Goal: Register for event/course

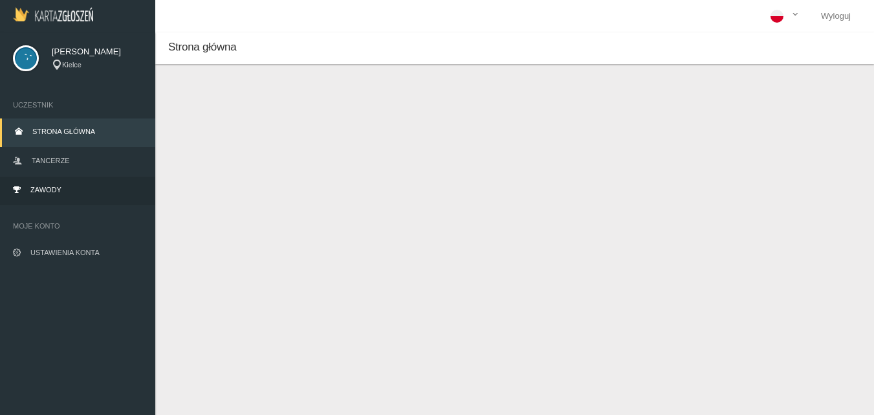
click at [52, 189] on span "Zawody" at bounding box center [45, 190] width 31 height 8
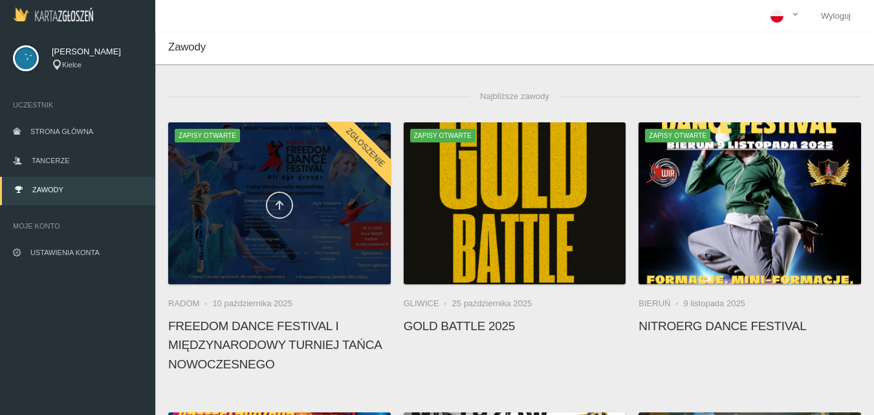
click at [273, 204] on link at bounding box center [279, 204] width 27 height 27
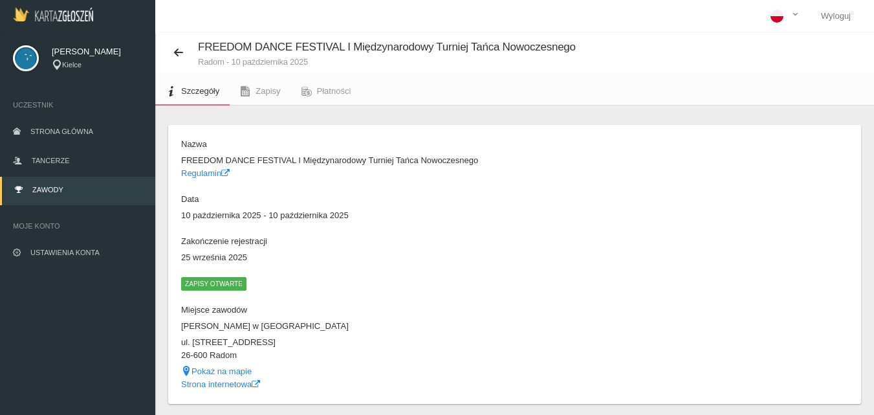
click at [196, 281] on span "Zapisy otwarte" at bounding box center [213, 283] width 65 height 13
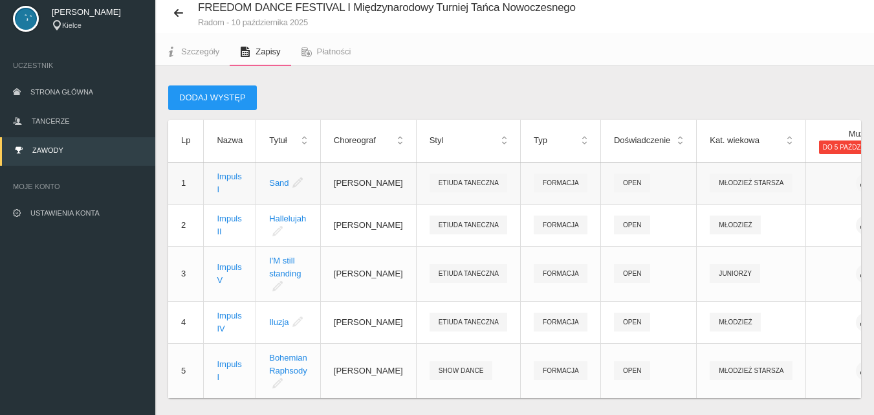
scroll to position [84, 0]
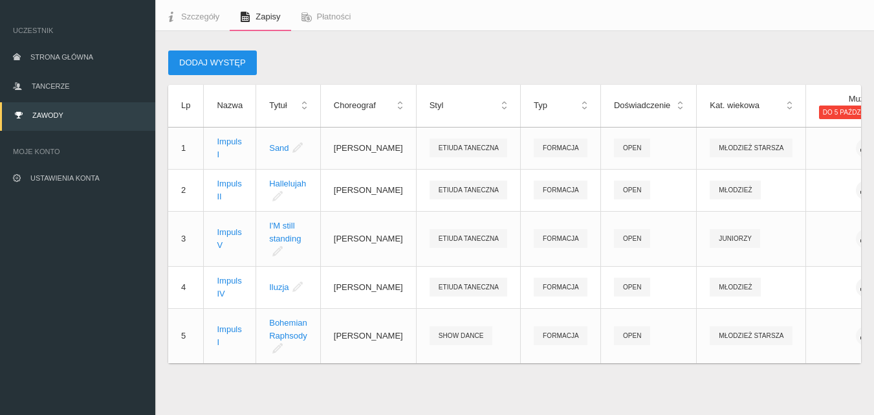
click at [197, 50] on button "Dodaj występ" at bounding box center [212, 62] width 89 height 25
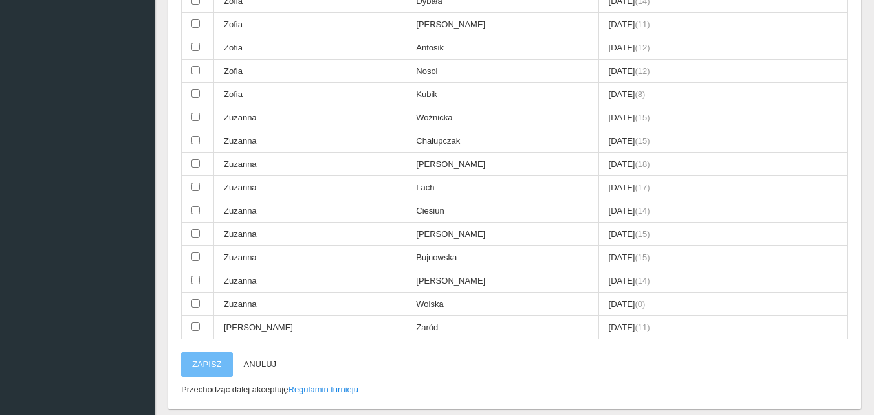
scroll to position [3705, 0]
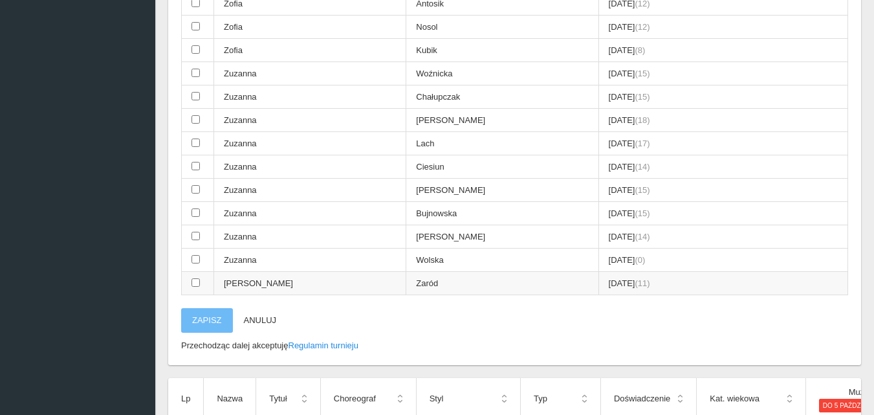
click at [196, 283] on input "checkbox" at bounding box center [195, 282] width 8 height 8
checkbox input "true"
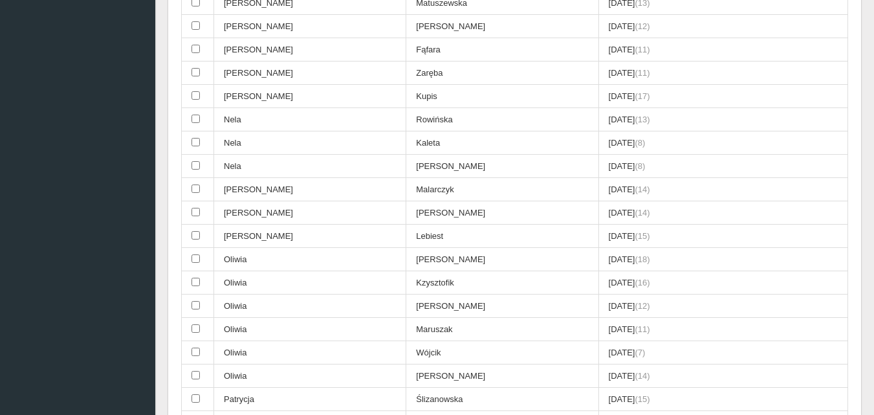
scroll to position [2994, 0]
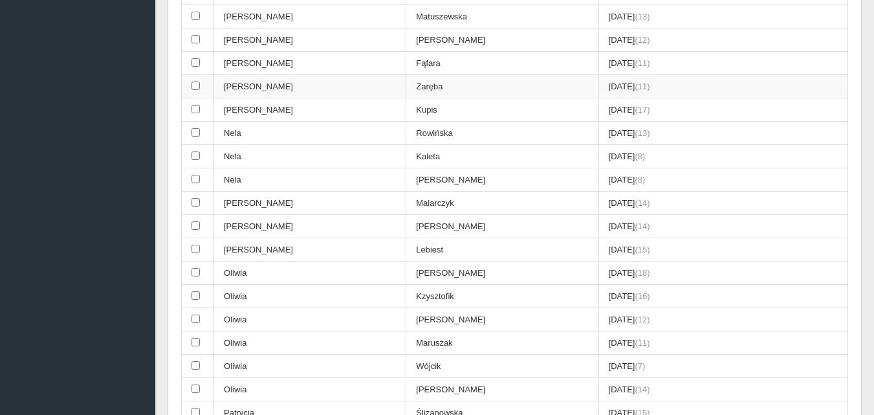
click at [195, 87] on input "checkbox" at bounding box center [195, 85] width 8 height 8
checkbox input "true"
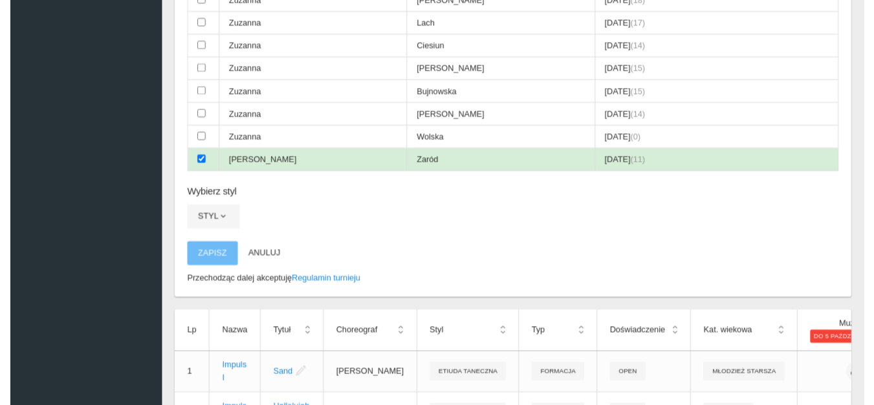
scroll to position [3964, 0]
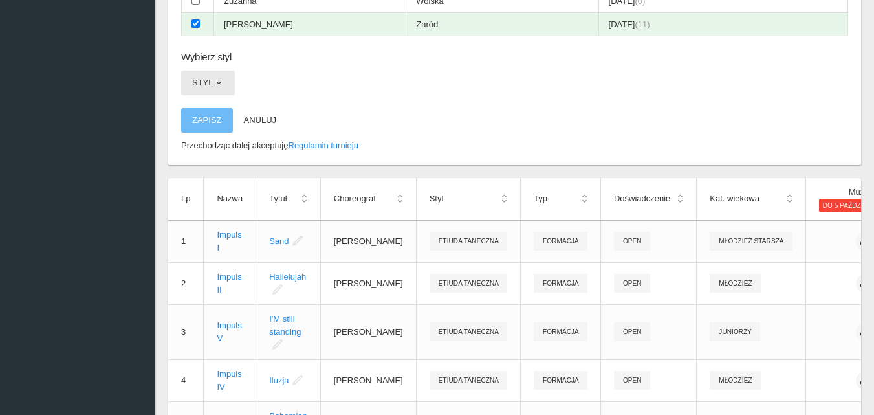
click at [221, 81] on span "button" at bounding box center [218, 83] width 10 height 10
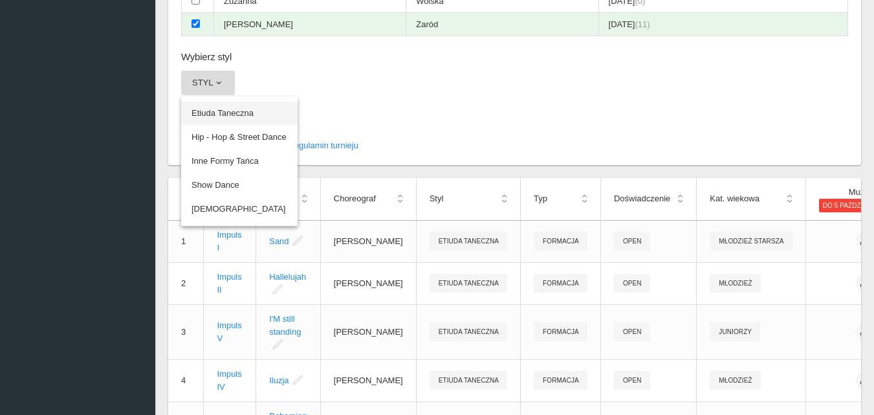
click at [225, 107] on link "Etiuda Taneczna" at bounding box center [239, 113] width 116 height 23
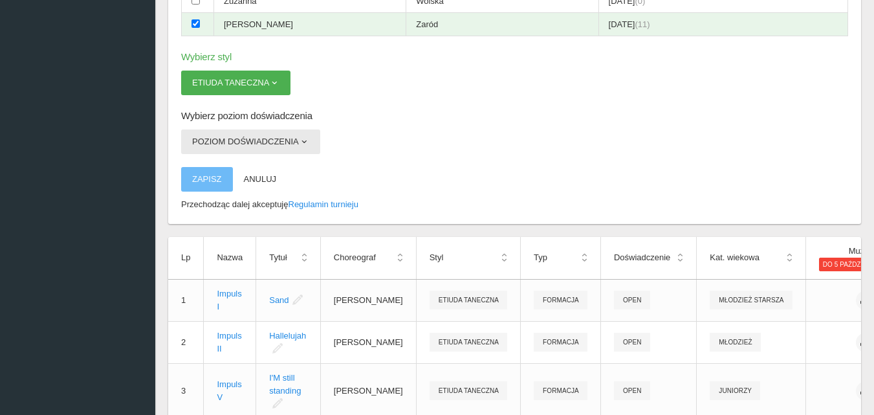
click at [305, 141] on span "button" at bounding box center [304, 141] width 10 height 10
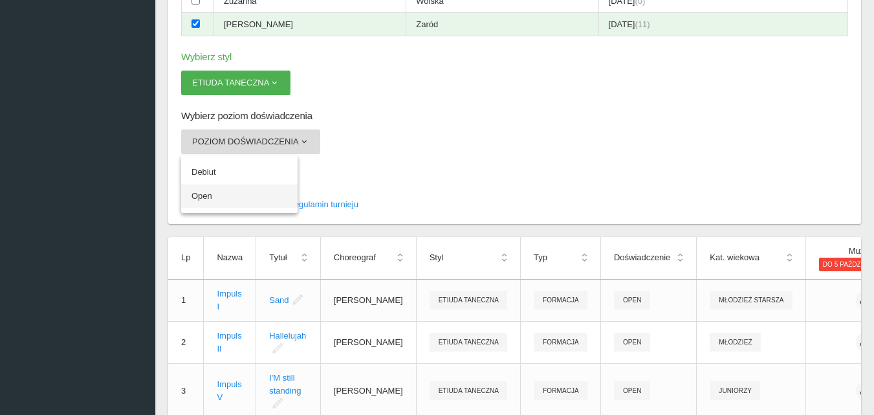
click at [206, 195] on link "Open" at bounding box center [239, 195] width 116 height 23
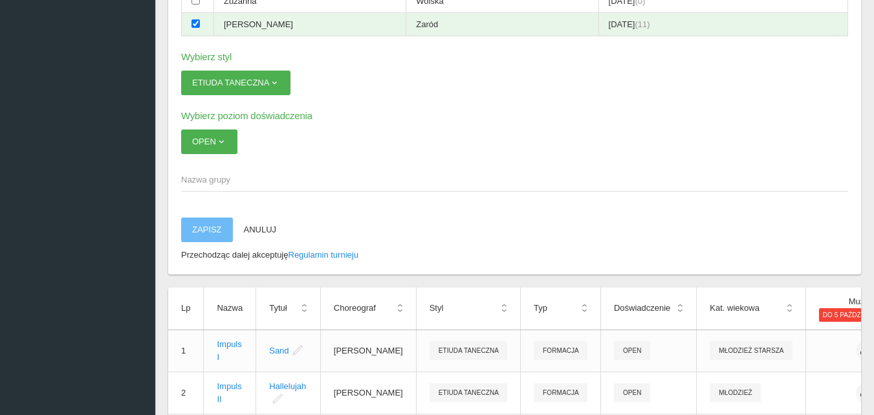
click at [191, 175] on span "Nazwa grupy" at bounding box center [508, 179] width 654 height 13
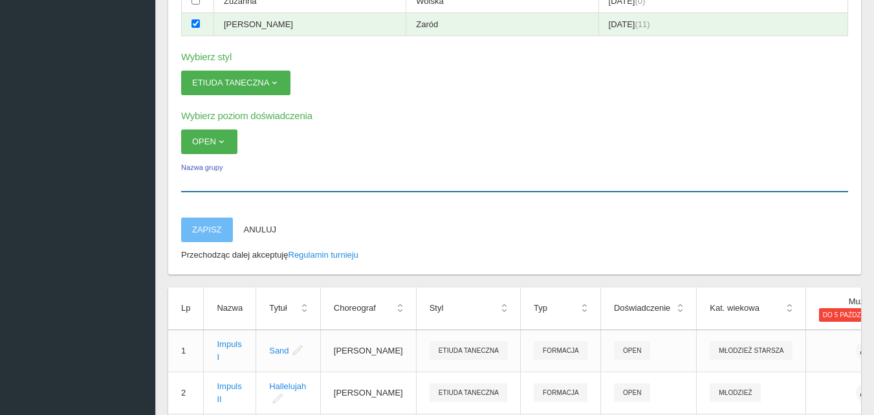
click at [191, 175] on input "Nazwa grupy" at bounding box center [514, 179] width 667 height 25
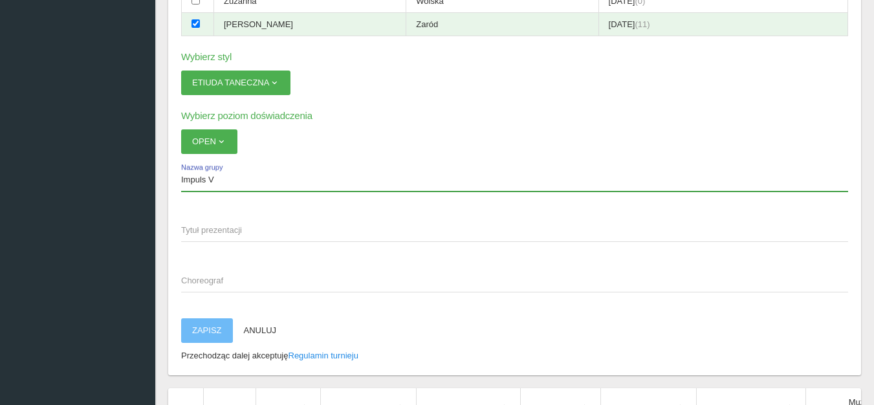
type input "Impuls V"
click at [196, 228] on span "Tytuł prezentacji" at bounding box center [508, 230] width 654 height 13
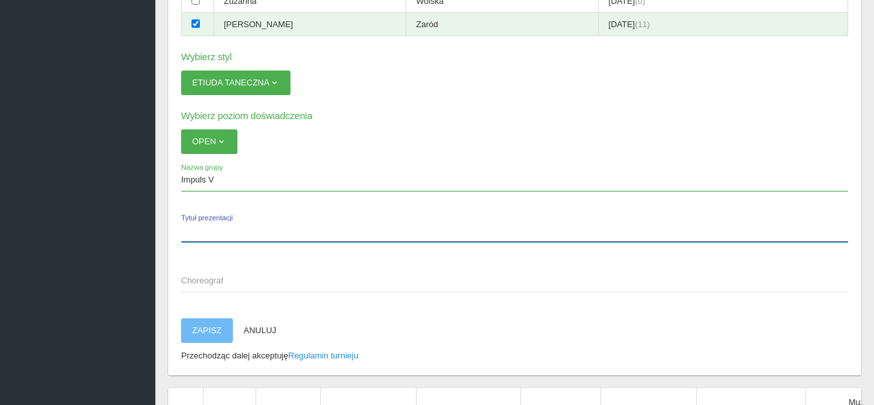
click at [196, 228] on input "Tytuł prezentacji" at bounding box center [514, 229] width 667 height 25
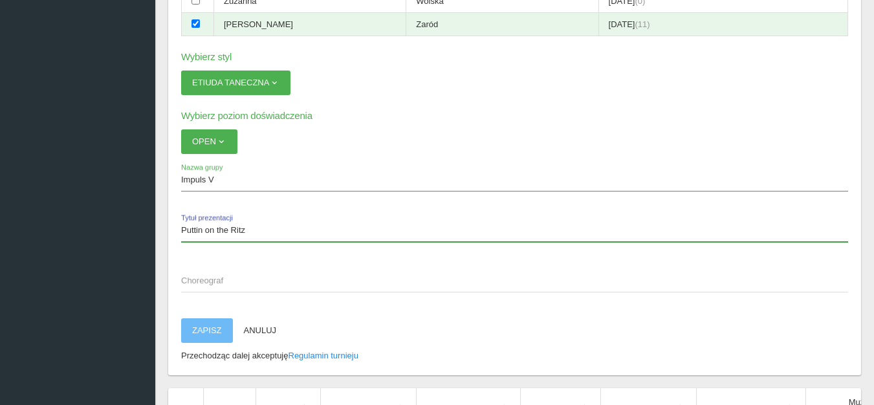
type input "Puttin on the Ritz"
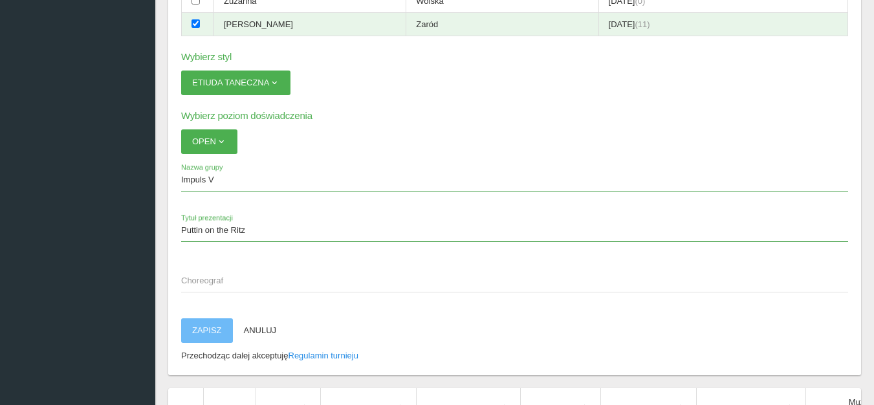
click at [197, 278] on span "Choreograf" at bounding box center [508, 280] width 654 height 13
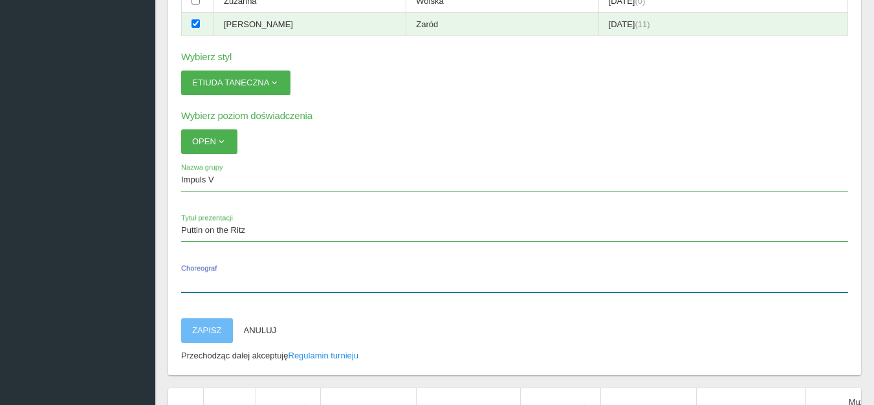
click at [197, 278] on input "Choreograf" at bounding box center [514, 280] width 667 height 25
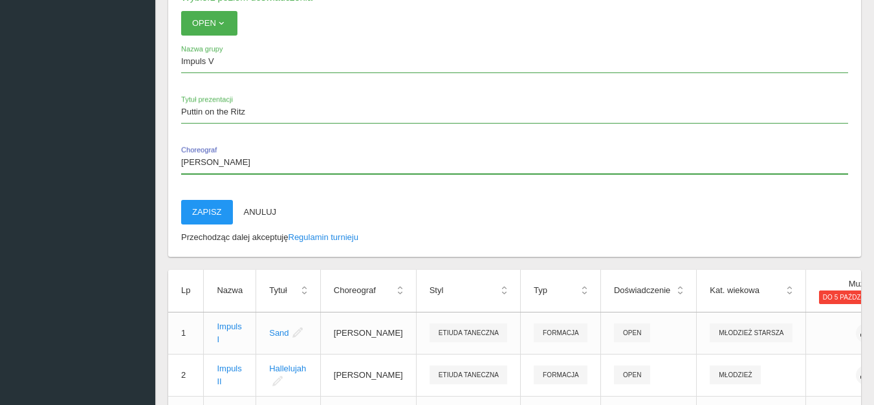
scroll to position [4093, 0]
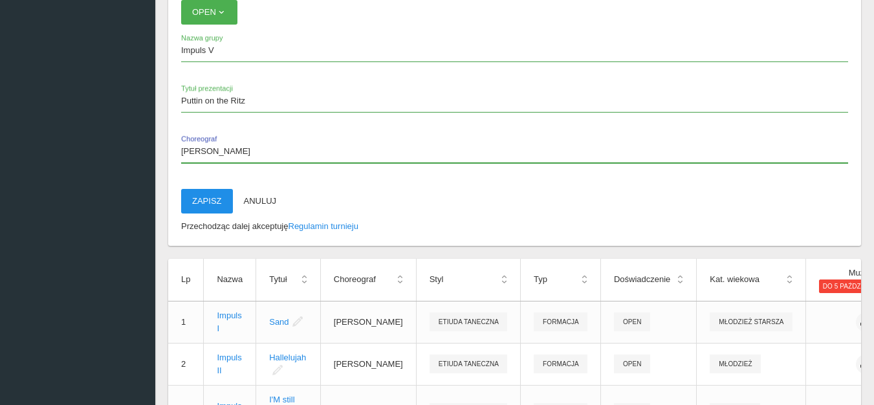
type input "[PERSON_NAME]"
click at [211, 200] on button "Zapisz" at bounding box center [207, 201] width 52 height 25
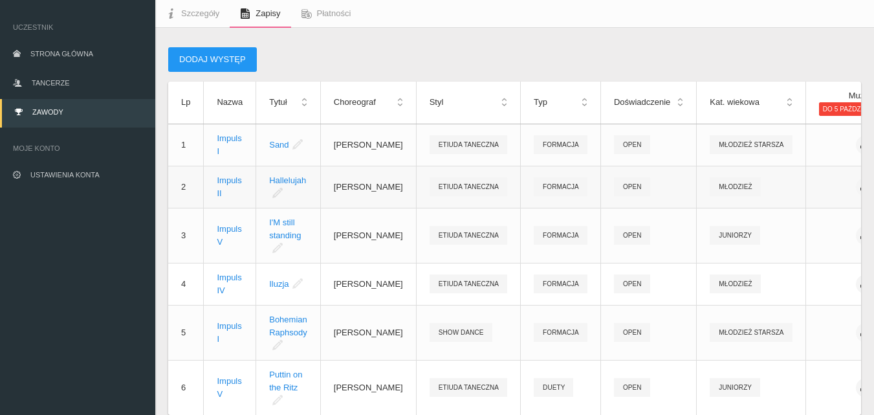
scroll to position [10, 0]
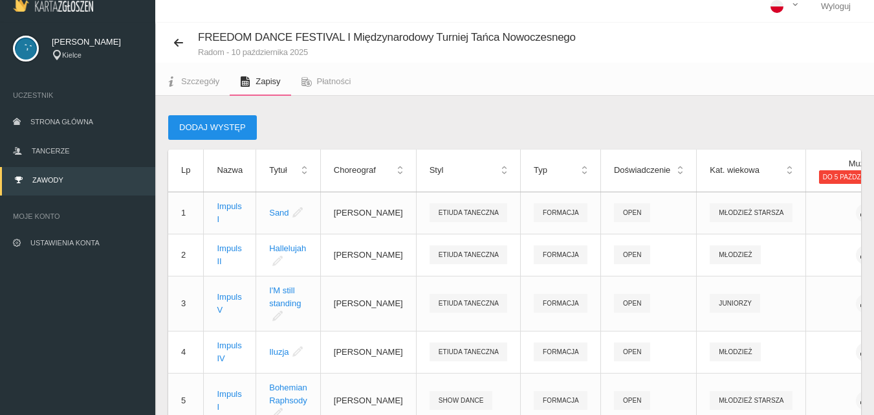
click at [192, 126] on button "Dodaj występ" at bounding box center [212, 127] width 89 height 25
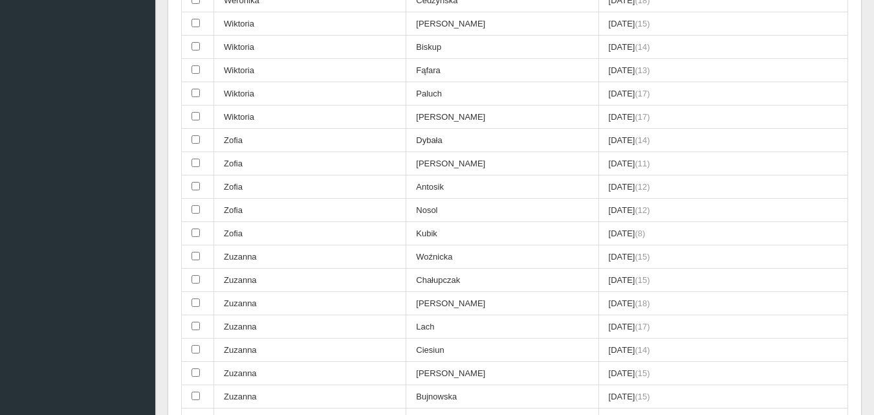
scroll to position [3696, 0]
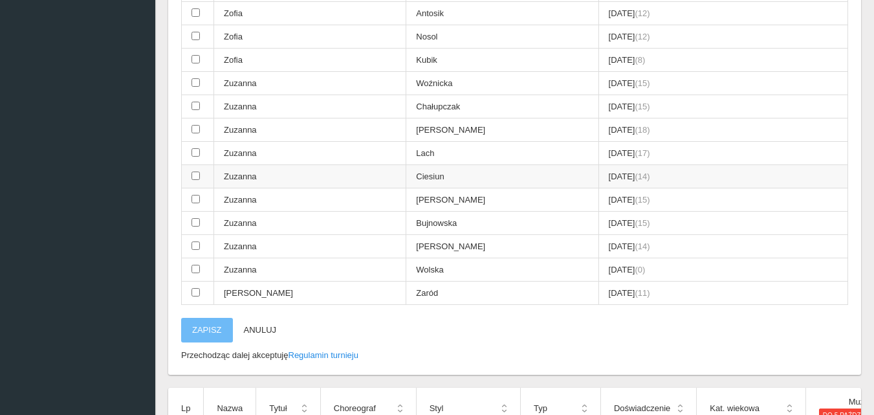
click at [195, 177] on input "checkbox" at bounding box center [195, 175] width 8 height 8
checkbox input "true"
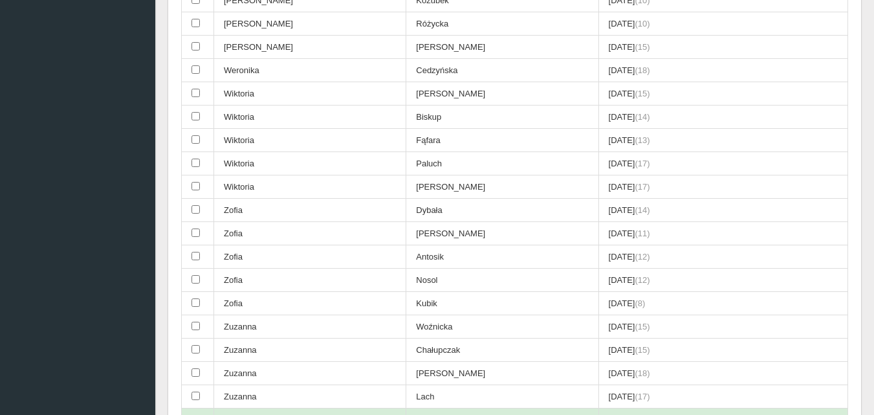
scroll to position [3437, 0]
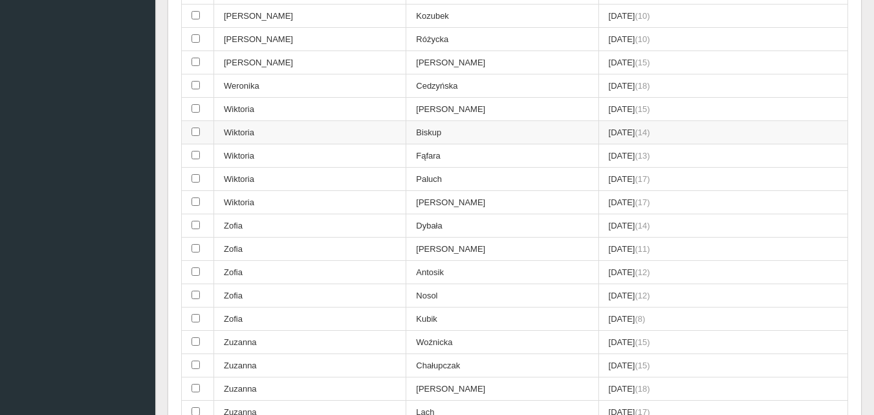
click at [196, 131] on input "checkbox" at bounding box center [195, 131] width 8 height 8
checkbox input "true"
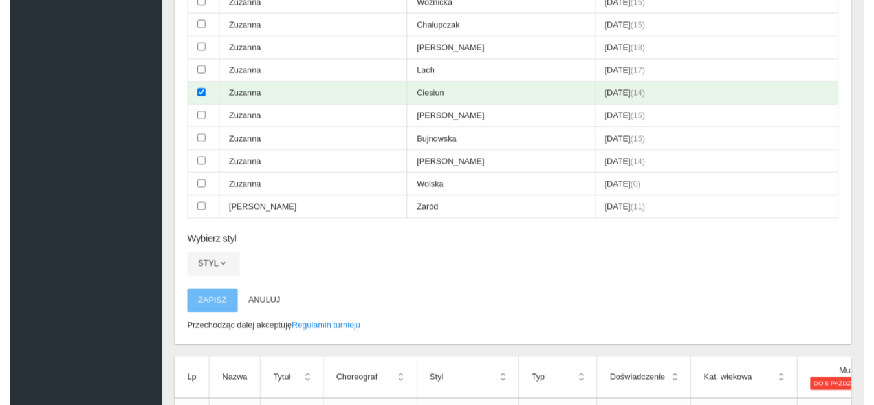
scroll to position [3890, 0]
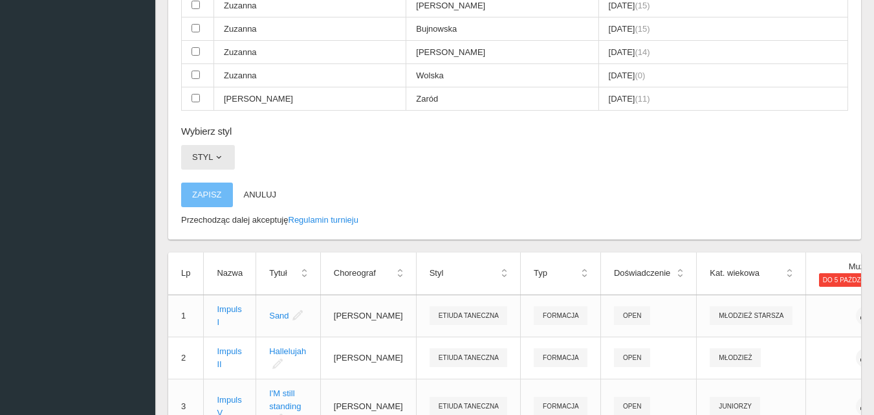
click at [221, 155] on span "button" at bounding box center [218, 157] width 10 height 10
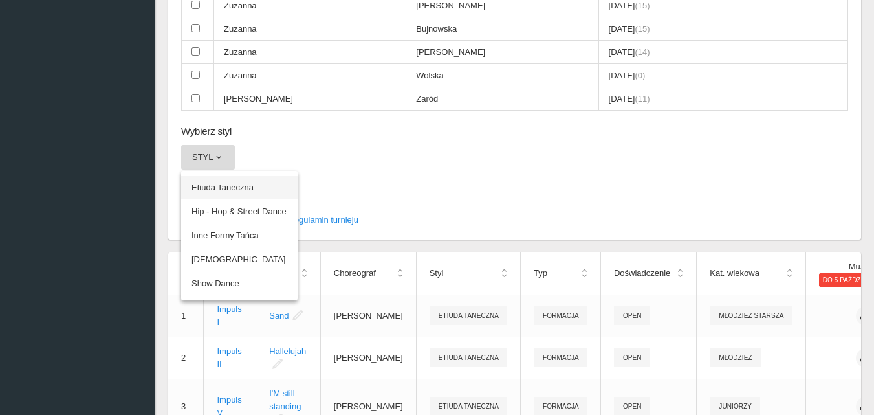
click at [224, 186] on link "Etiuda Taneczna" at bounding box center [239, 187] width 116 height 23
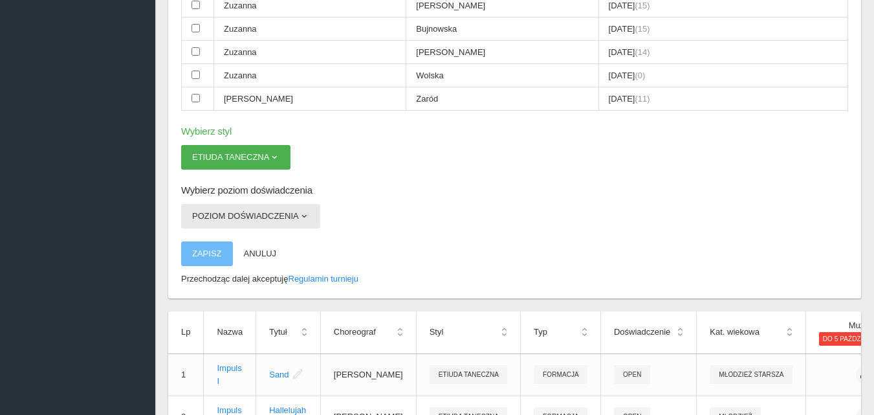
click at [305, 212] on span "button" at bounding box center [304, 216] width 10 height 10
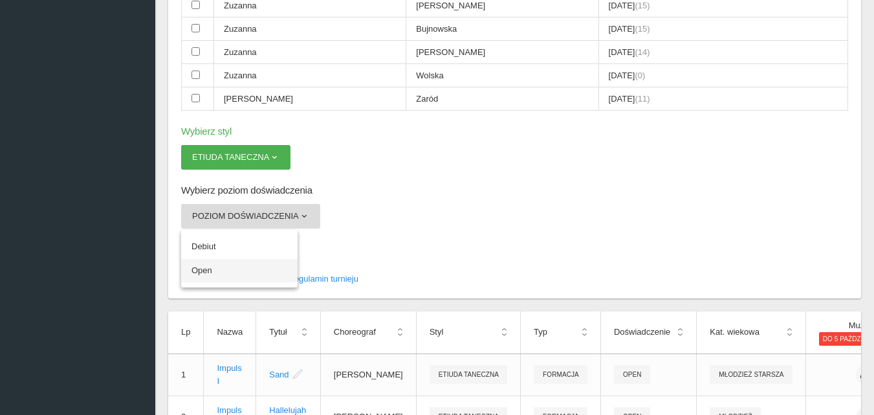
click at [208, 269] on link "Open" at bounding box center [239, 270] width 116 height 23
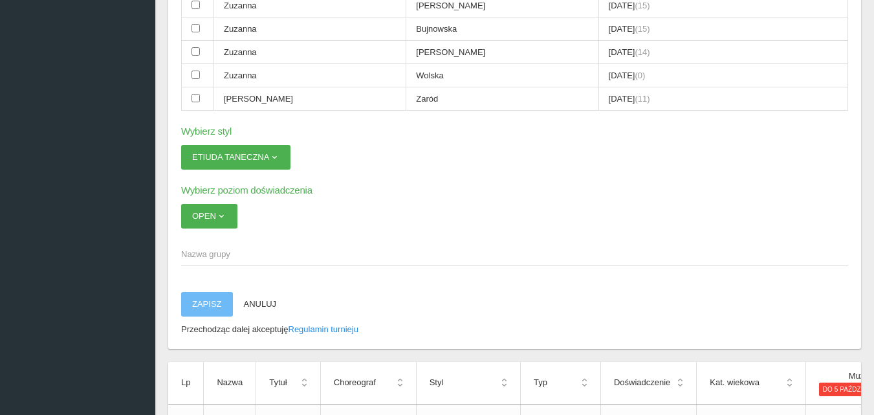
click at [193, 252] on span "Nazwa grupy" at bounding box center [508, 254] width 654 height 13
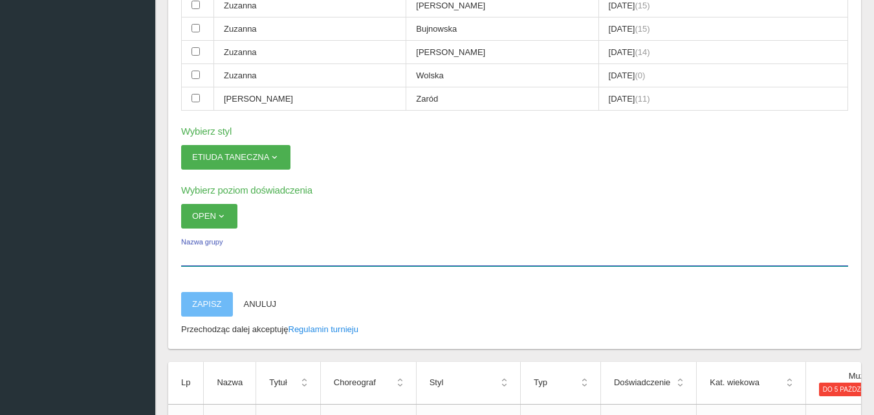
click at [193, 252] on input "Nazwa grupy" at bounding box center [514, 253] width 667 height 25
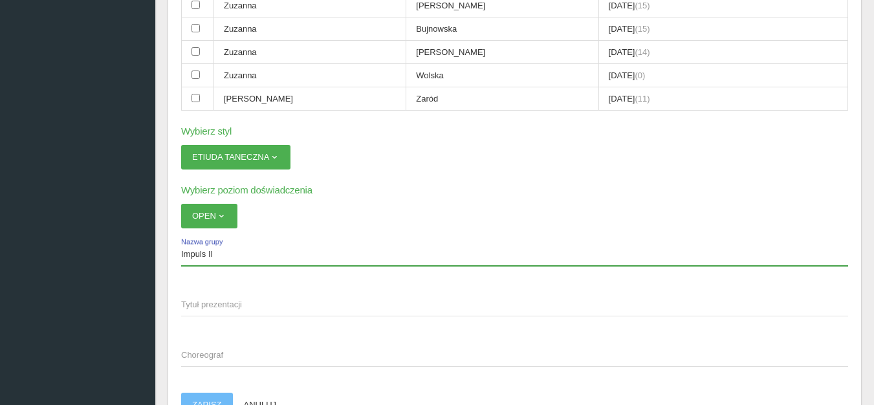
type input "Impuls II"
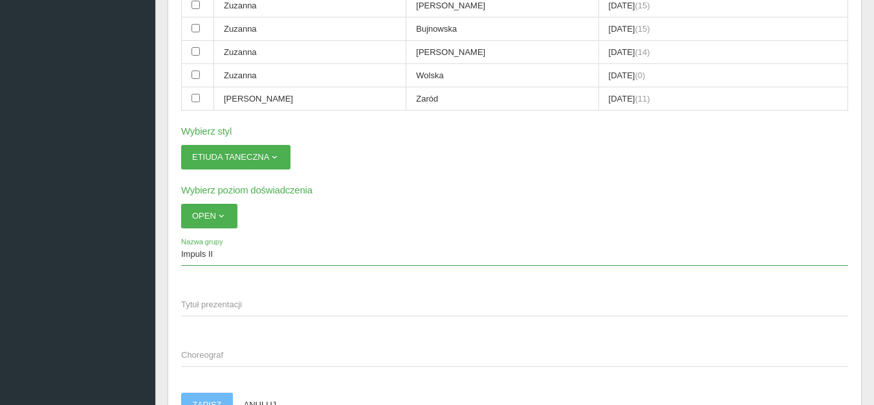
click at [206, 308] on span "Tytuł prezentacji" at bounding box center [508, 304] width 654 height 13
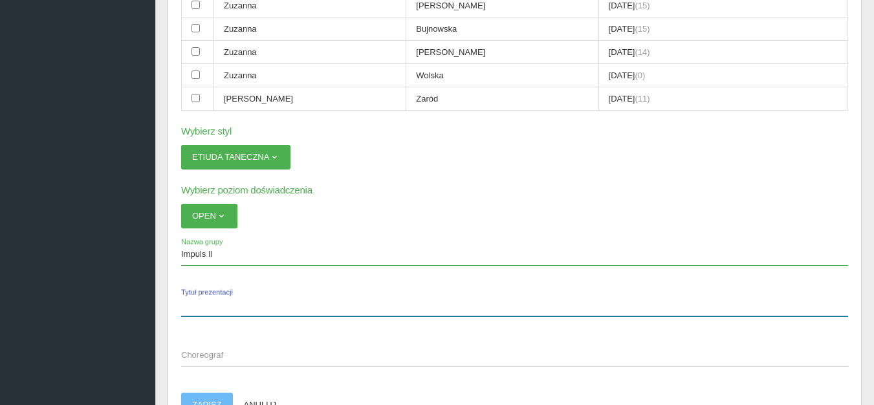
click at [206, 308] on input "Tytuł prezentacji" at bounding box center [514, 304] width 667 height 25
type input "Space of silence"
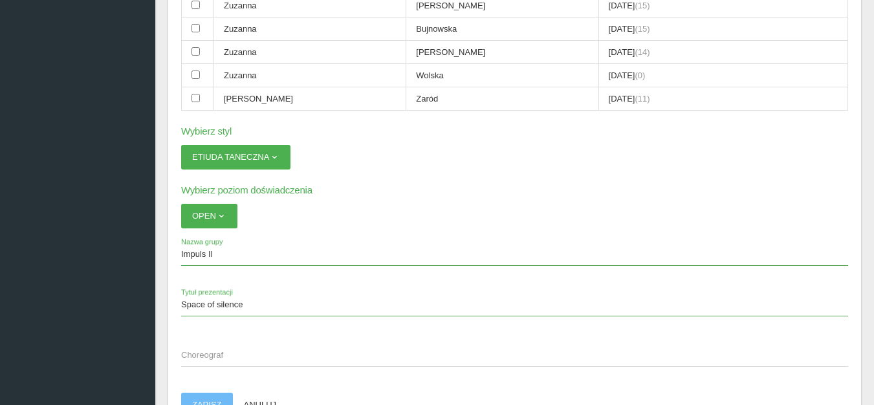
click at [193, 356] on span "Choreograf" at bounding box center [508, 355] width 654 height 13
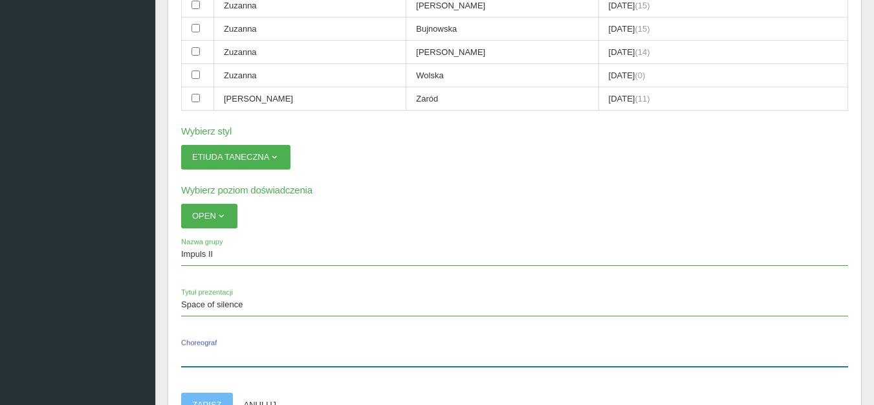
click at [193, 356] on input "Choreograf" at bounding box center [514, 354] width 667 height 25
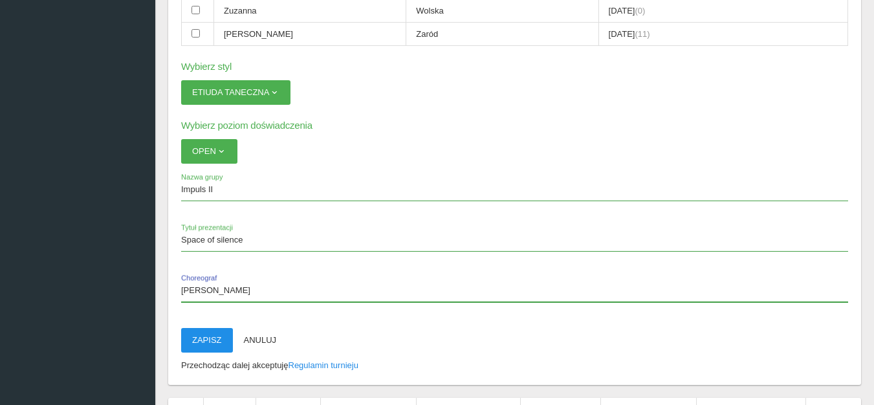
type input "[PERSON_NAME]"
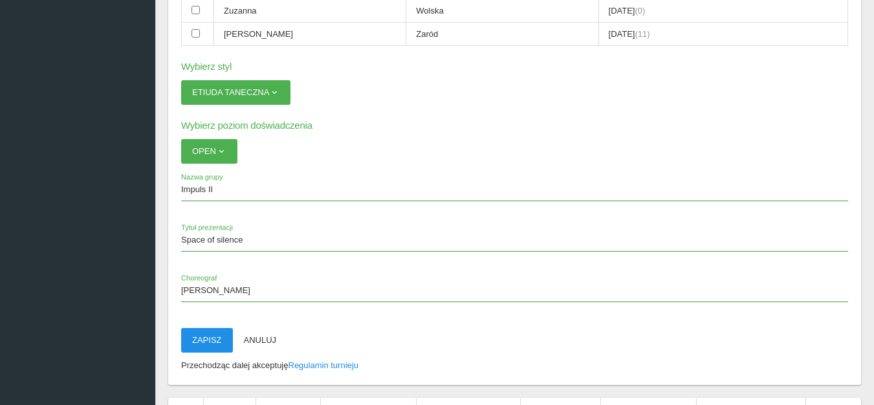
click at [213, 341] on button "Zapisz" at bounding box center [207, 340] width 52 height 25
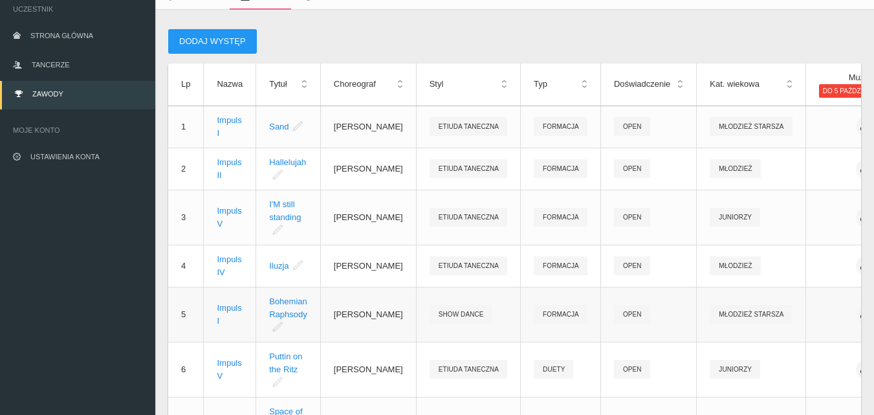
scroll to position [0, 0]
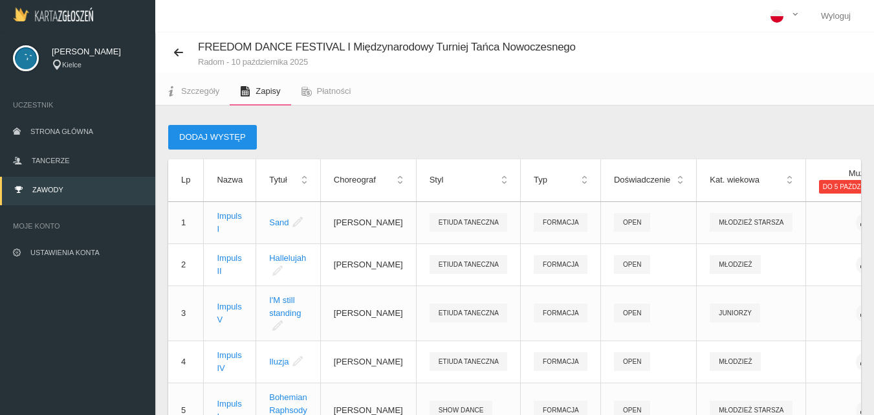
click at [200, 135] on button "Dodaj występ" at bounding box center [212, 137] width 89 height 25
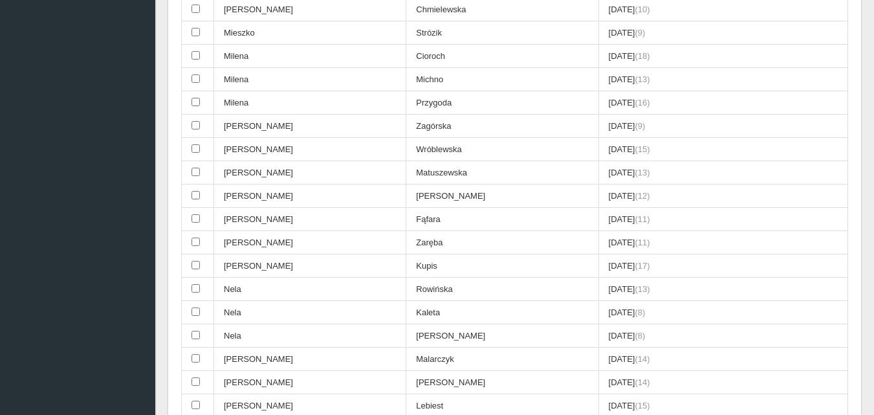
scroll to position [2975, 0]
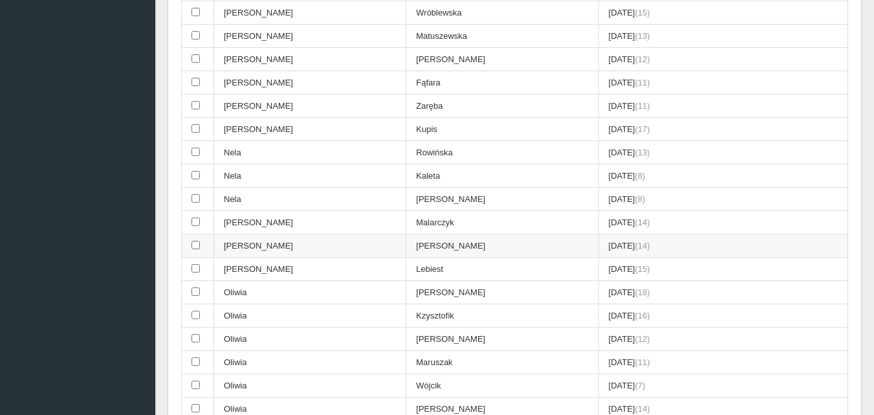
click at [193, 243] on input "checkbox" at bounding box center [195, 245] width 8 height 8
checkbox input "true"
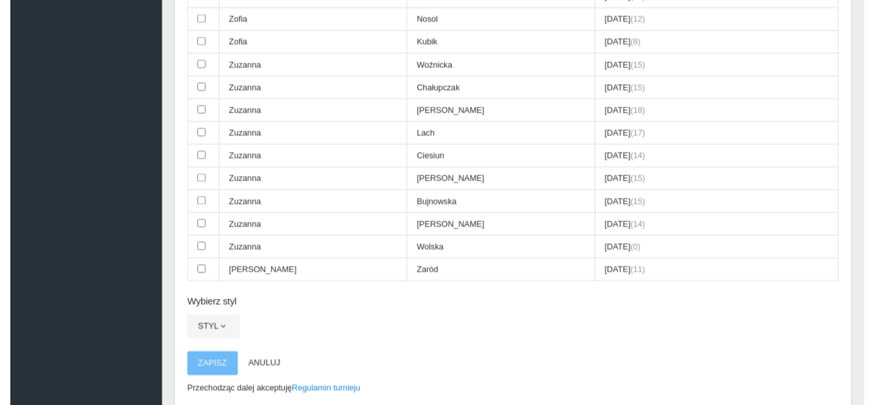
scroll to position [3880, 0]
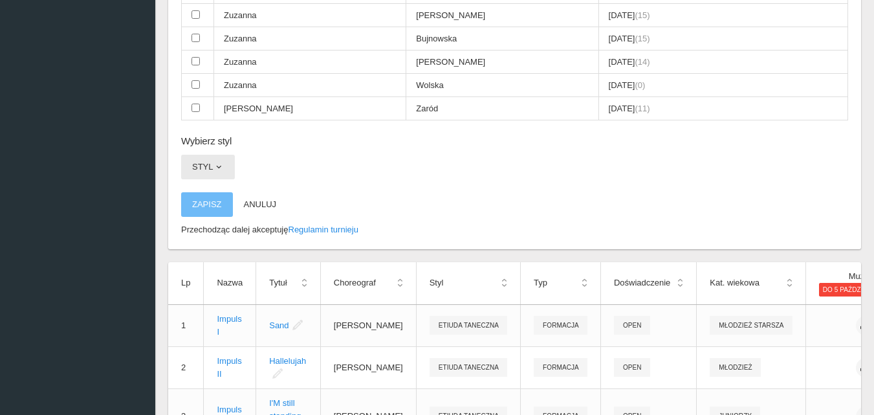
click at [221, 167] on span "button" at bounding box center [218, 167] width 10 height 10
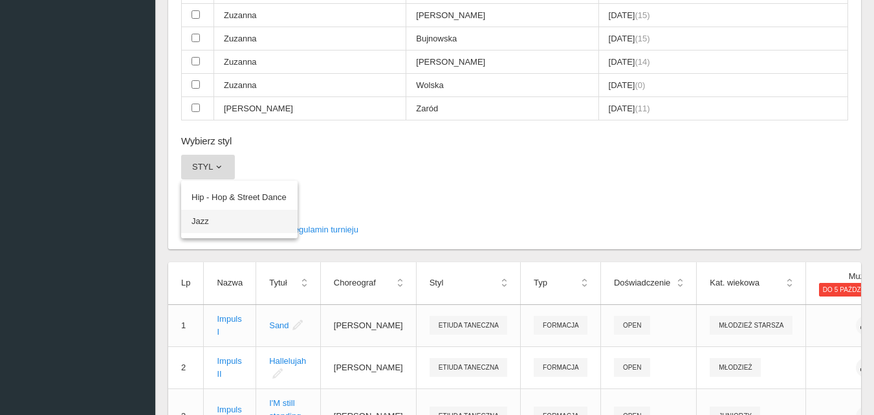
click at [194, 225] on link "Jazz" at bounding box center [239, 221] width 116 height 23
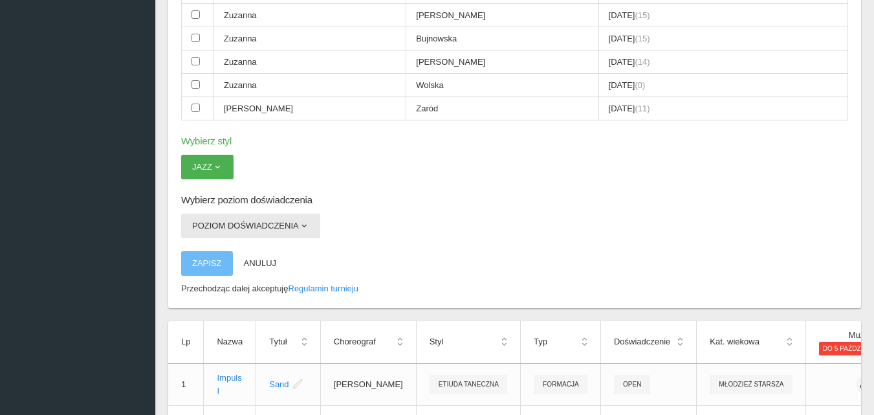
click at [303, 225] on span "button" at bounding box center [304, 226] width 10 height 10
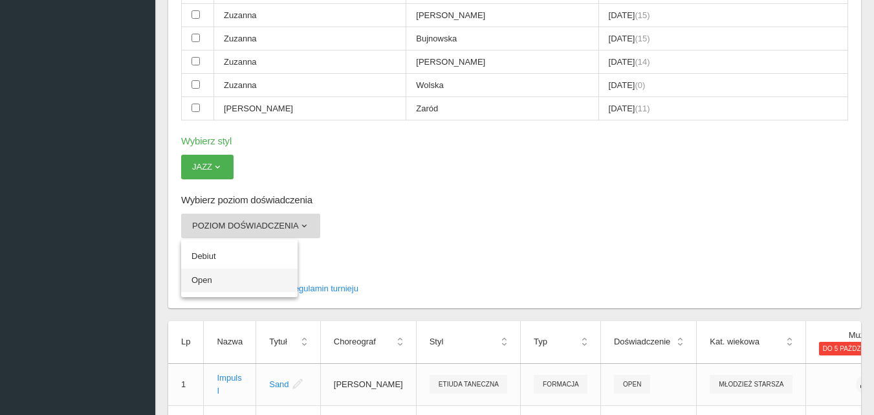
click at [200, 279] on link "Open" at bounding box center [239, 279] width 116 height 23
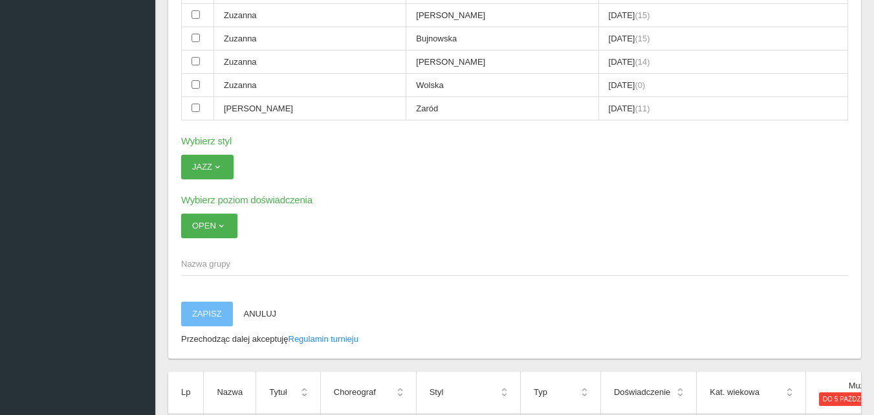
click at [205, 261] on span "Nazwa grupy" at bounding box center [508, 263] width 654 height 13
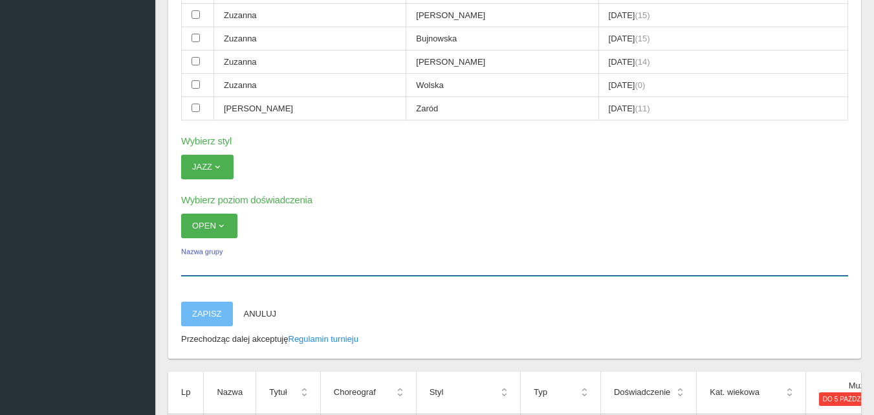
click at [205, 261] on input "Nazwa grupy" at bounding box center [514, 263] width 667 height 25
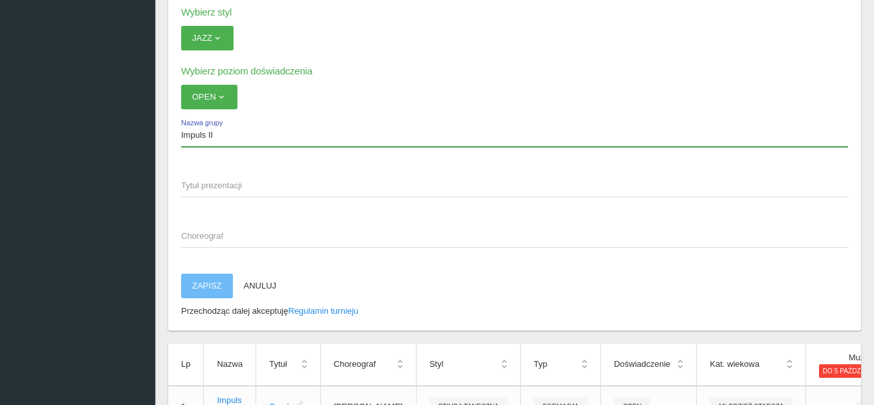
scroll to position [4009, 0]
type input "Impuls II"
click at [191, 187] on span "Tytuł prezentacji" at bounding box center [508, 184] width 654 height 13
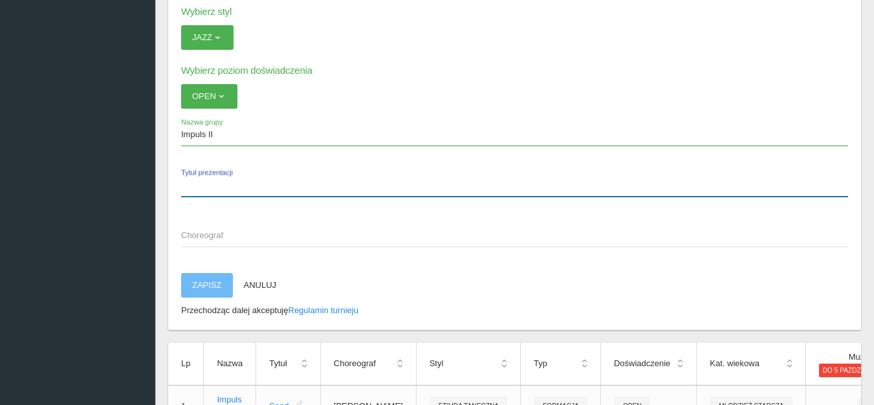
click at [191, 187] on input "Tytuł prezentacji" at bounding box center [514, 184] width 667 height 25
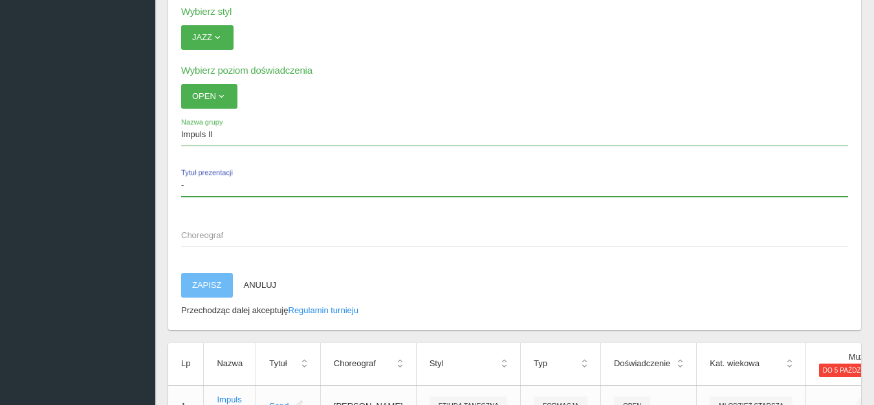
type input "-"
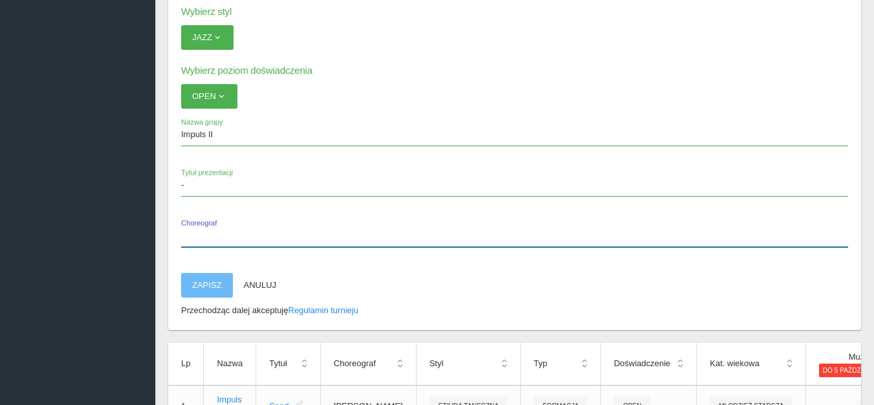
click at [191, 228] on label "Choreograf" at bounding box center [514, 234] width 667 height 25
click at [191, 228] on input "Choreograf" at bounding box center [514, 234] width 667 height 25
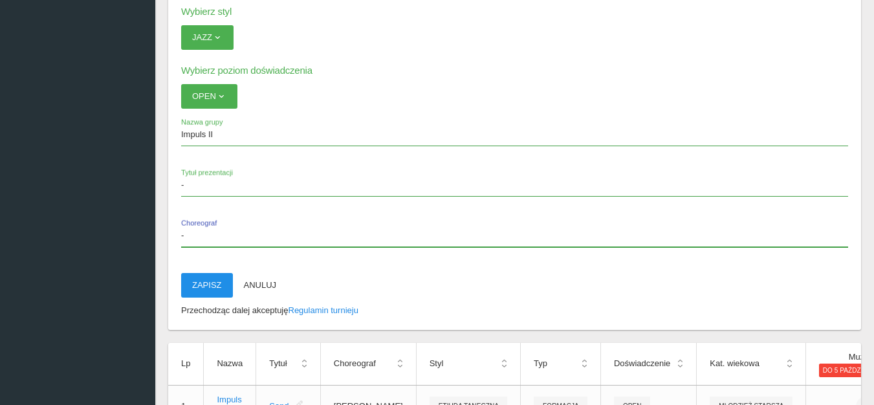
type input "-"
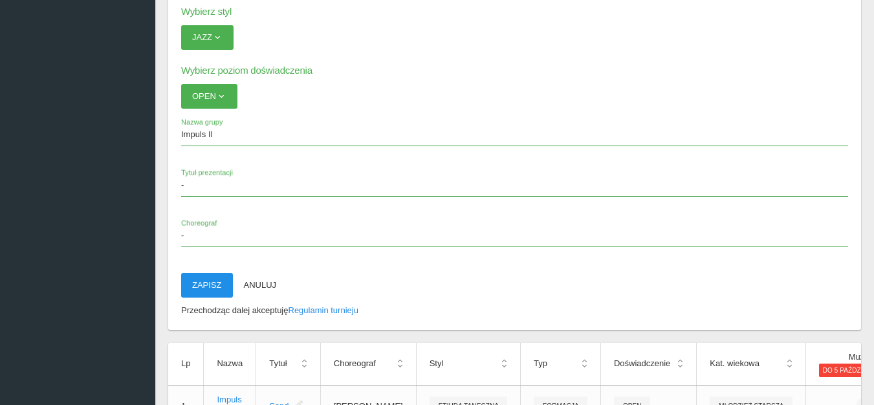
click at [196, 285] on button "Zapisz" at bounding box center [207, 285] width 52 height 25
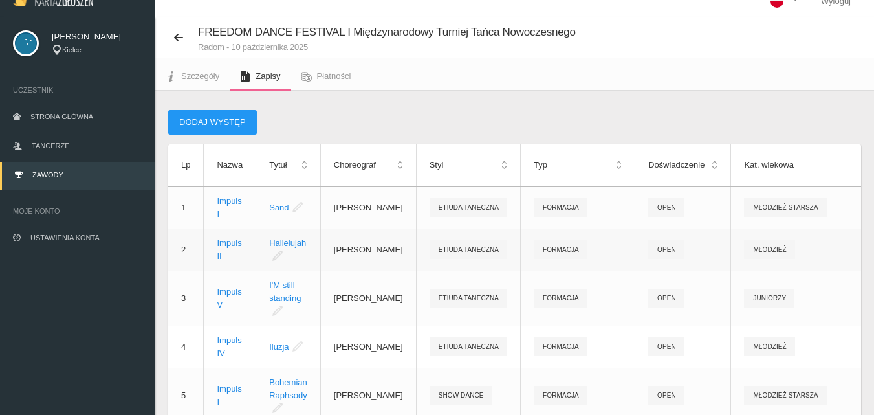
scroll to position [0, 0]
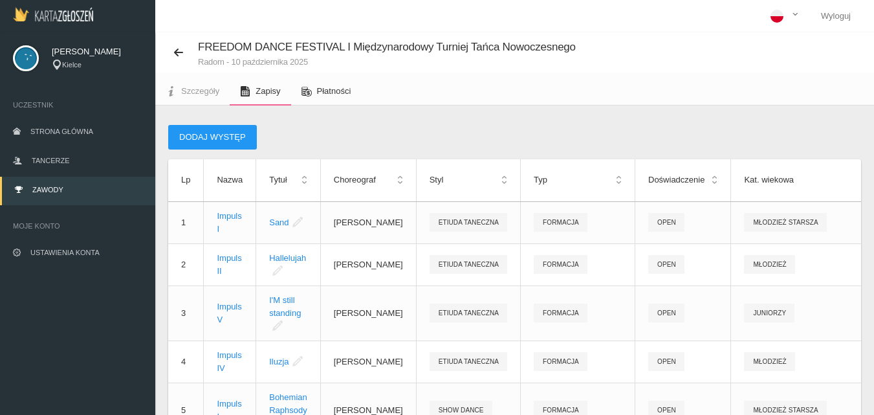
click at [330, 91] on span "Płatności" at bounding box center [334, 91] width 34 height 10
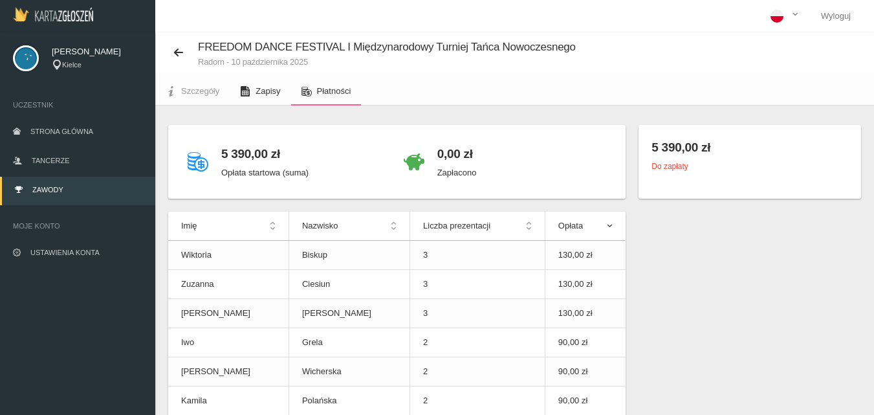
click at [272, 91] on span "Zapisy" at bounding box center [267, 91] width 25 height 10
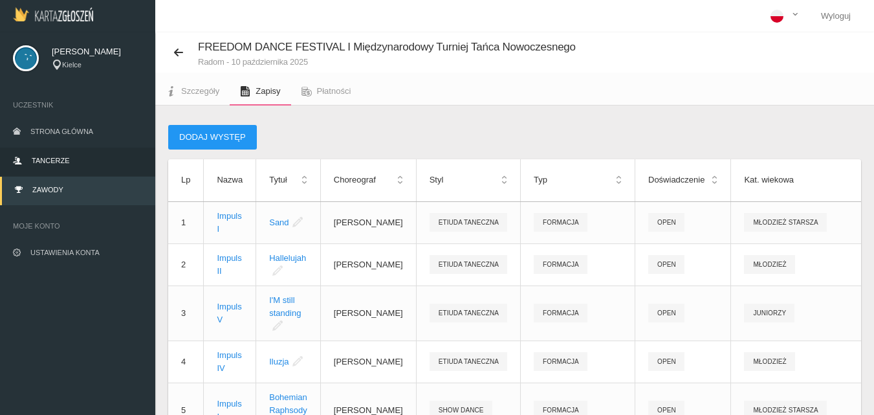
click at [52, 161] on span "Tancerze" at bounding box center [51, 160] width 38 height 8
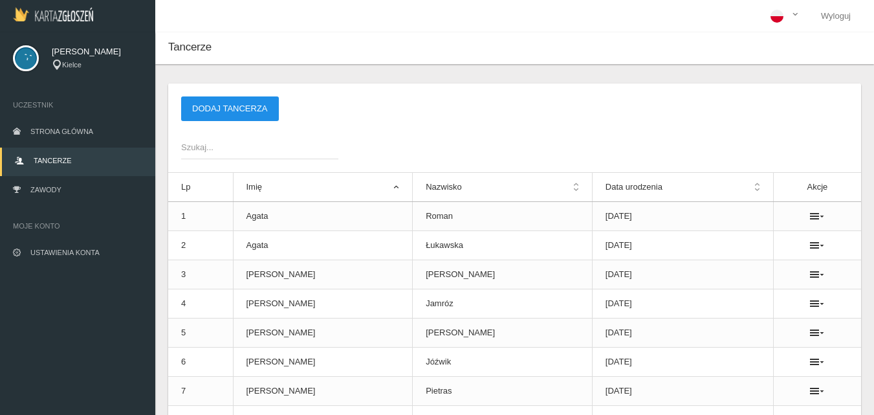
click at [211, 100] on button "Dodaj tancerza" at bounding box center [230, 108] width 98 height 25
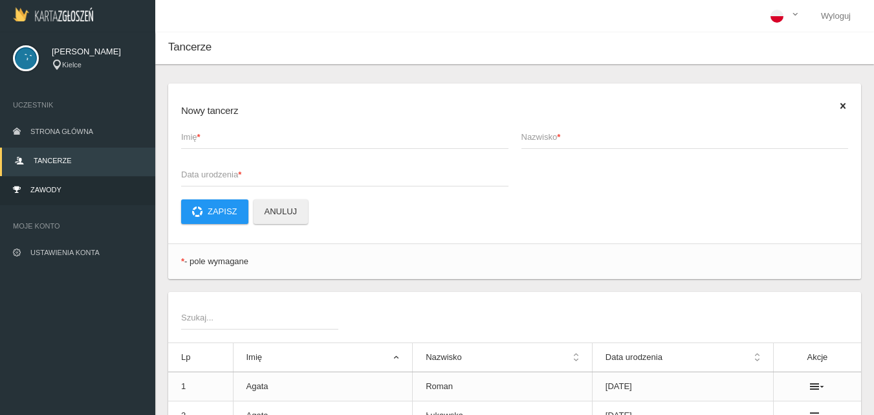
click at [47, 193] on span "Zawody" at bounding box center [45, 190] width 31 height 8
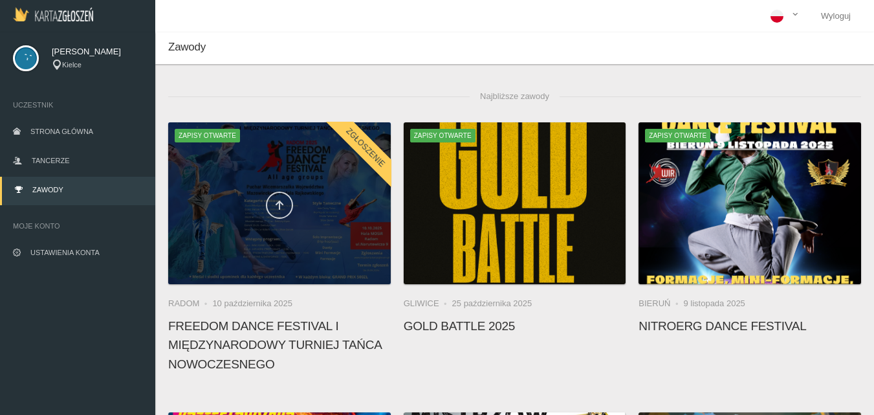
click at [286, 207] on link at bounding box center [279, 204] width 27 height 27
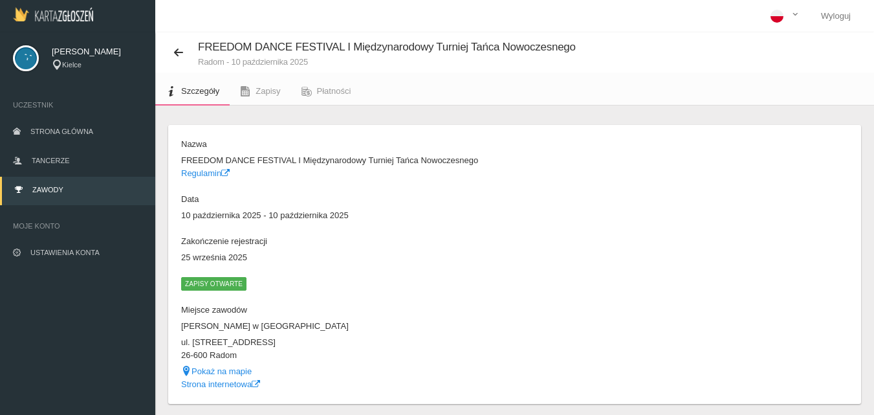
click at [208, 281] on span "Zapisy otwarte" at bounding box center [213, 283] width 65 height 13
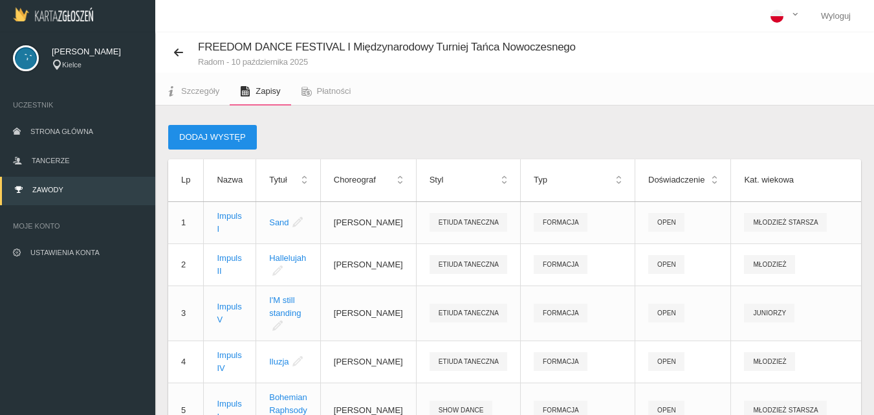
click at [218, 138] on button "Dodaj występ" at bounding box center [212, 137] width 89 height 25
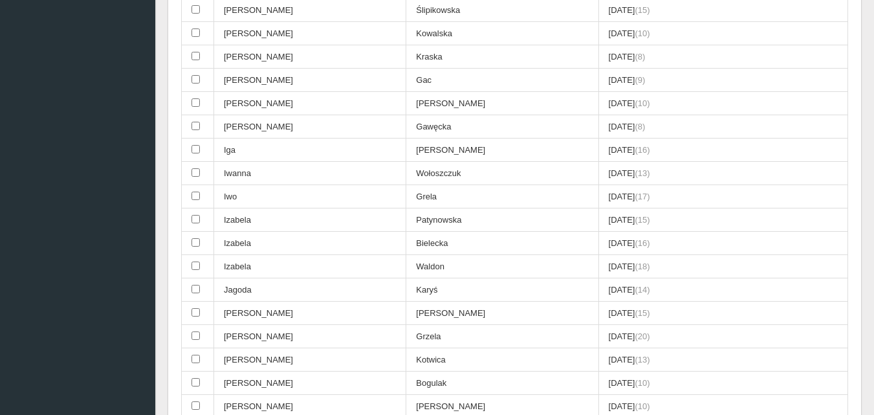
scroll to position [1358, 0]
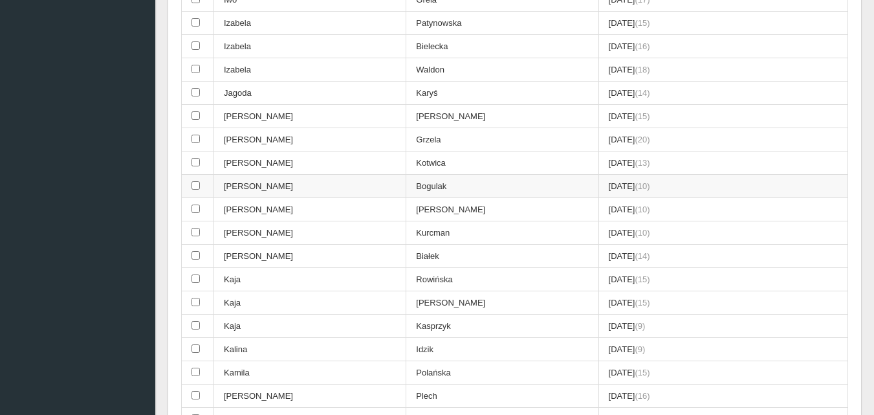
click at [195, 186] on input "checkbox" at bounding box center [195, 185] width 8 height 8
checkbox input "true"
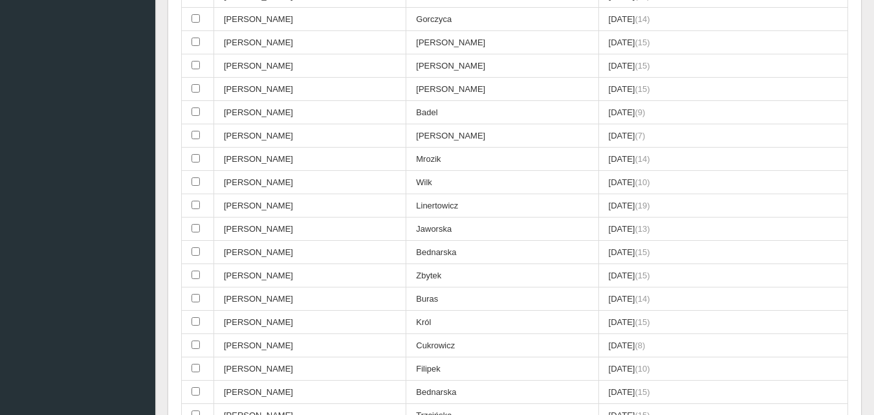
scroll to position [2393, 0]
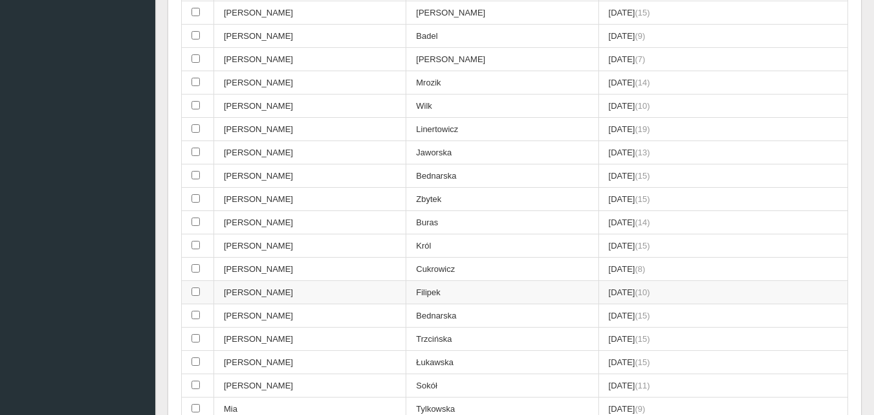
click at [194, 290] on input "checkbox" at bounding box center [195, 291] width 8 height 8
checkbox input "true"
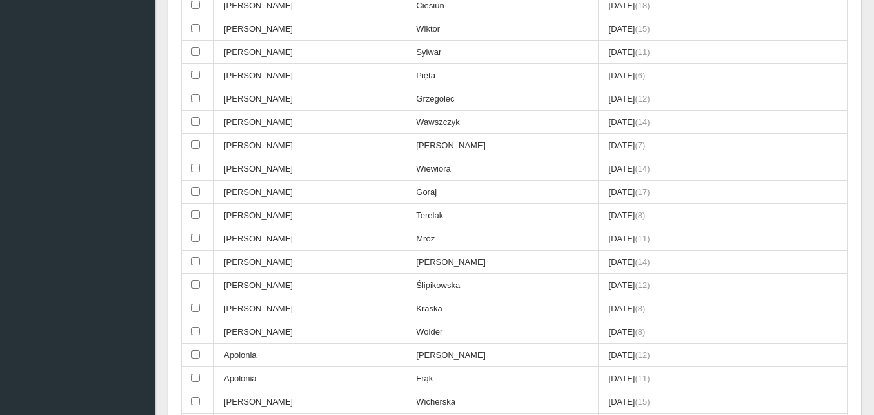
scroll to position [487, 0]
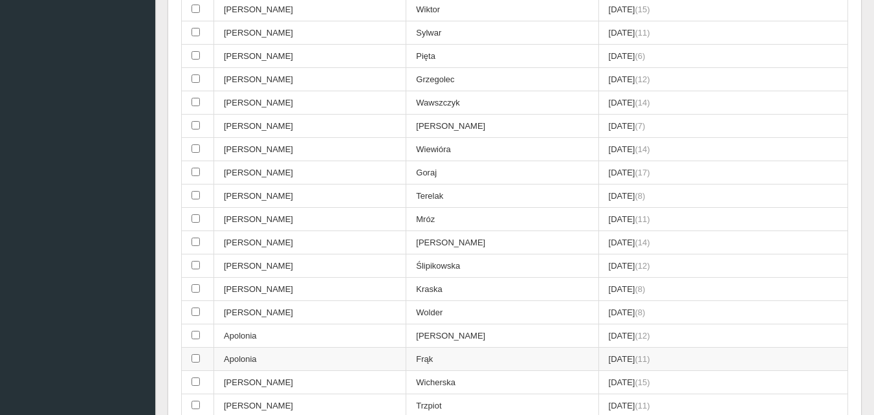
click at [193, 360] on input "checkbox" at bounding box center [195, 358] width 8 height 8
checkbox input "true"
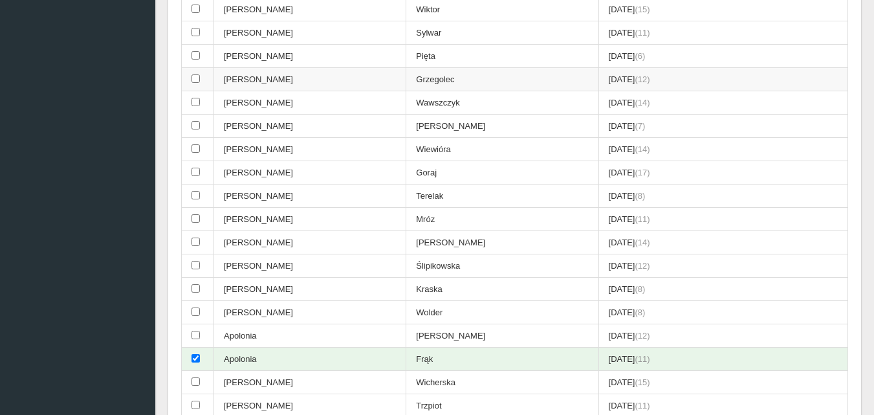
click at [194, 79] on input "checkbox" at bounding box center [195, 78] width 8 height 8
checkbox input "true"
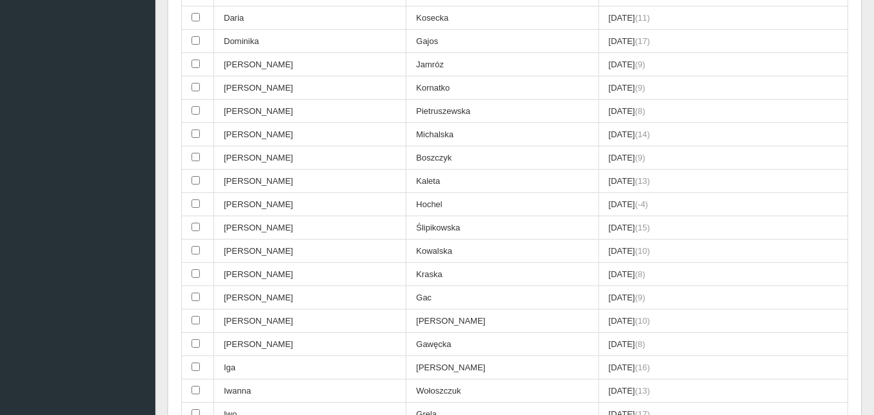
scroll to position [940, 0]
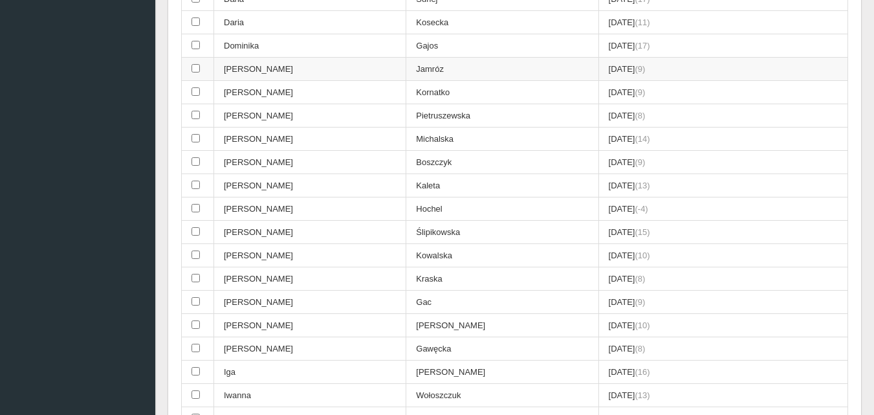
click at [198, 69] on input "checkbox" at bounding box center [195, 68] width 8 height 8
checkbox input "true"
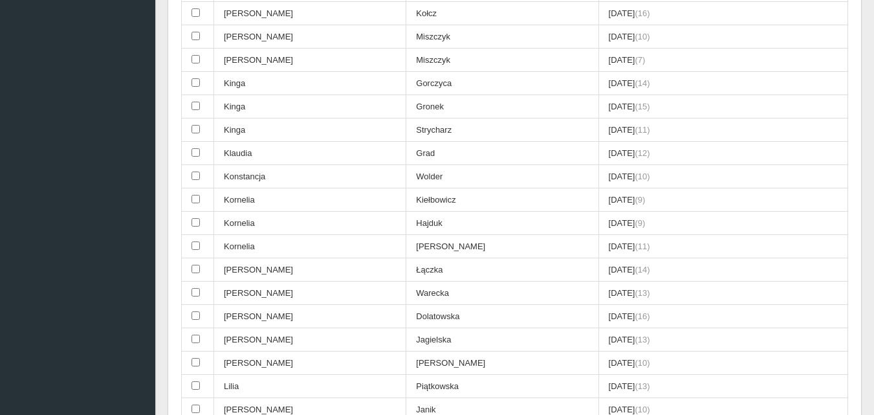
scroll to position [1910, 0]
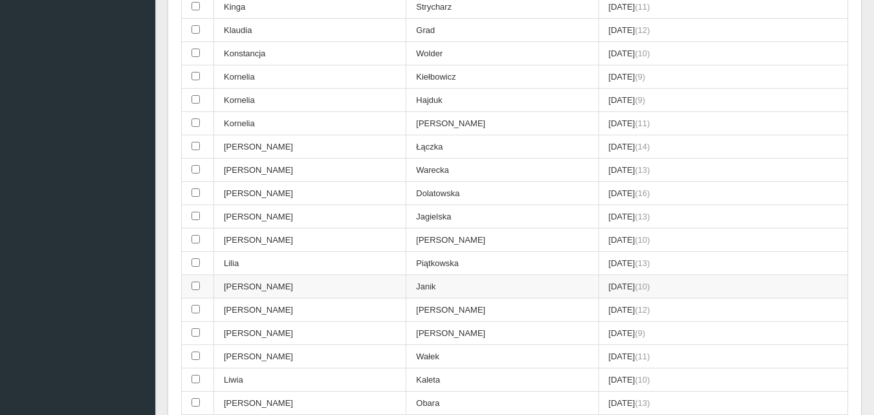
click at [197, 286] on input "checkbox" at bounding box center [195, 285] width 8 height 8
checkbox input "true"
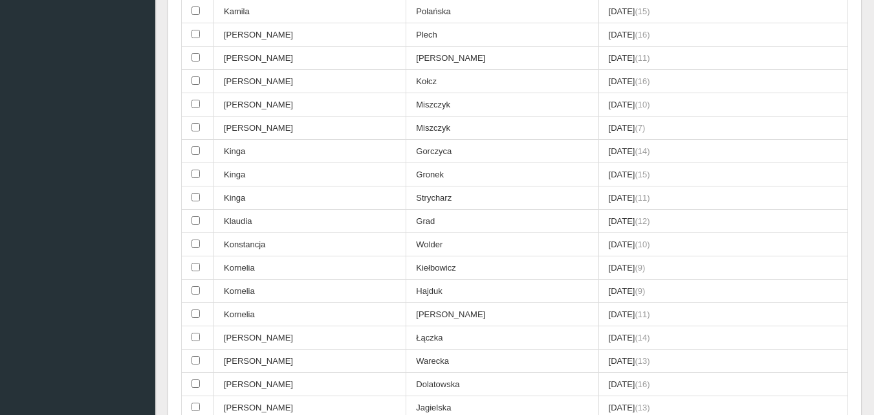
scroll to position [1716, 0]
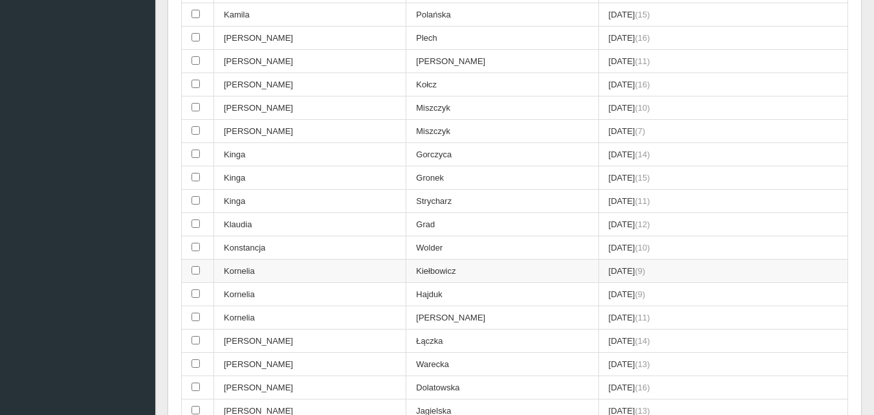
click at [197, 274] on input "checkbox" at bounding box center [195, 270] width 8 height 8
checkbox input "true"
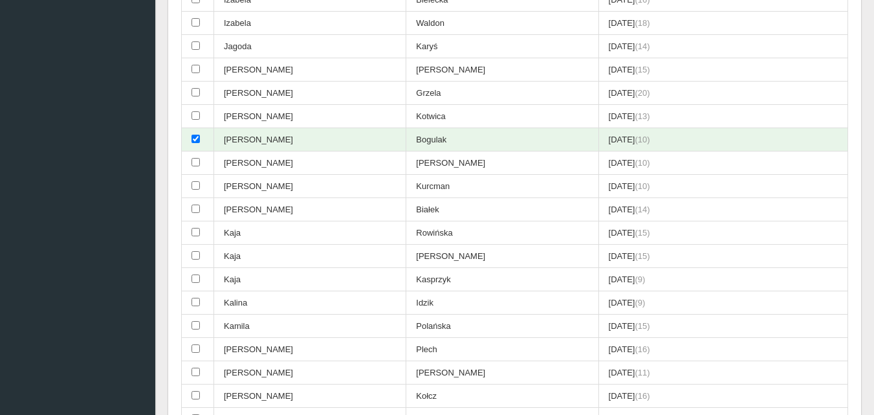
scroll to position [1392, 0]
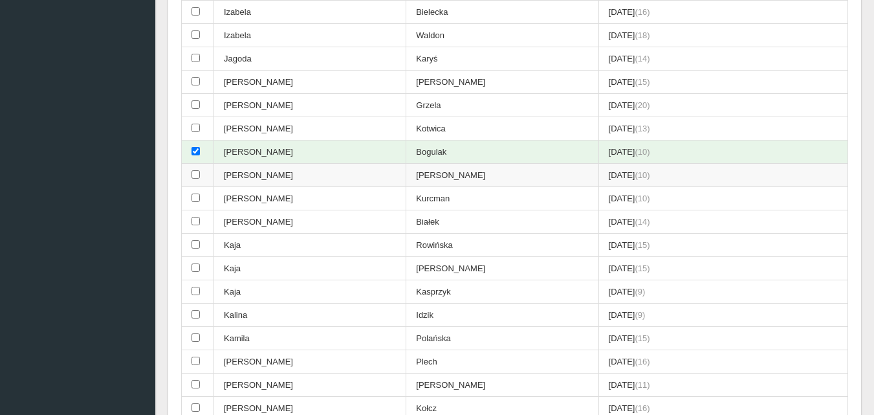
click at [197, 175] on input "checkbox" at bounding box center [195, 174] width 8 height 8
checkbox input "true"
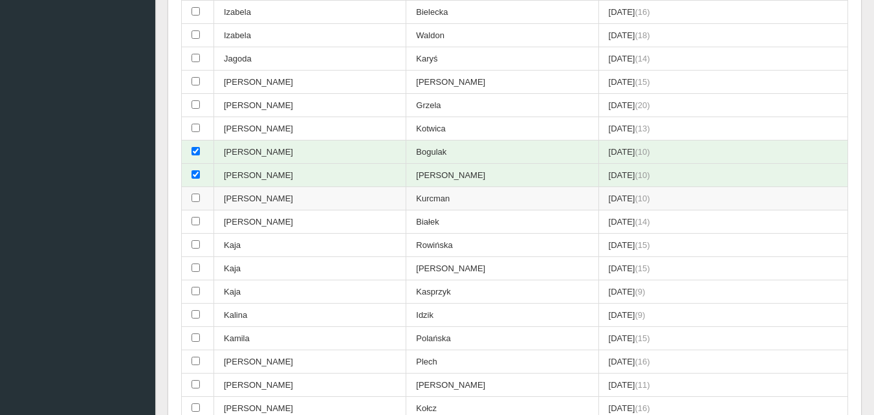
click at [194, 200] on input "checkbox" at bounding box center [195, 197] width 8 height 8
checkbox input "true"
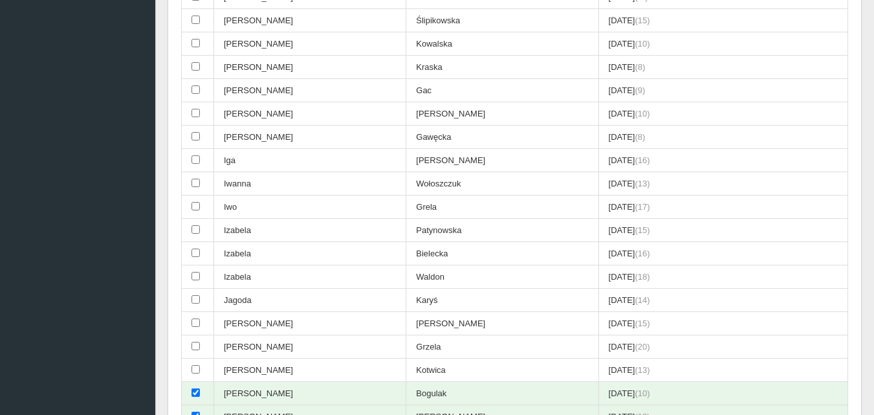
scroll to position [1134, 0]
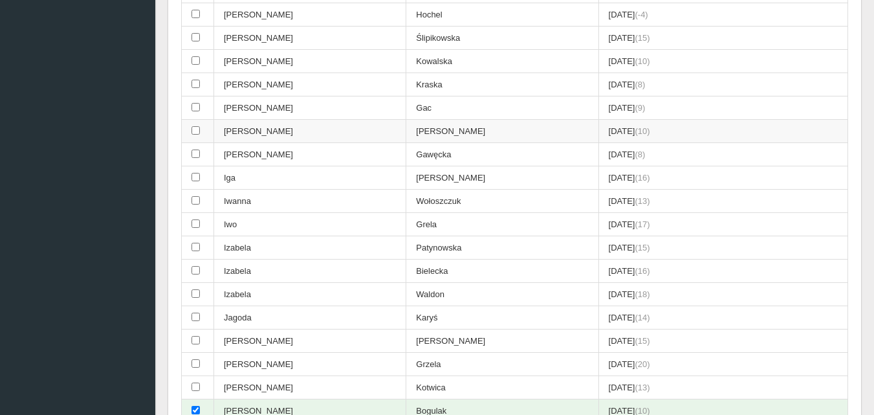
click at [194, 127] on input "checkbox" at bounding box center [195, 130] width 8 height 8
checkbox input "true"
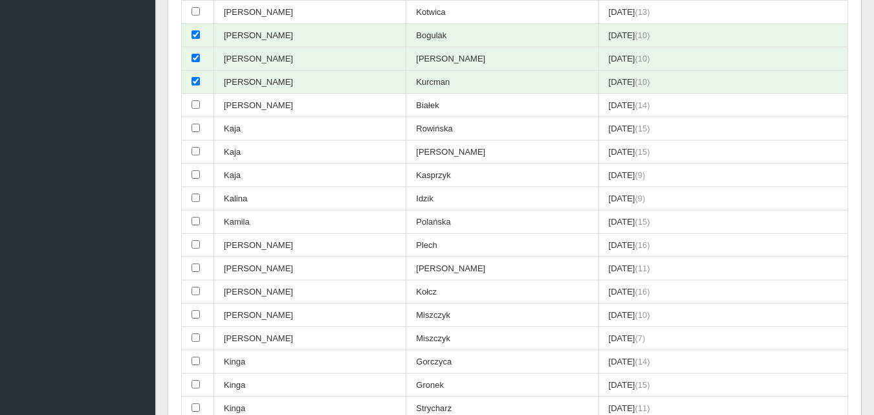
scroll to position [1522, 0]
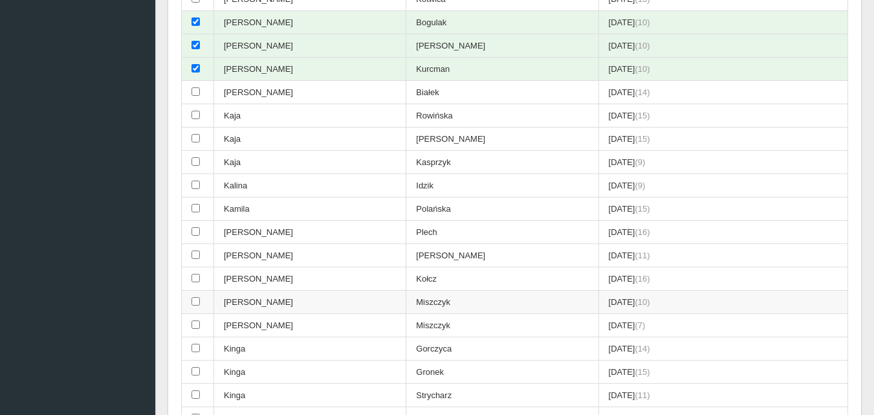
click at [197, 303] on input "checkbox" at bounding box center [195, 301] width 8 height 8
checkbox input "true"
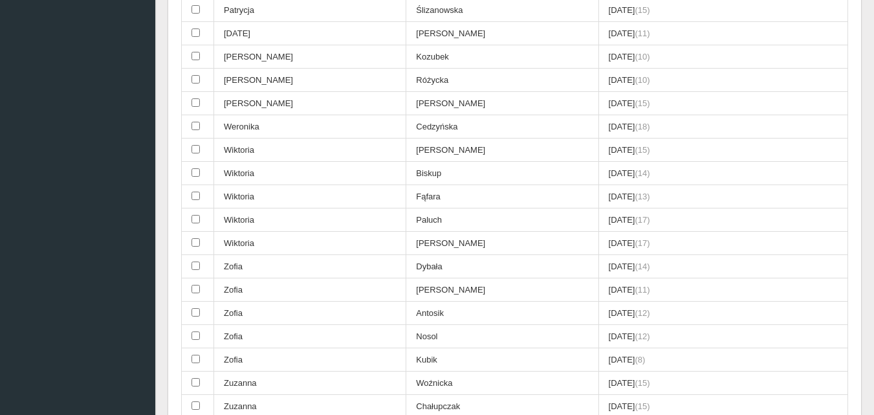
scroll to position [3397, 0]
click at [196, 334] on input "checkbox" at bounding box center [195, 334] width 8 height 8
checkbox input "true"
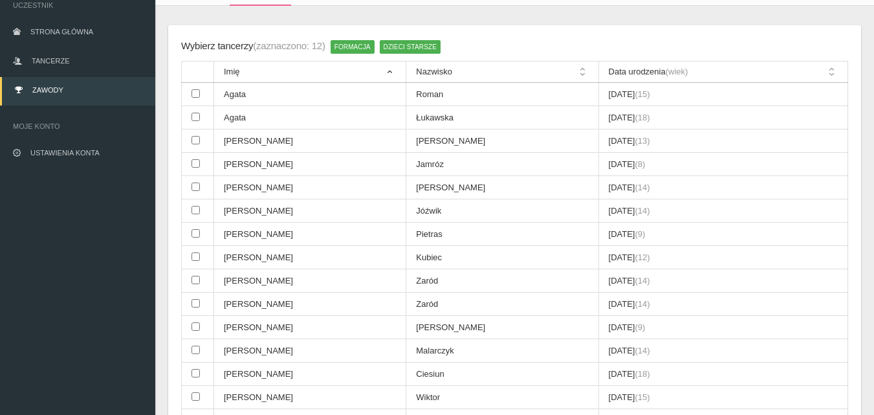
scroll to position [99, 0]
click at [199, 235] on input "checkbox" at bounding box center [195, 234] width 8 height 8
checkbox input "true"
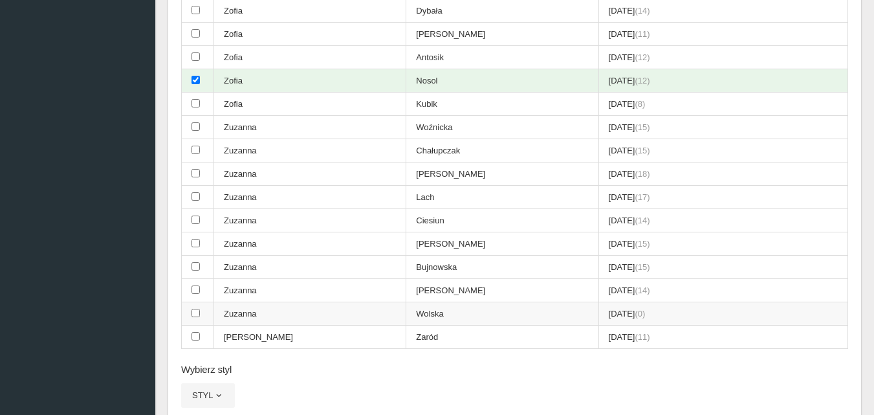
scroll to position [3588, 0]
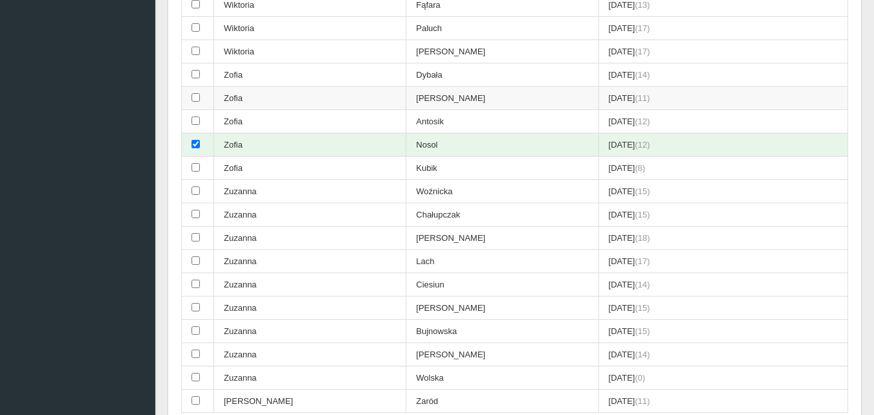
click at [196, 94] on input "checkbox" at bounding box center [195, 97] width 8 height 8
checkbox input "true"
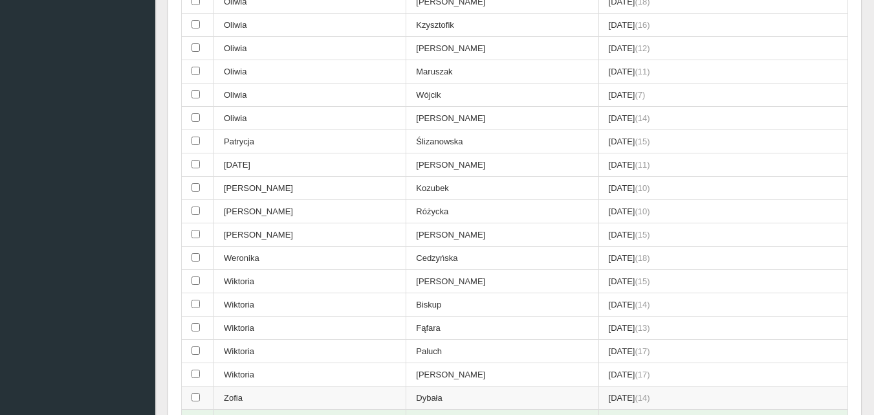
scroll to position [3264, 0]
click at [197, 213] on input "checkbox" at bounding box center [195, 211] width 8 height 8
checkbox input "true"
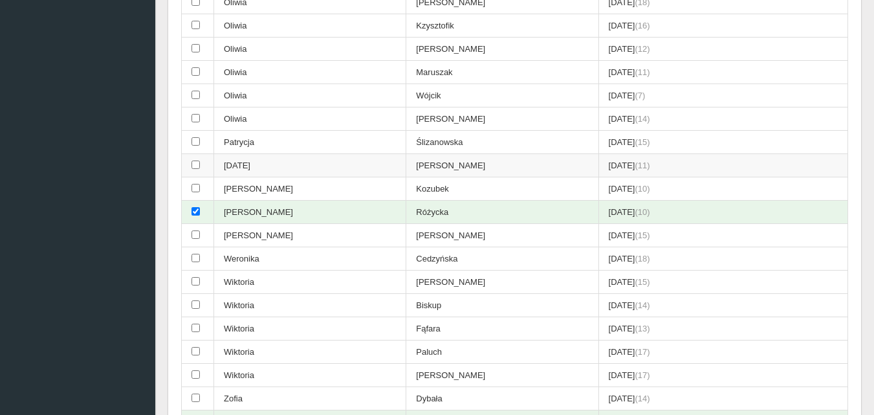
click at [193, 163] on input "checkbox" at bounding box center [195, 164] width 8 height 8
checkbox input "true"
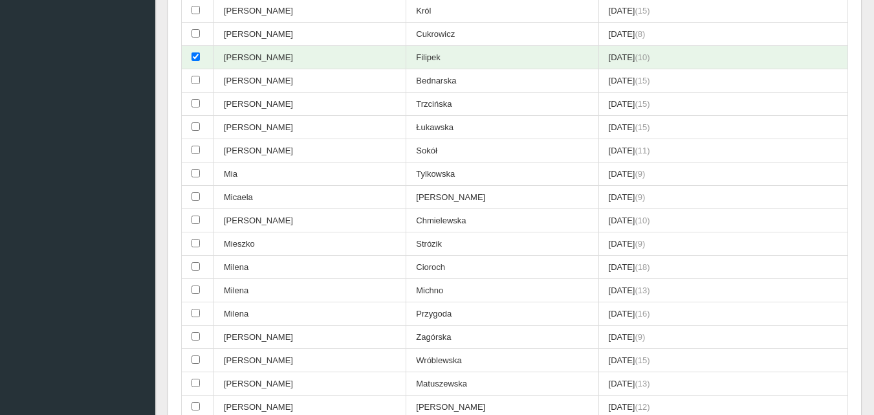
scroll to position [2618, 0]
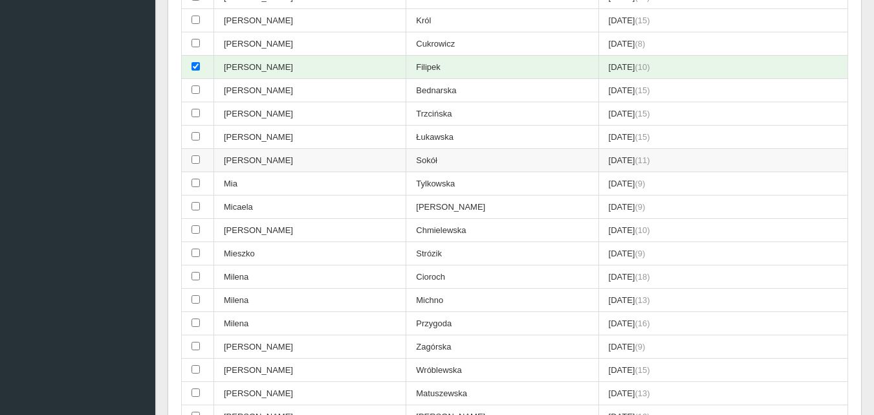
click at [196, 160] on input "checkbox" at bounding box center [195, 159] width 8 height 8
checkbox input "true"
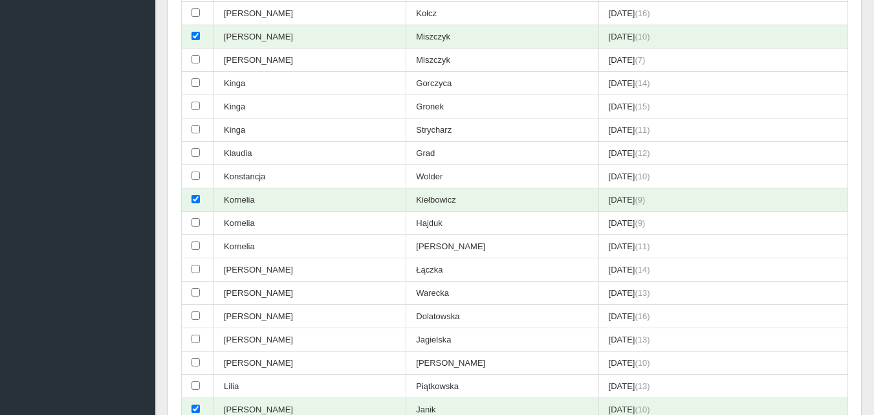
scroll to position [1777, 0]
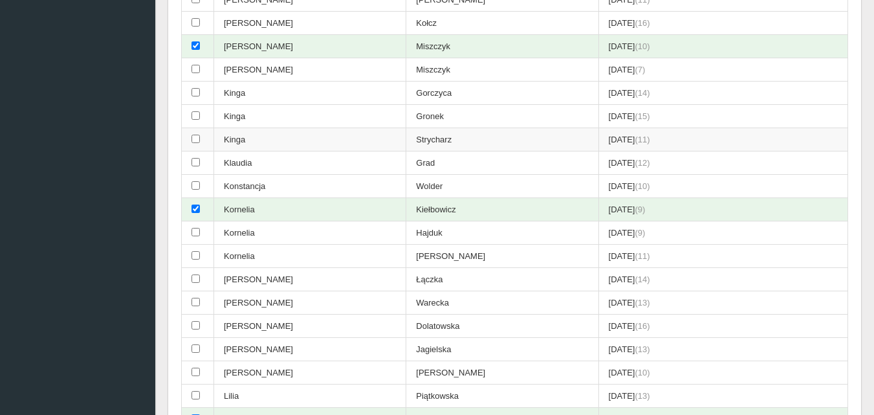
click at [191, 138] on input "checkbox" at bounding box center [195, 139] width 8 height 8
checkbox input "true"
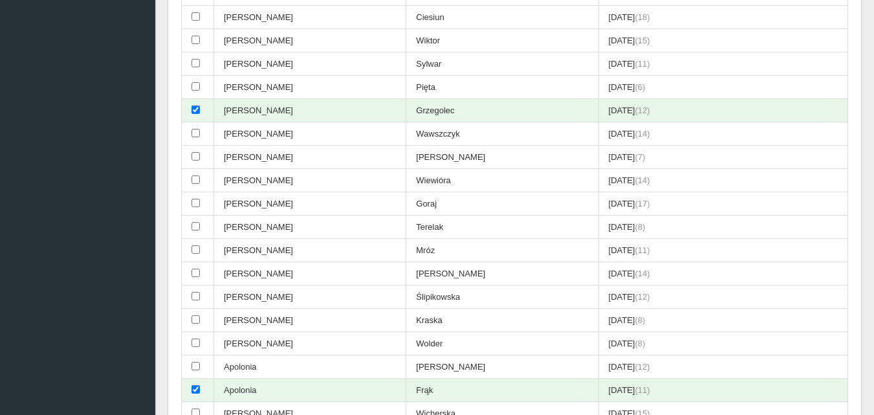
scroll to position [419, 0]
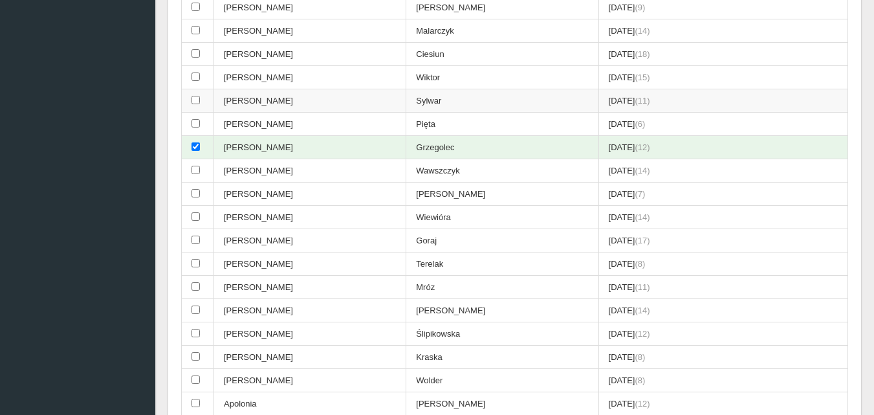
click at [196, 99] on input "checkbox" at bounding box center [195, 100] width 8 height 8
checkbox input "true"
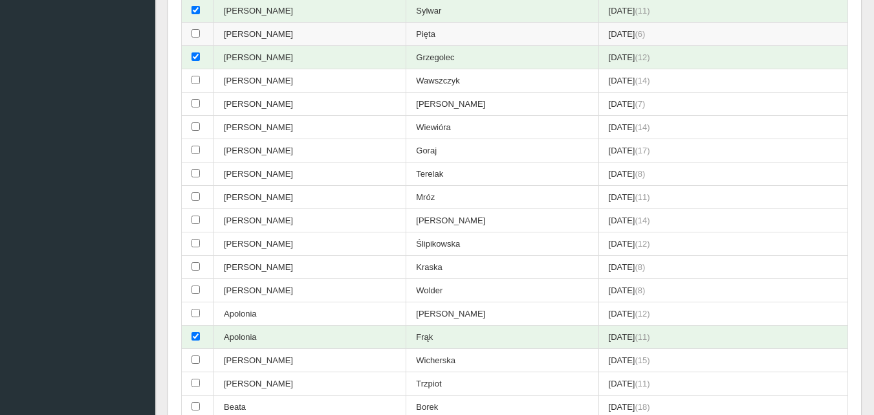
scroll to position [678, 0]
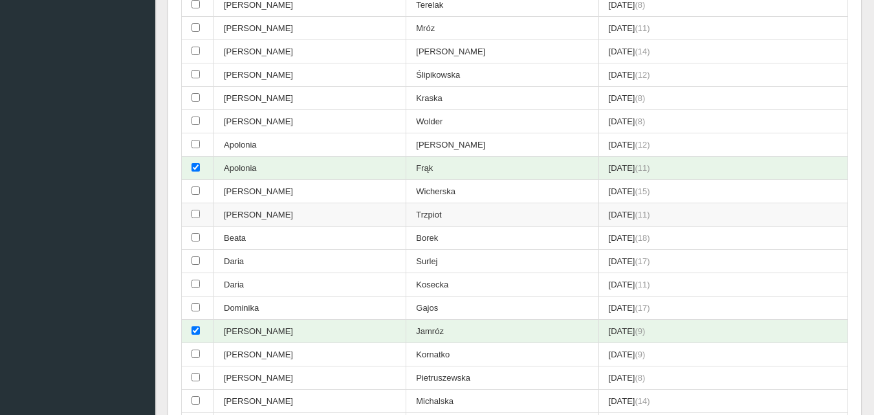
click at [197, 215] on input "checkbox" at bounding box center [195, 214] width 8 height 8
checkbox input "true"
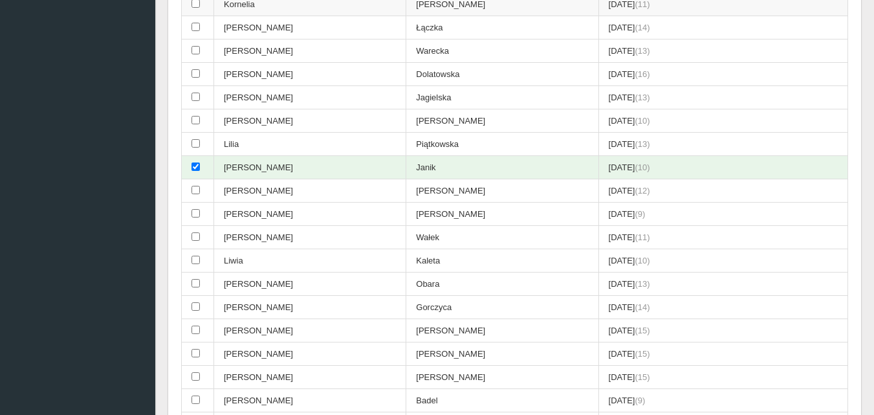
scroll to position [2036, 0]
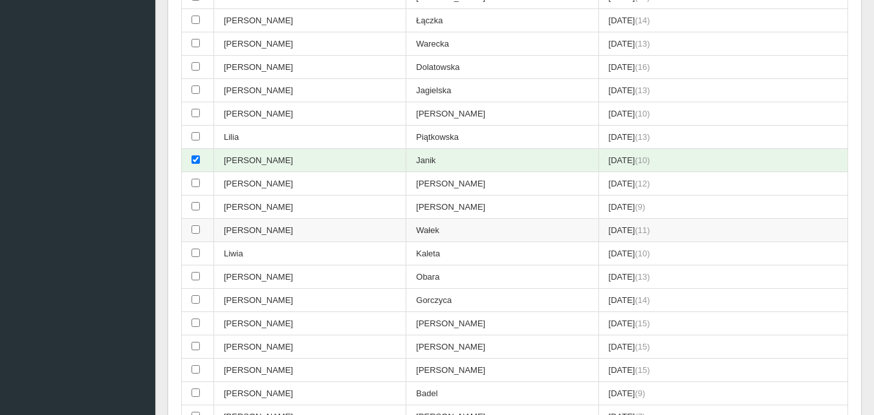
click at [195, 231] on input "checkbox" at bounding box center [195, 229] width 8 height 8
checkbox input "true"
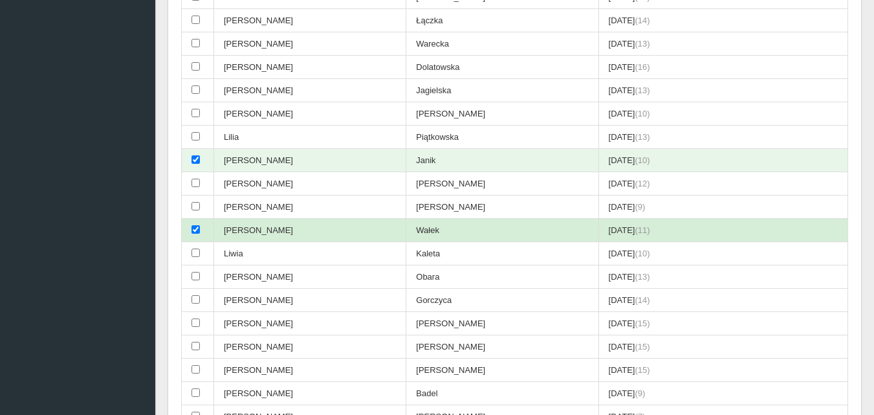
scroll to position [2294, 0]
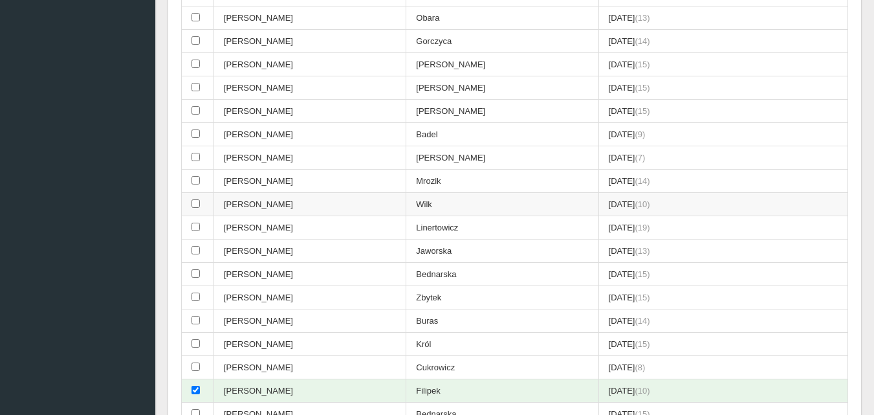
click at [198, 204] on input "checkbox" at bounding box center [195, 203] width 8 height 8
checkbox input "true"
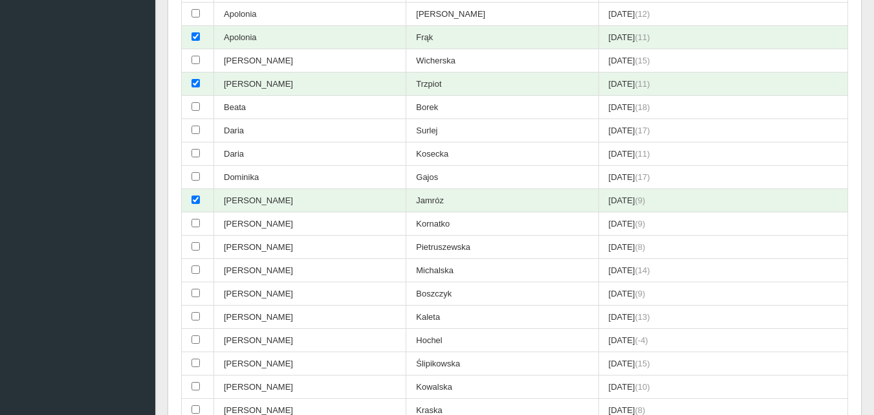
scroll to position [807, 0]
click at [197, 153] on input "checkbox" at bounding box center [195, 154] width 8 height 8
checkbox input "true"
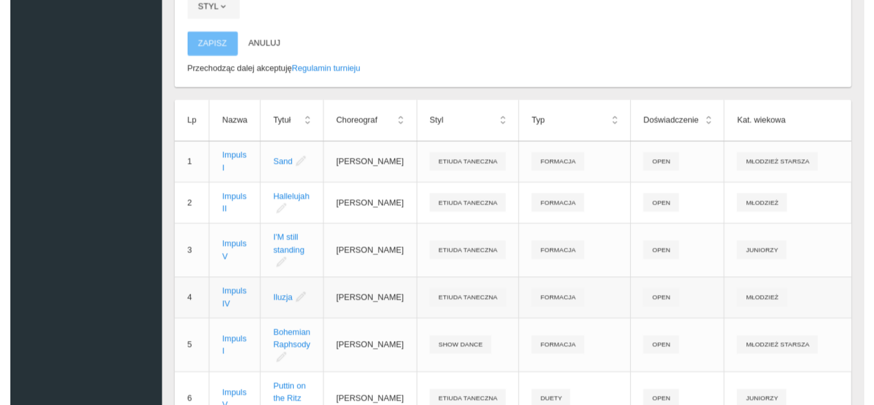
scroll to position [3846, 0]
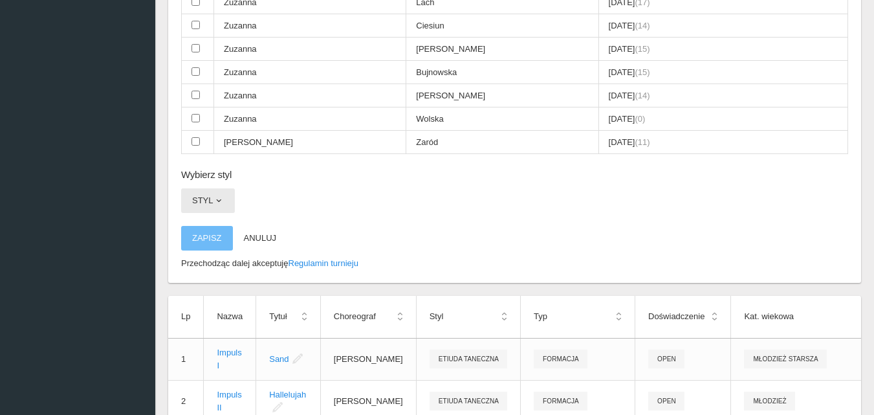
click at [219, 203] on span "button" at bounding box center [218, 200] width 10 height 10
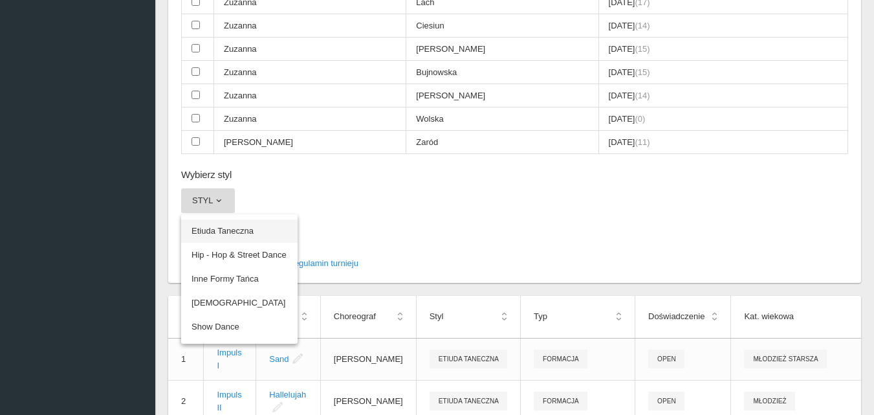
click at [215, 228] on link "Etiuda Taneczna" at bounding box center [239, 230] width 116 height 23
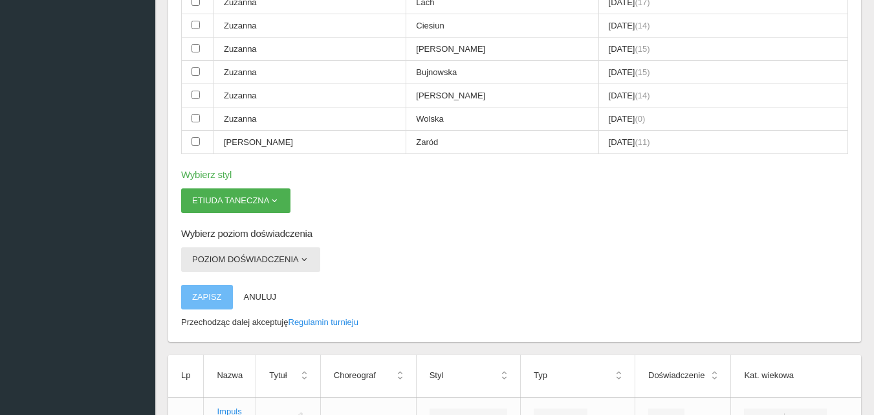
click at [303, 260] on span "button" at bounding box center [304, 259] width 10 height 10
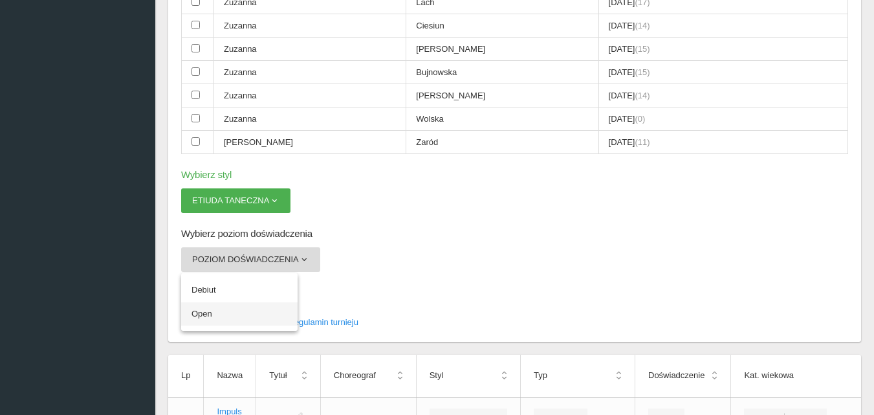
click at [198, 315] on link "Open" at bounding box center [239, 313] width 116 height 23
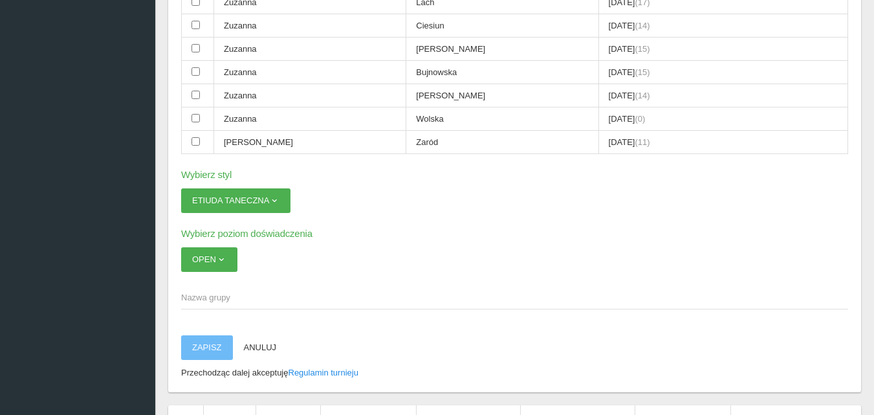
click at [191, 294] on span "Nazwa grupy" at bounding box center [508, 297] width 654 height 13
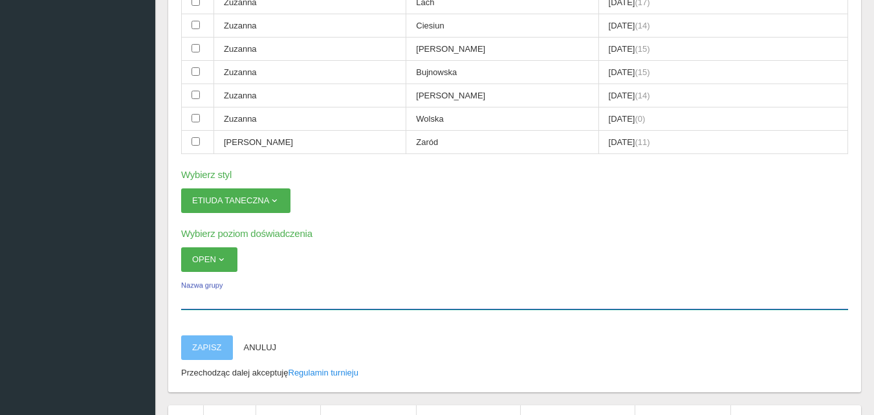
click at [191, 294] on input "Nazwa grupy" at bounding box center [514, 297] width 667 height 25
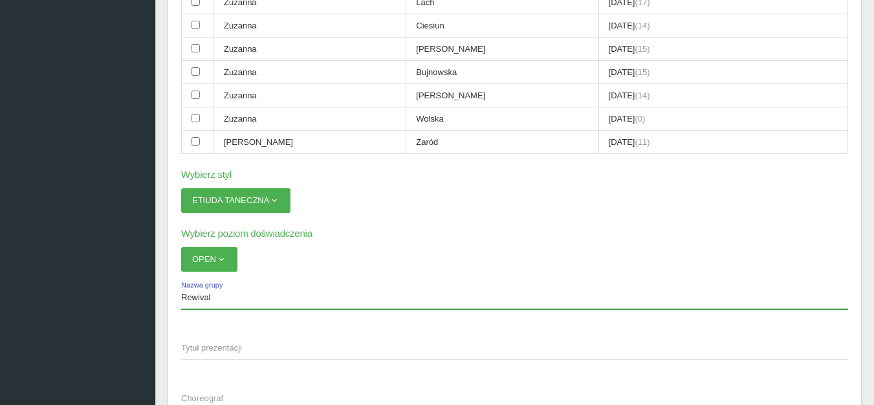
type input "Rewival"
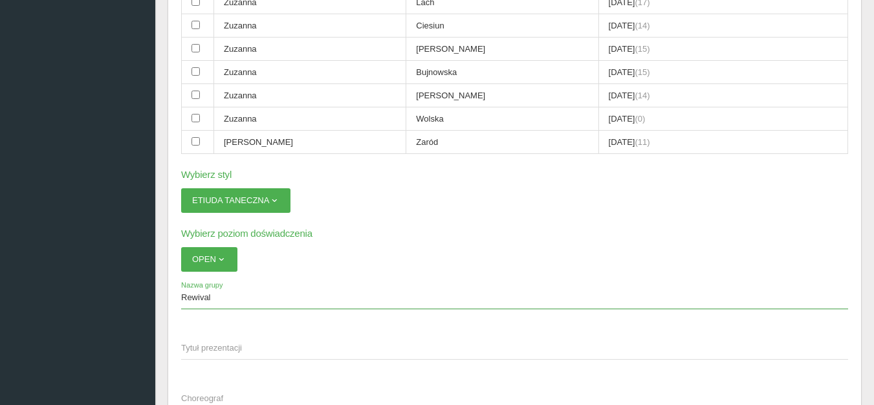
click at [203, 347] on span "Tytuł prezentacji" at bounding box center [508, 347] width 654 height 13
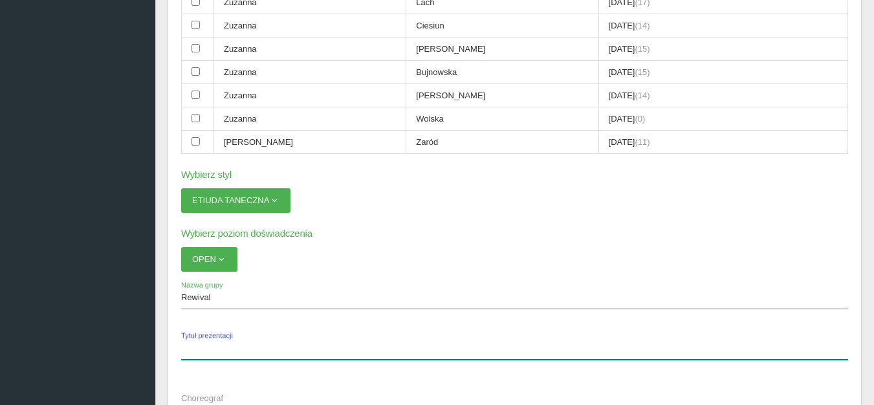
click at [203, 347] on input "Tytuł prezentacji" at bounding box center [514, 347] width 667 height 25
paste input "King of swing"
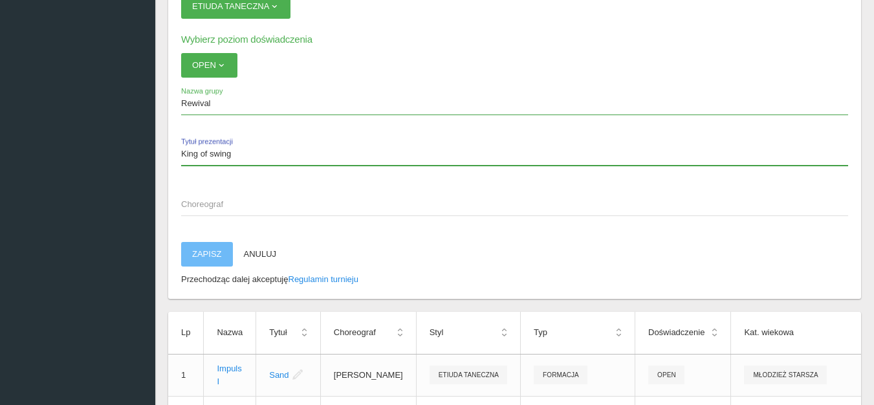
type input "King of swing"
click at [211, 202] on span "Choreograf" at bounding box center [508, 204] width 654 height 13
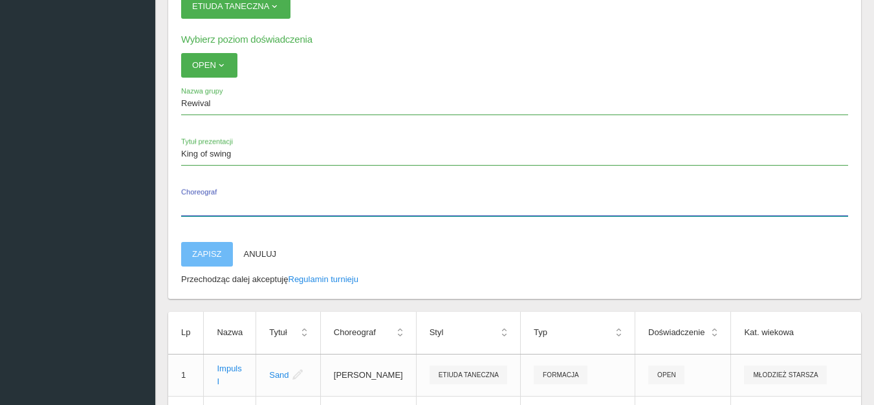
click at [211, 202] on input "Choreograf" at bounding box center [514, 203] width 667 height 25
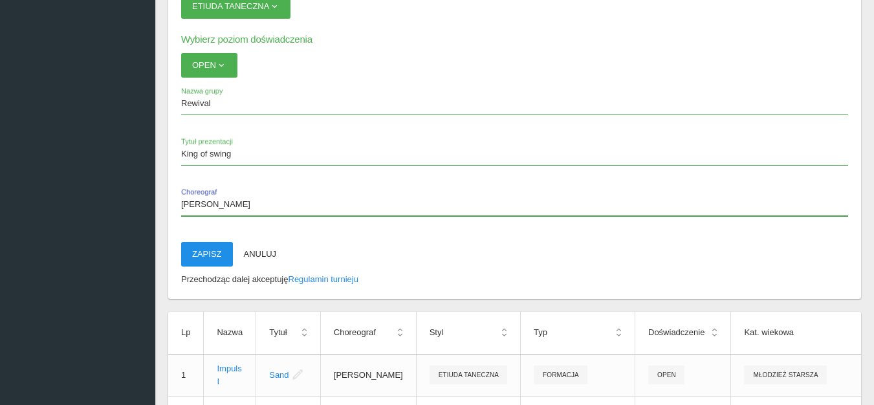
type input "[PERSON_NAME]"
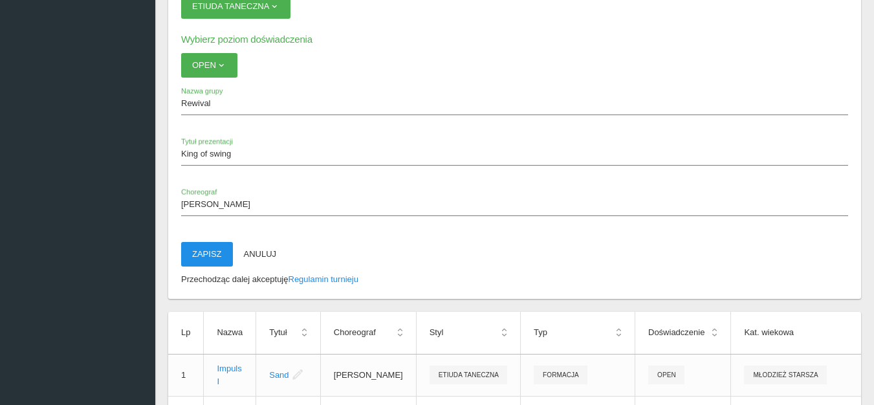
click at [206, 256] on button "Zapisz" at bounding box center [207, 254] width 52 height 25
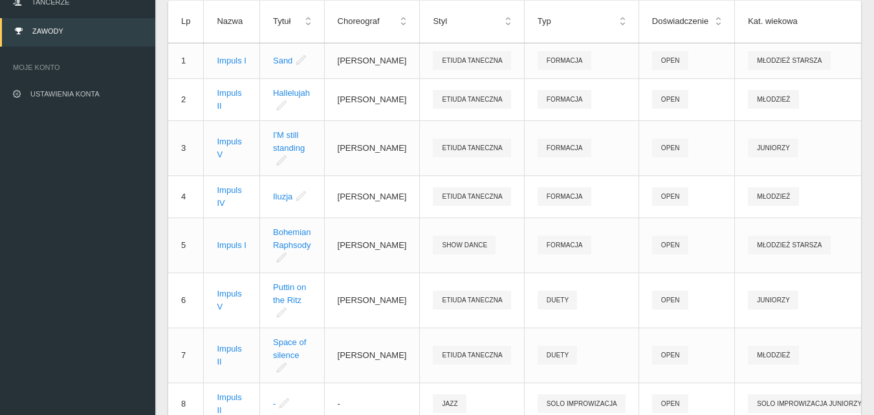
scroll to position [84, 0]
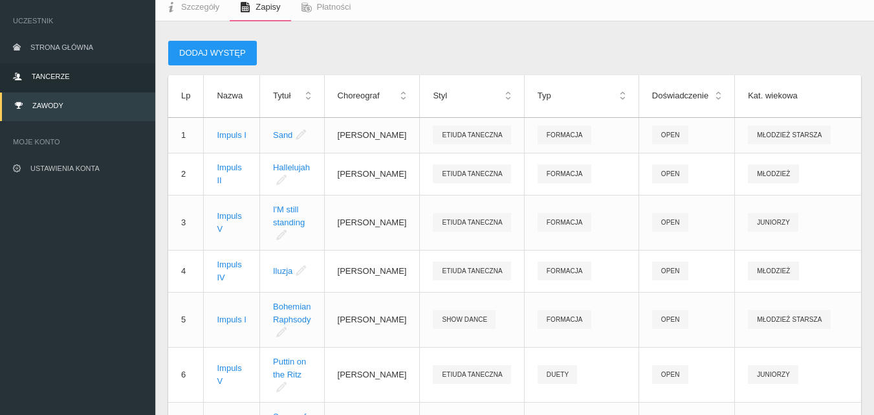
click at [78, 76] on link "Tancerze" at bounding box center [77, 77] width 155 height 28
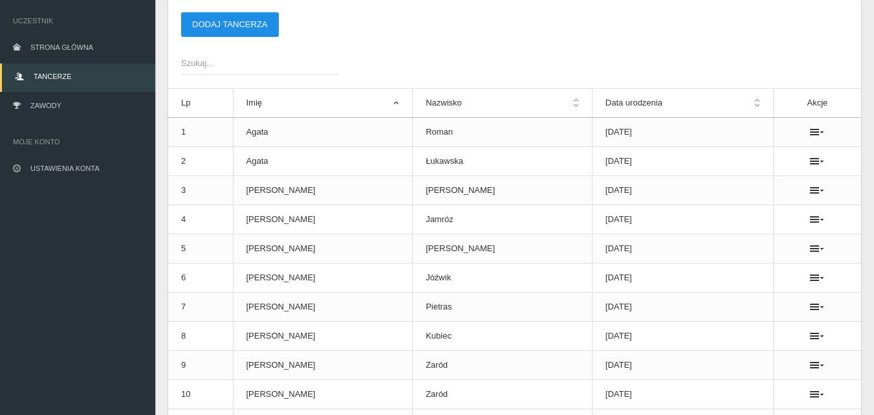
click at [221, 28] on button "Dodaj tancerza" at bounding box center [230, 24] width 98 height 25
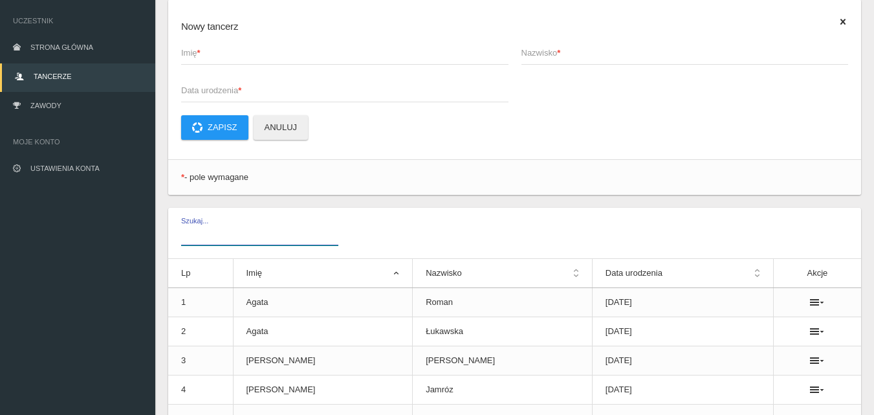
drag, startPoint x: 225, startPoint y: 224, endPoint x: 193, endPoint y: 242, distance: 36.2
click at [223, 226] on label "Szukaj..." at bounding box center [259, 233] width 157 height 25
click at [223, 226] on input "Szukaj..." at bounding box center [259, 233] width 157 height 25
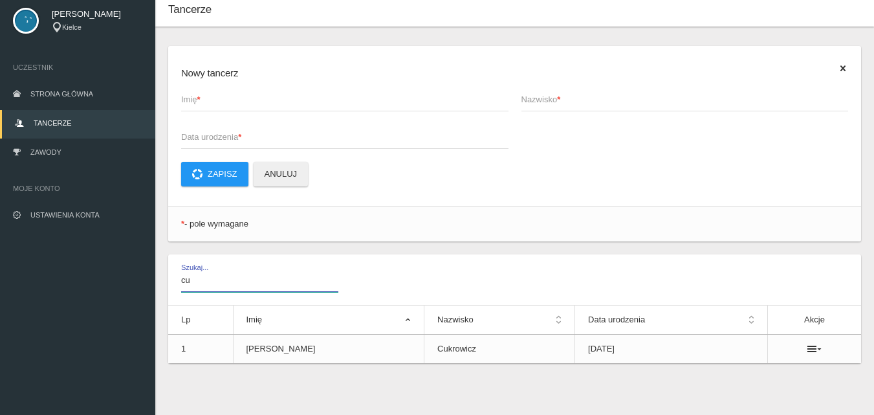
scroll to position [38, 0]
type input "c"
type input "f"
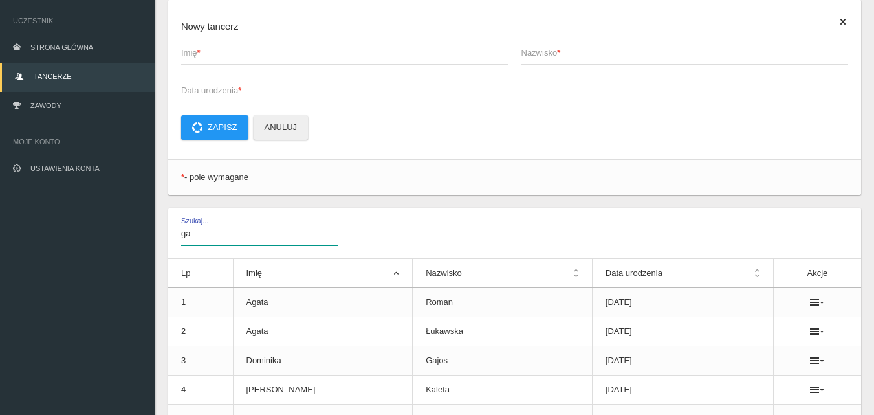
type input "g"
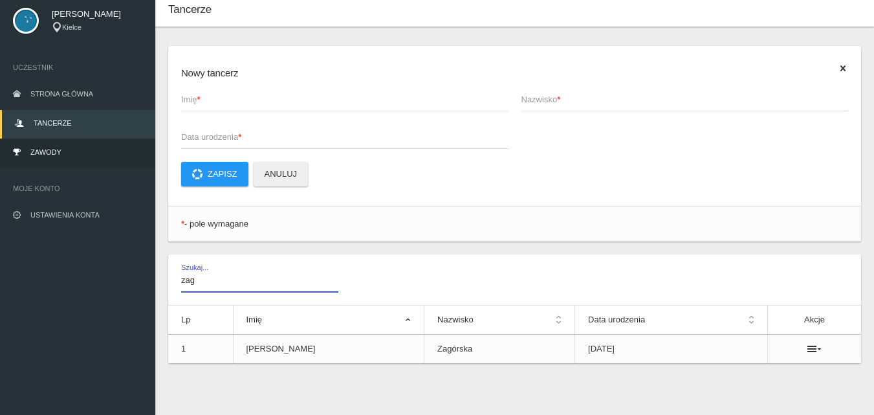
type input "zag"
click at [48, 147] on link "Zawody" at bounding box center [77, 153] width 155 height 28
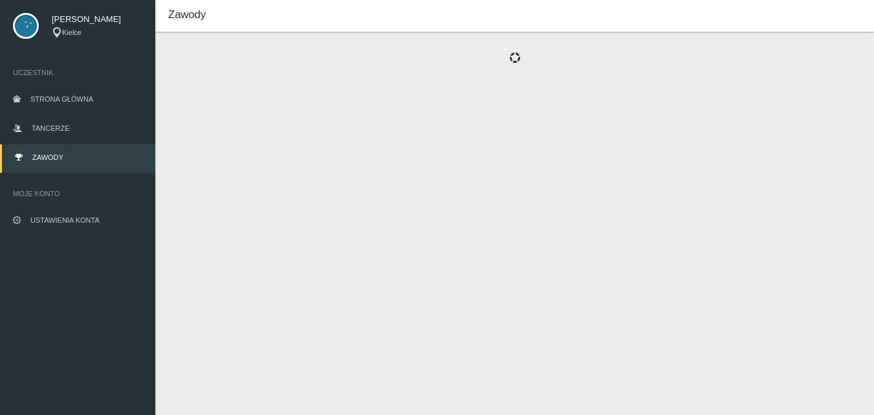
scroll to position [38, 0]
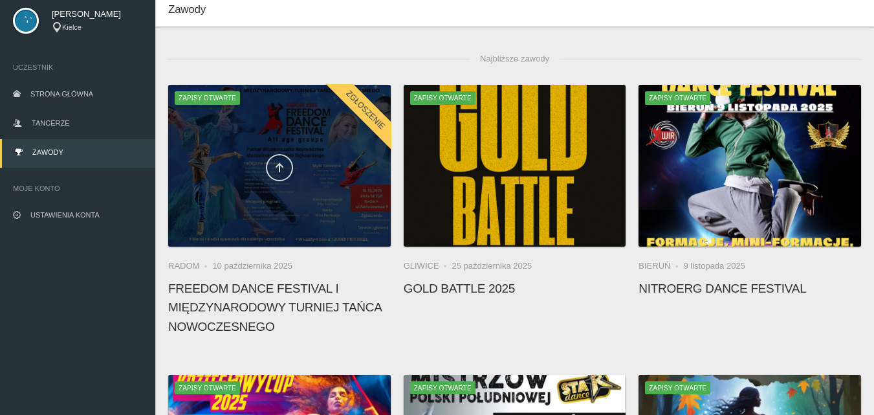
click at [280, 155] on link at bounding box center [279, 167] width 27 height 27
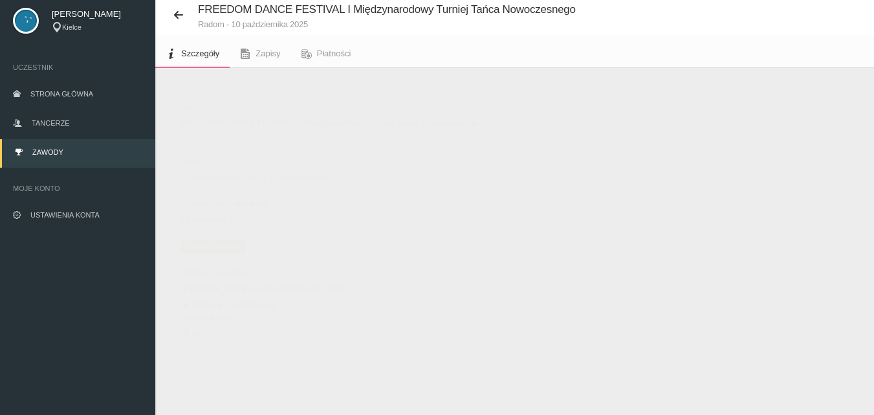
click at [222, 244] on span "Zapisy otwarte" at bounding box center [213, 245] width 65 height 13
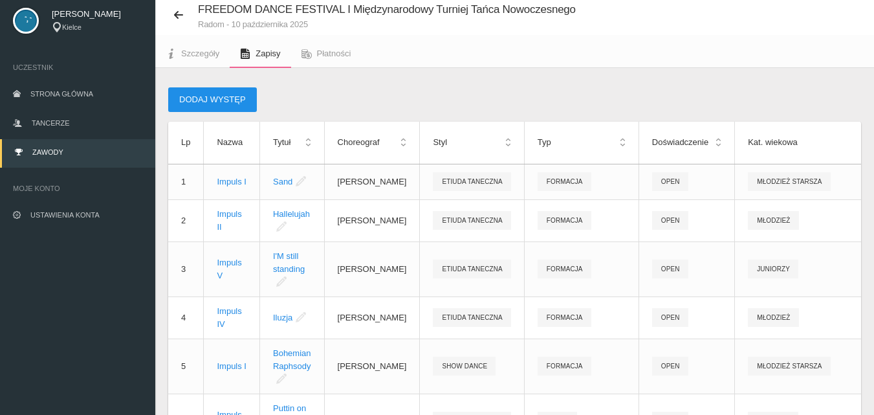
click at [199, 97] on button "Dodaj występ" at bounding box center [212, 99] width 89 height 25
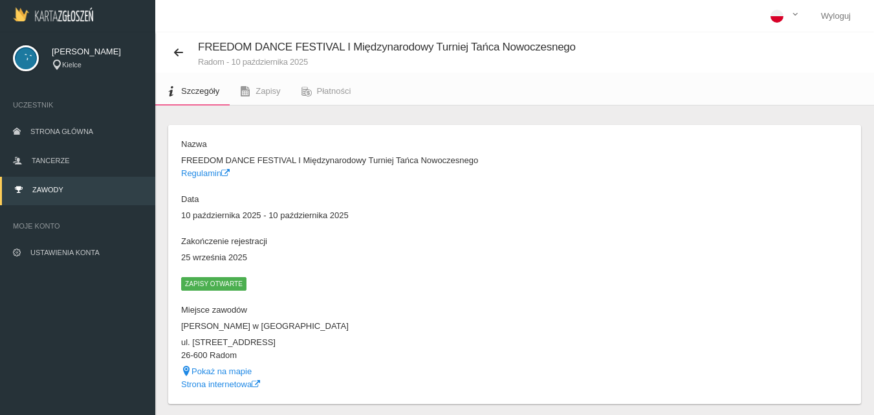
scroll to position [38, 0]
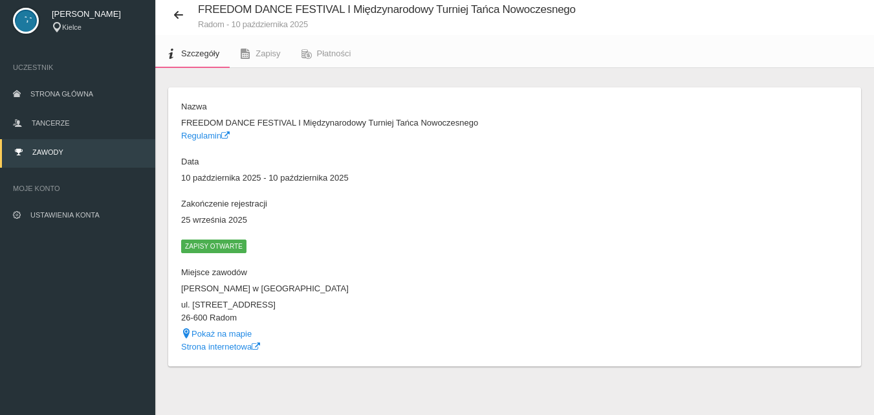
click at [231, 248] on span "Zapisy otwarte" at bounding box center [213, 245] width 65 height 13
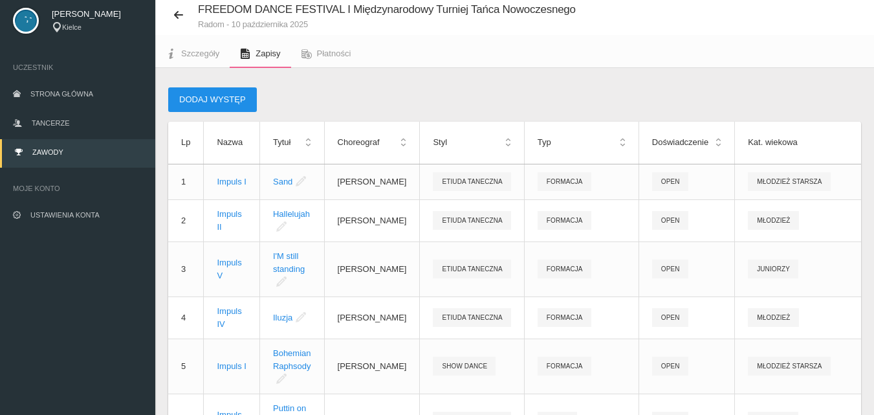
click at [219, 97] on button "Dodaj występ" at bounding box center [212, 99] width 89 height 25
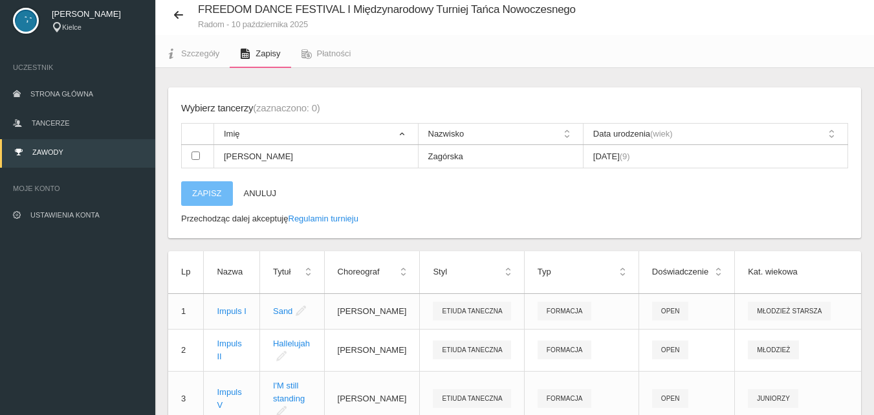
click at [832, 133] on th "Data urodzenia (wiek)" at bounding box center [715, 134] width 264 height 21
click at [830, 134] on th "Data urodzenia (wiek)" at bounding box center [715, 134] width 264 height 21
click at [833, 137] on th "Data urodzenia (wiek)" at bounding box center [715, 134] width 264 height 21
click at [833, 136] on th "Data urodzenia (wiek)" at bounding box center [715, 134] width 264 height 21
click at [255, 191] on button "Anuluj" at bounding box center [260, 193] width 55 height 25
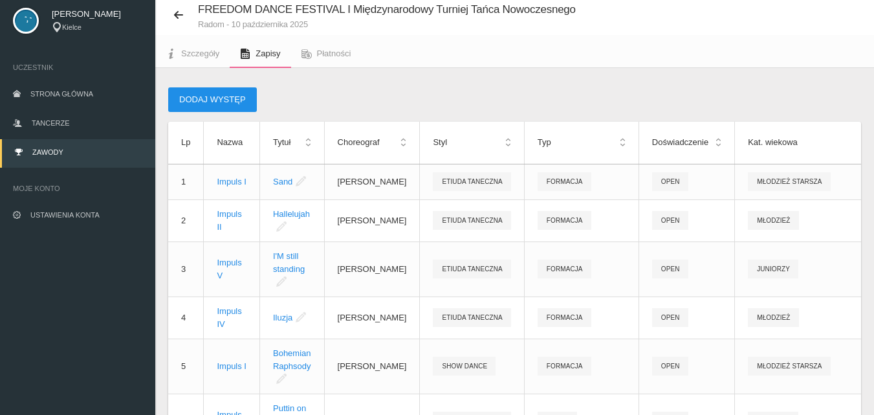
click at [206, 100] on button "Dodaj występ" at bounding box center [212, 99] width 89 height 25
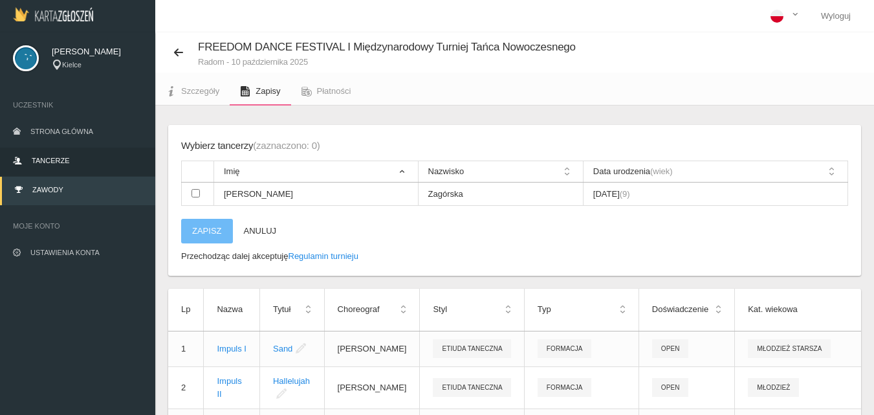
click at [53, 158] on span "Tancerze" at bounding box center [51, 160] width 38 height 8
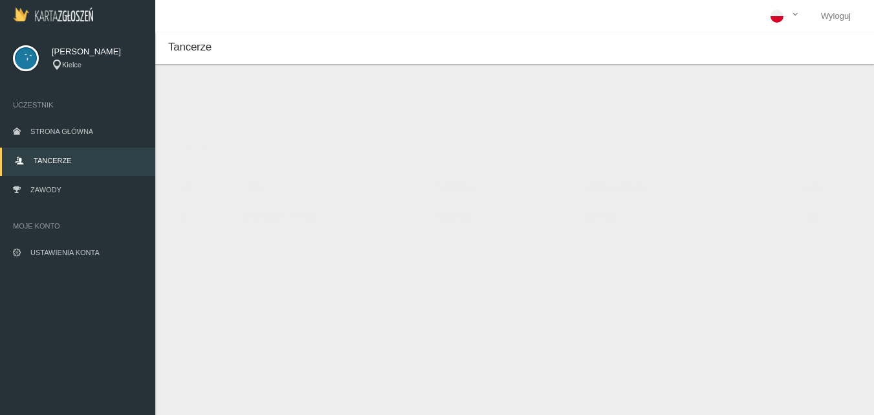
click at [807, 219] on icon at bounding box center [814, 216] width 14 height 10
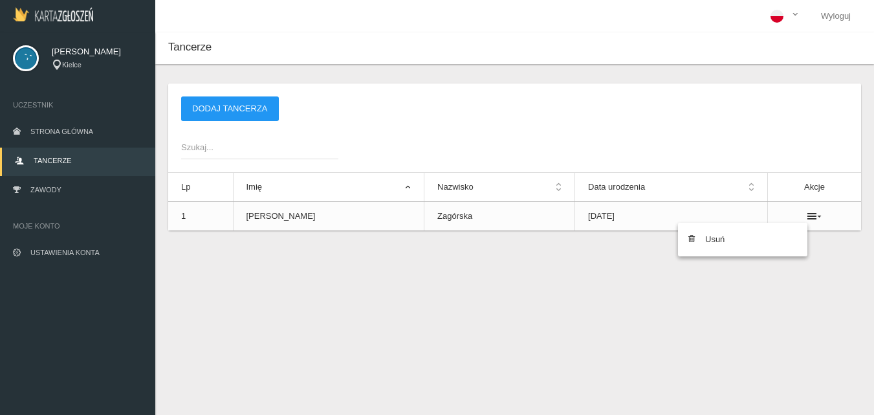
drag, startPoint x: 499, startPoint y: 344, endPoint x: 494, endPoint y: 321, distance: 23.8
click at [502, 342] on div "Tancerze Nowy tancerz Imię * Nazwisko * Data urodzenia * Zapisz Anuluj * - pole…" at bounding box center [514, 239] width 718 height 415
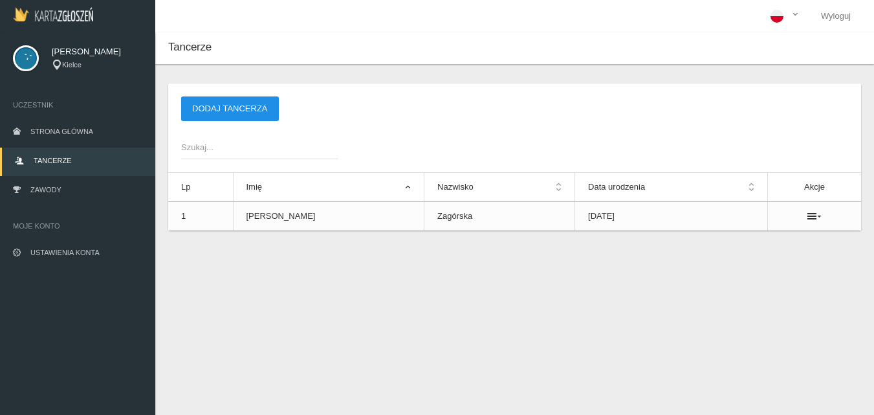
click at [229, 108] on button "Dodaj tancerza" at bounding box center [230, 108] width 98 height 25
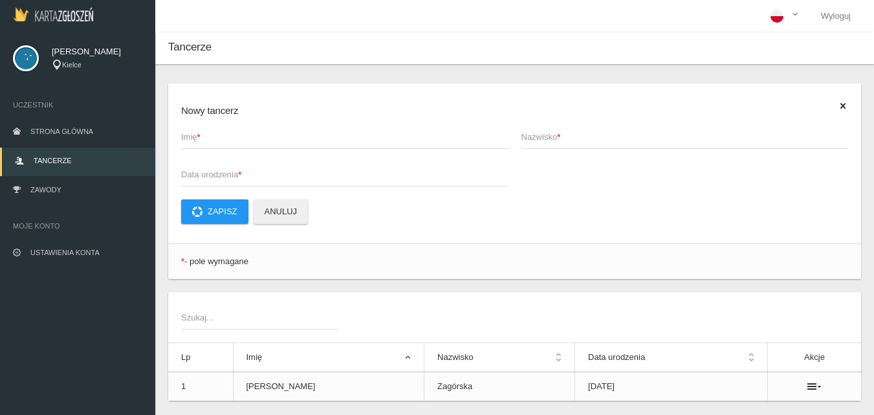
click at [248, 112] on h6 "Nowy tancerz" at bounding box center [514, 110] width 667 height 15
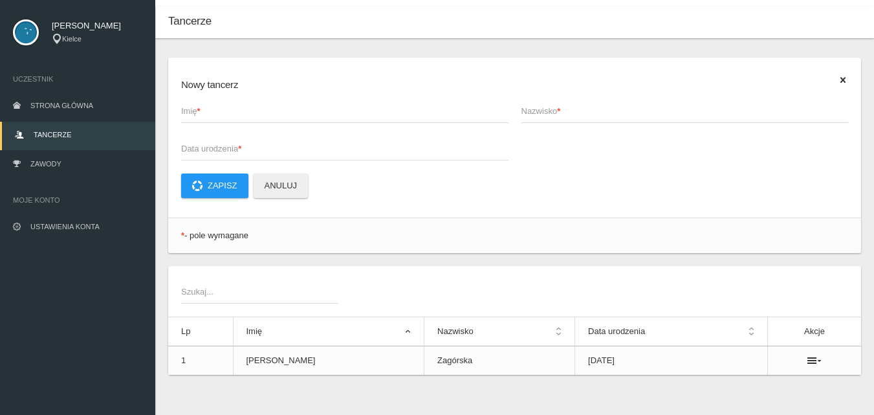
scroll to position [38, 0]
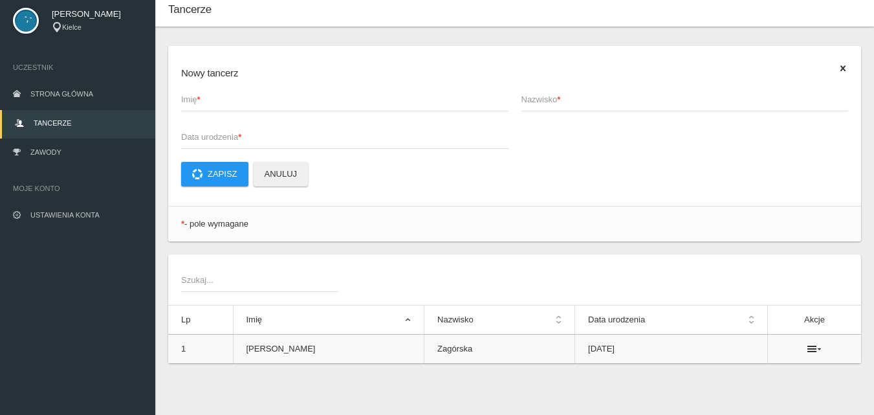
click at [206, 350] on td "1" at bounding box center [200, 348] width 65 height 29
click at [275, 358] on td "[PERSON_NAME]" at bounding box center [328, 348] width 191 height 29
drag, startPoint x: 279, startPoint y: 348, endPoint x: 813, endPoint y: 345, distance: 533.5
click at [813, 345] on icon at bounding box center [814, 348] width 14 height 10
click at [712, 371] on link "Usuń" at bounding box center [742, 371] width 129 height 23
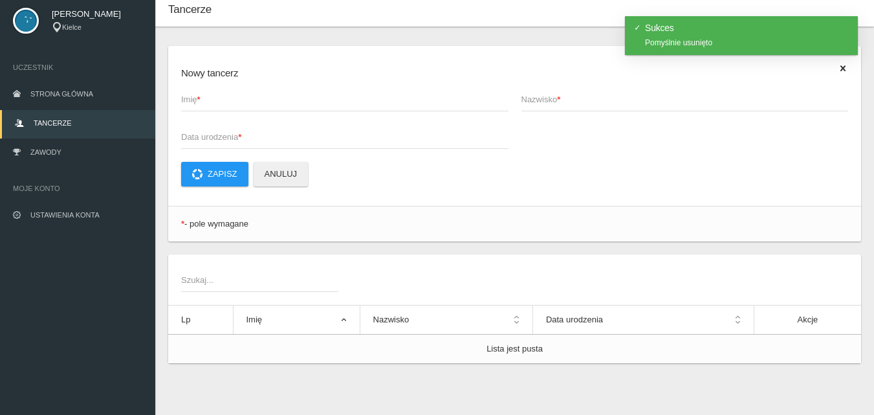
click at [194, 97] on span "Imię *" at bounding box center [338, 99] width 314 height 13
click at [194, 97] on input "Imię *" at bounding box center [344, 99] width 327 height 25
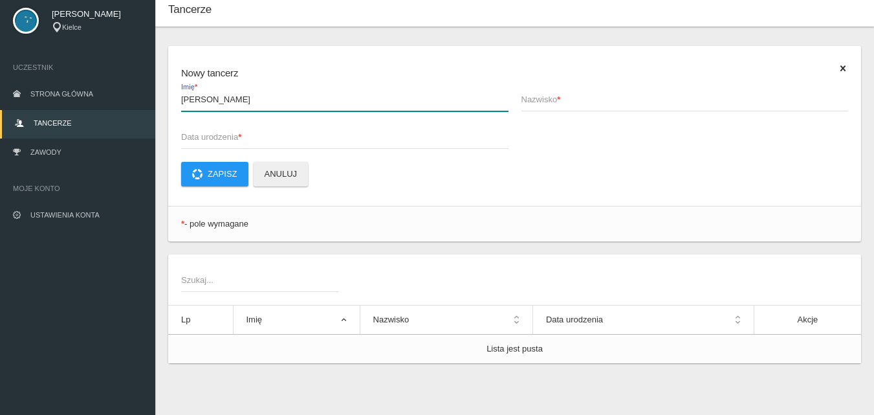
type input "[PERSON_NAME]"
click at [549, 100] on span "Nazwisko *" at bounding box center [678, 99] width 314 height 13
click at [549, 100] on input "Nazwisko *" at bounding box center [684, 99] width 327 height 25
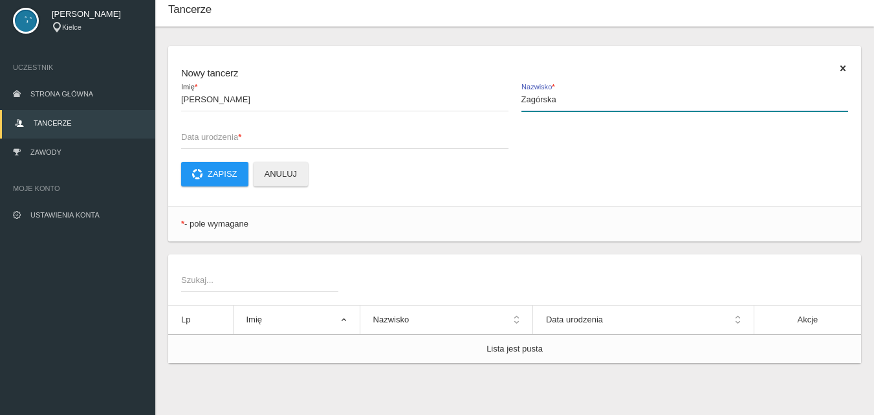
type input "Zagórska"
click at [198, 135] on span "Data urodzenia *" at bounding box center [338, 137] width 314 height 13
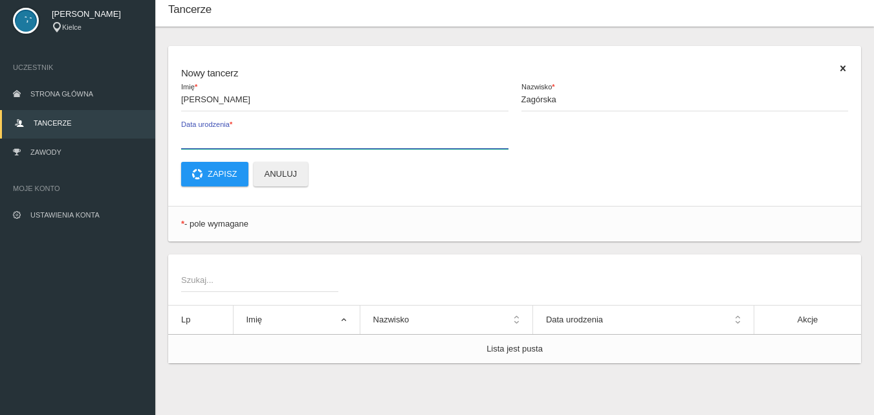
click at [198, 135] on input "Data urodzenia *" at bounding box center [344, 136] width 327 height 25
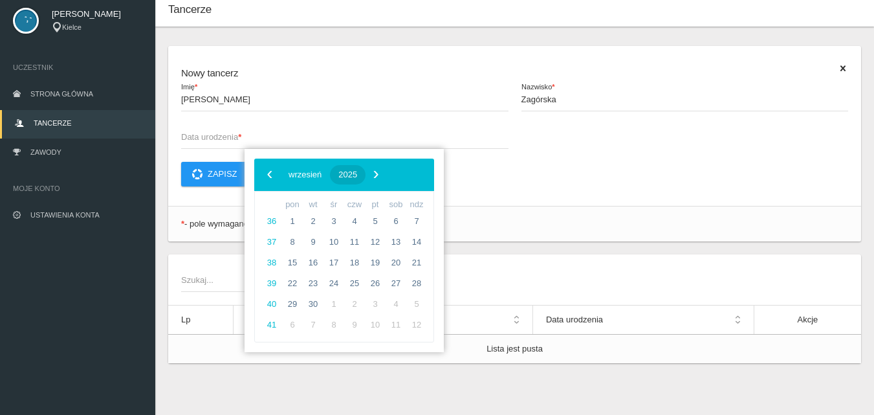
click at [357, 176] on span "2025" at bounding box center [347, 174] width 19 height 10
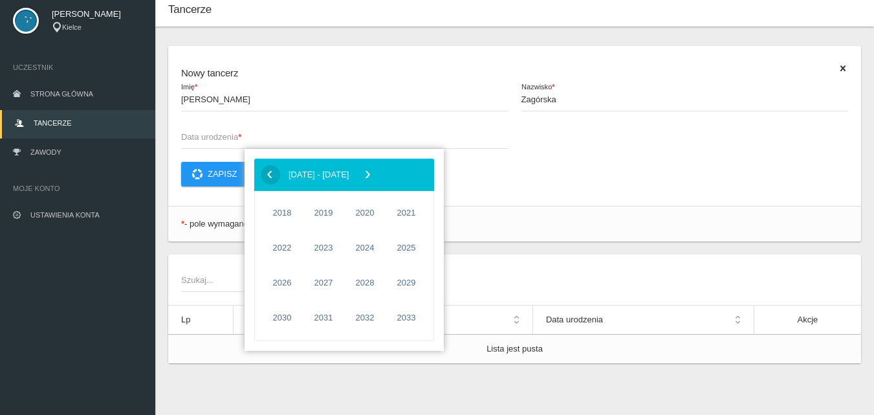
click at [271, 169] on span "‹" at bounding box center [269, 173] width 19 height 19
click at [373, 319] on span "2016" at bounding box center [365, 318] width 30 height 30
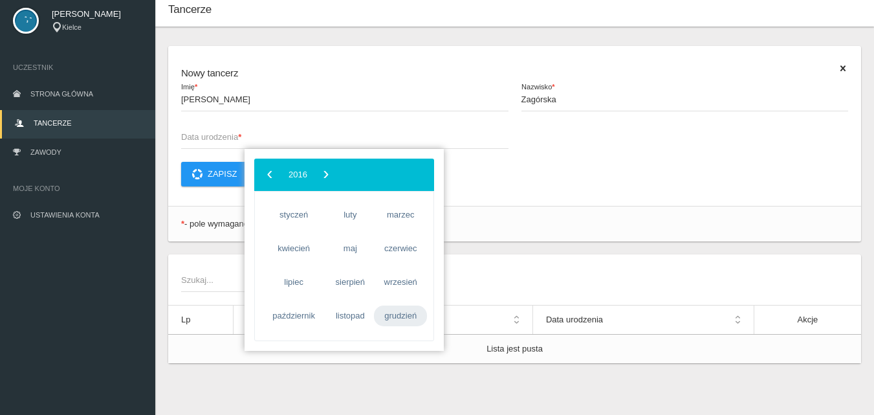
click at [398, 316] on span "grudzień" at bounding box center [400, 315] width 53 height 21
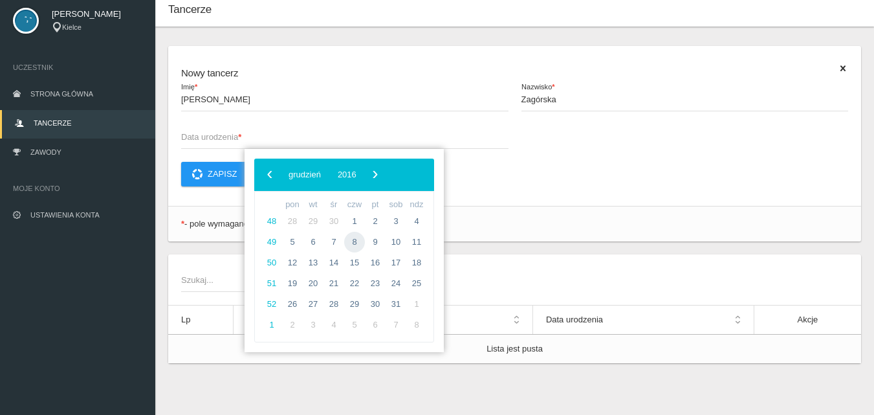
click at [358, 241] on span "8" at bounding box center [354, 241] width 21 height 21
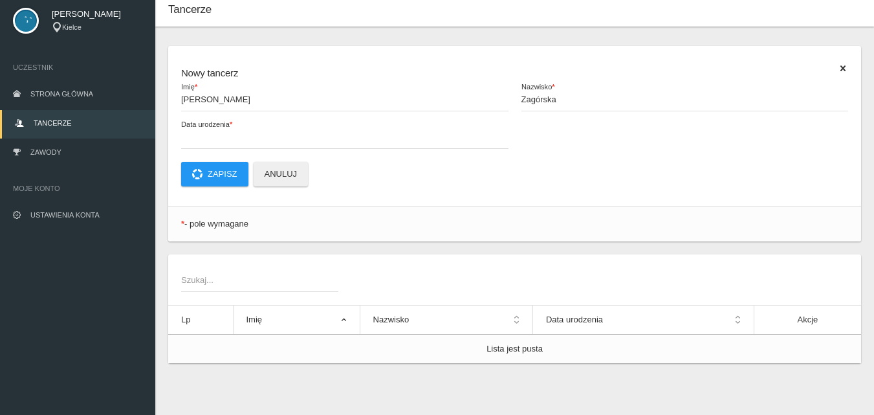
type input "[DATE]"
click at [202, 169] on button "Zapisz" at bounding box center [214, 174] width 67 height 25
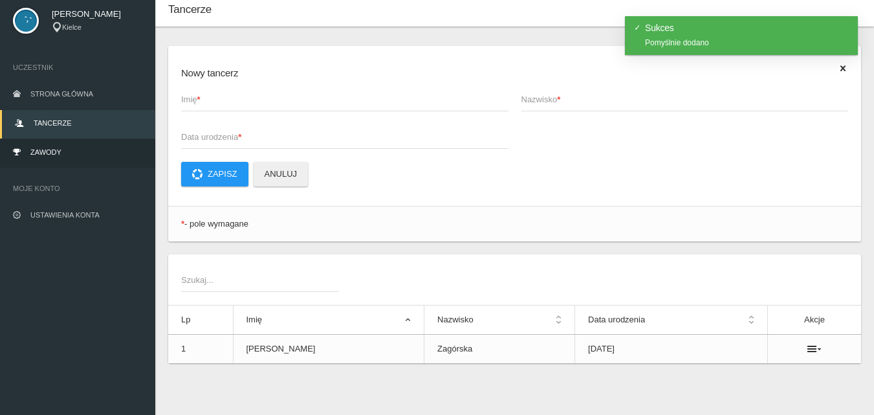
click at [51, 150] on span "Zawody" at bounding box center [45, 152] width 31 height 8
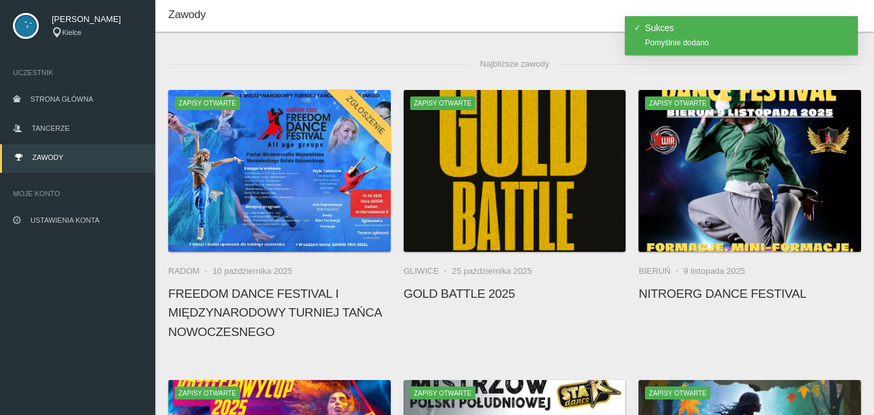
scroll to position [38, 0]
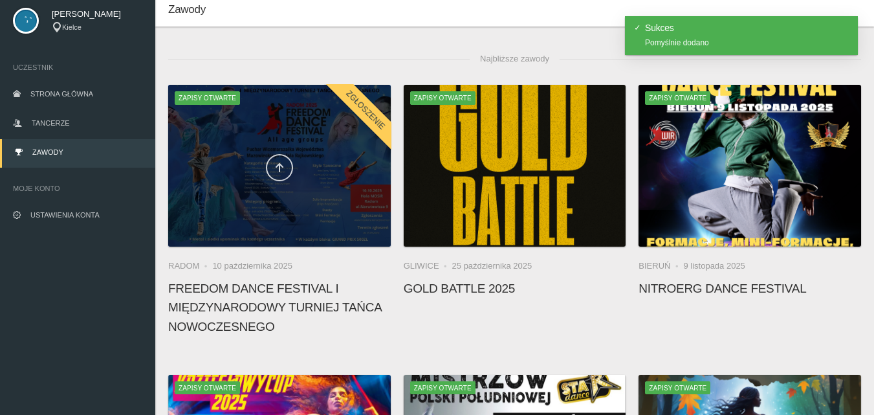
click at [283, 168] on icon at bounding box center [279, 167] width 10 height 10
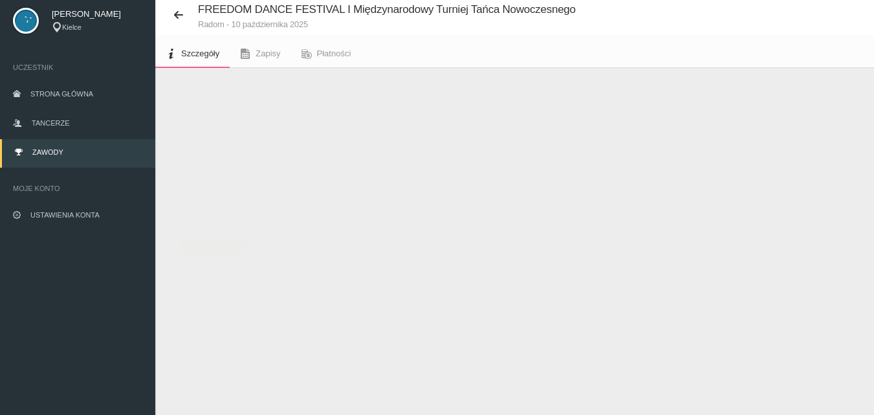
click at [218, 243] on span "Zapisy otwarte" at bounding box center [213, 245] width 65 height 13
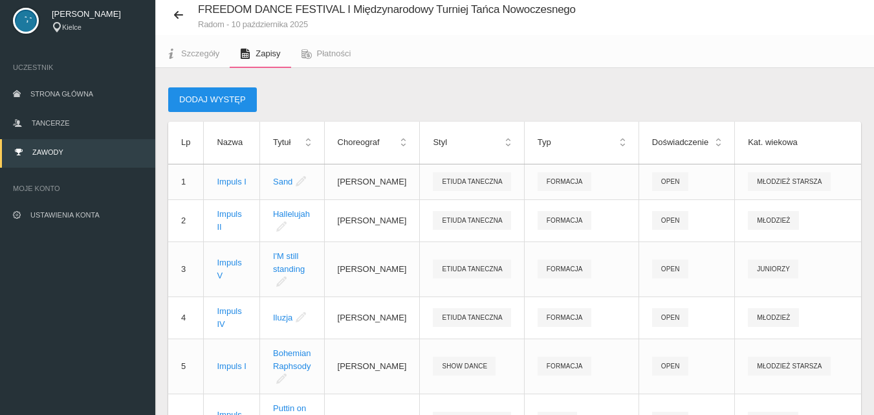
click at [216, 103] on button "Dodaj występ" at bounding box center [212, 99] width 89 height 25
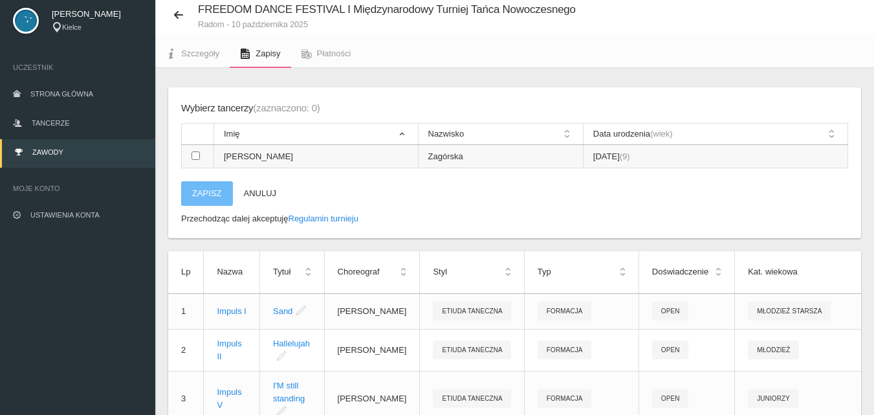
click at [197, 155] on input "checkbox" at bounding box center [195, 155] width 8 height 8
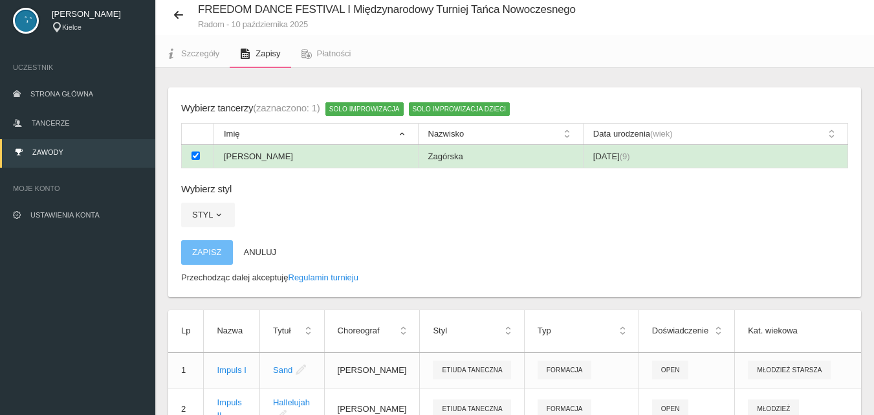
click at [197, 155] on input "checkbox" at bounding box center [195, 155] width 8 height 8
checkbox input "false"
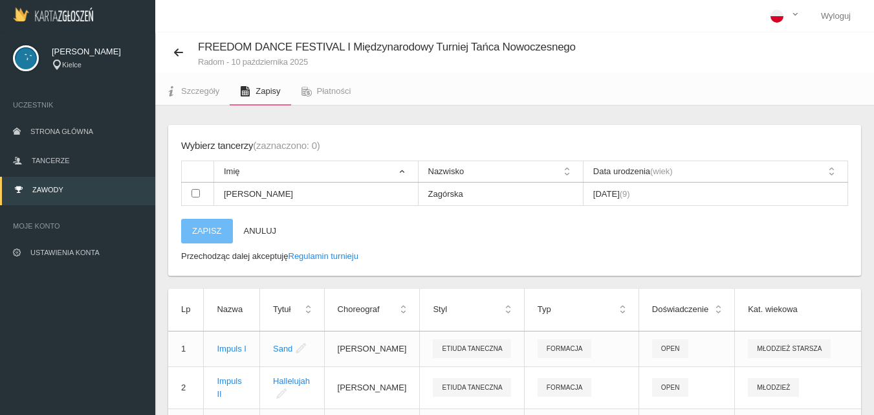
click at [208, 148] on div "Wybierz tancerzy (zaznaczono: 0)" at bounding box center [250, 146] width 139 height 16
click at [251, 226] on button "Anuluj" at bounding box center [260, 231] width 55 height 25
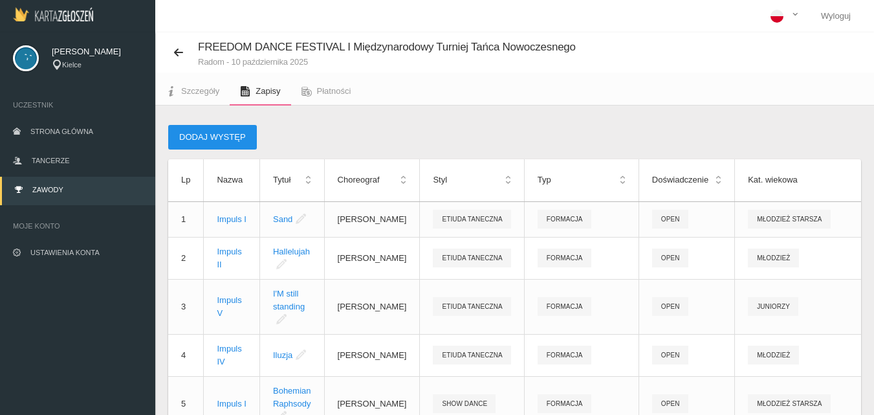
click at [191, 142] on button "Dodaj występ" at bounding box center [212, 137] width 89 height 25
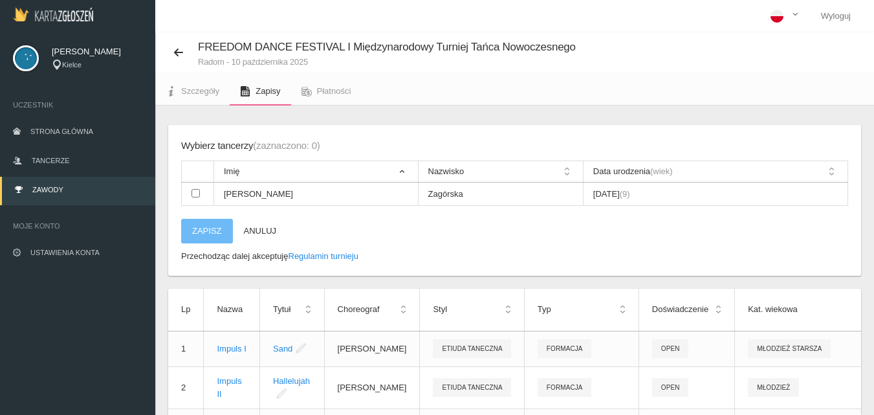
click at [232, 149] on div "Wybierz tancerzy (zaznaczono: 0)" at bounding box center [250, 146] width 139 height 16
click at [43, 161] on span "Tancerze" at bounding box center [51, 160] width 38 height 8
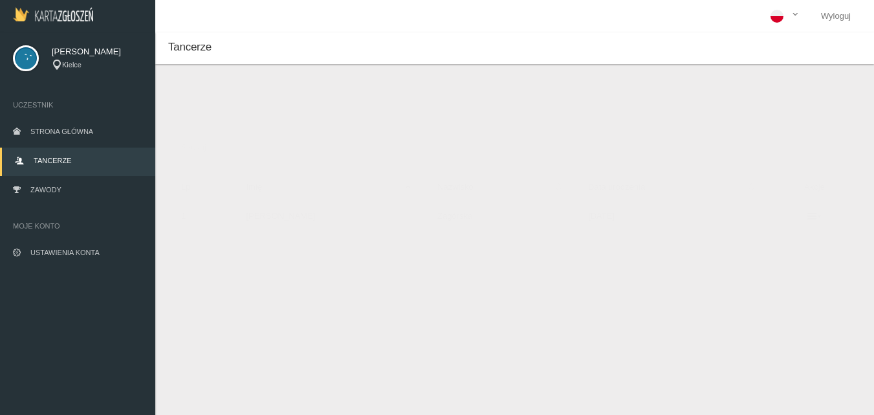
click at [203, 148] on span "Szukaj..." at bounding box center [253, 147] width 144 height 13
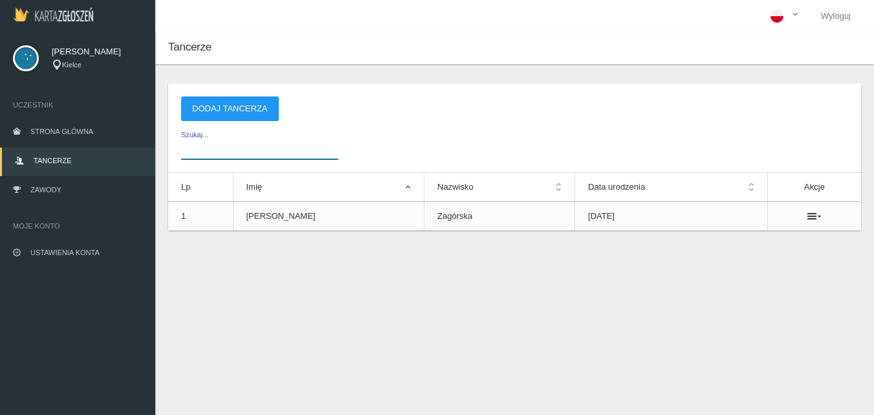
click at [203, 148] on input "Szukaj..." at bounding box center [259, 147] width 157 height 25
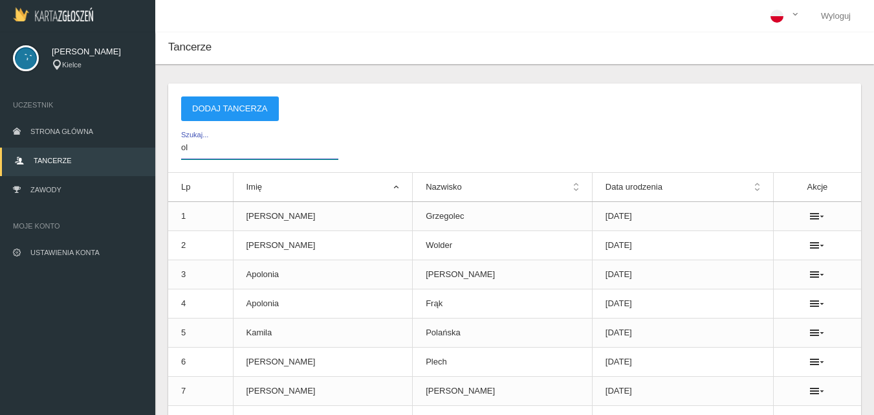
type input "o"
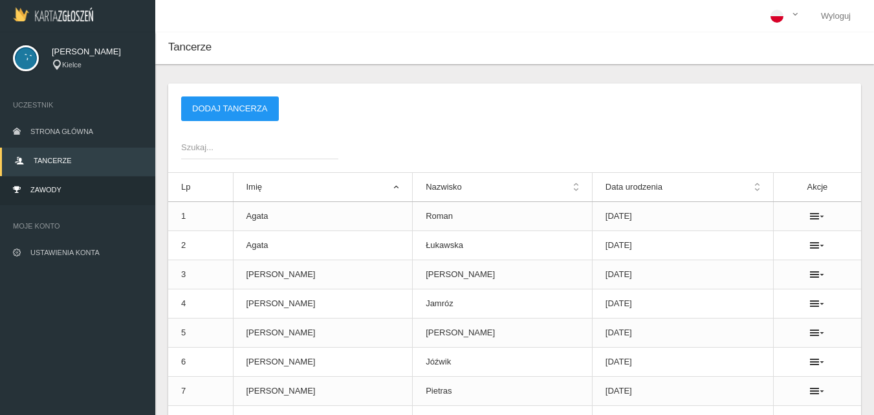
click at [54, 186] on span "Zawody" at bounding box center [45, 190] width 31 height 8
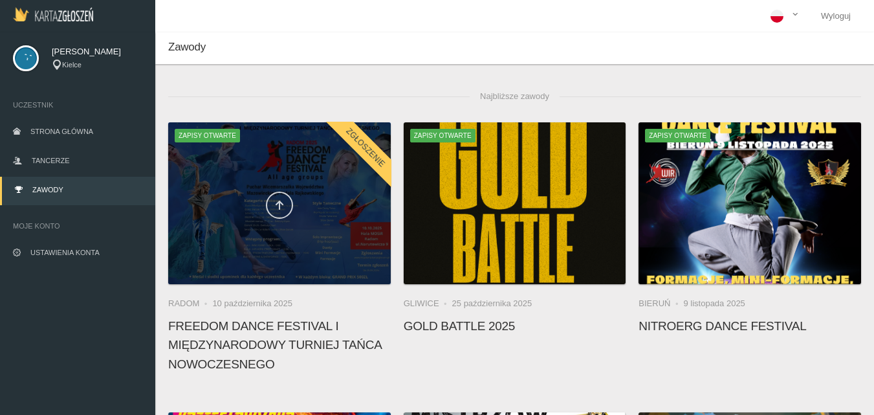
click at [280, 207] on icon at bounding box center [279, 205] width 10 height 10
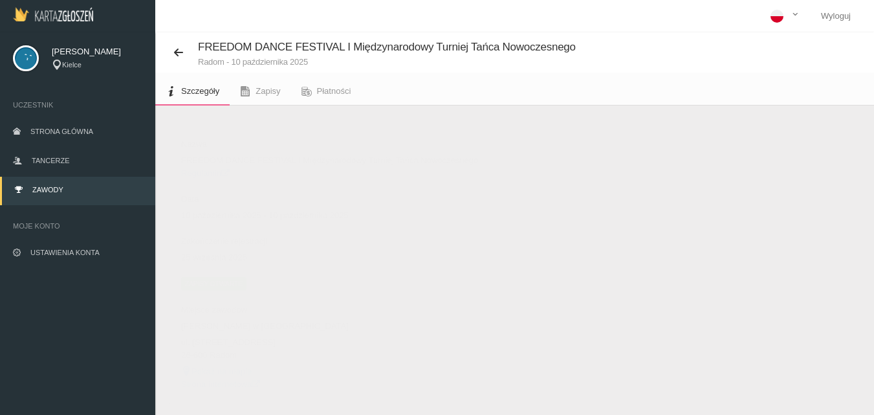
click at [226, 276] on dl "Nazwa FREEDOM DANCE FESTIVAL I Międzynarodowy Turniej Tańca Nowoczesnego Regula…" at bounding box center [344, 264] width 327 height 252
click at [226, 283] on span "Zapisy otwarte" at bounding box center [213, 283] width 65 height 13
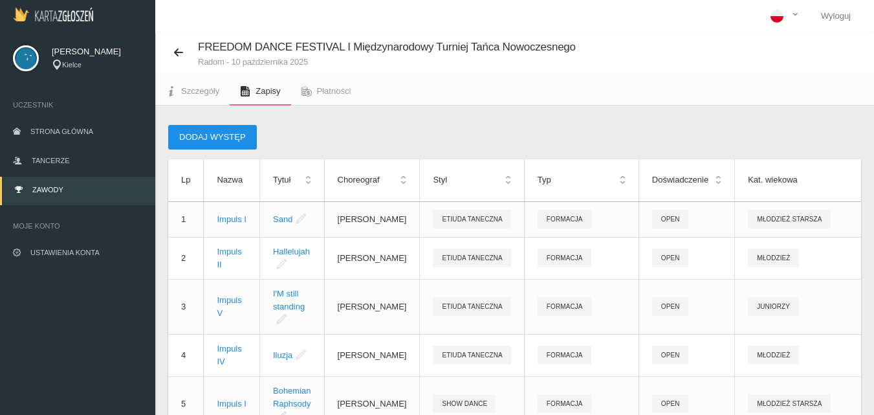
click at [190, 142] on button "Dodaj występ" at bounding box center [212, 137] width 89 height 25
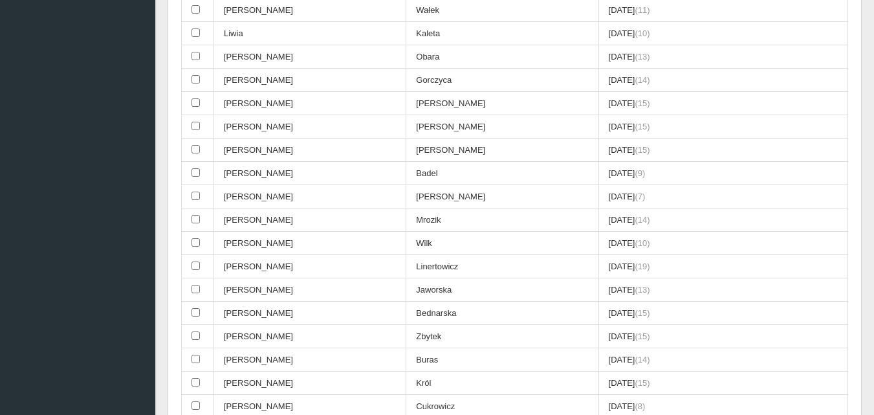
scroll to position [2328, 0]
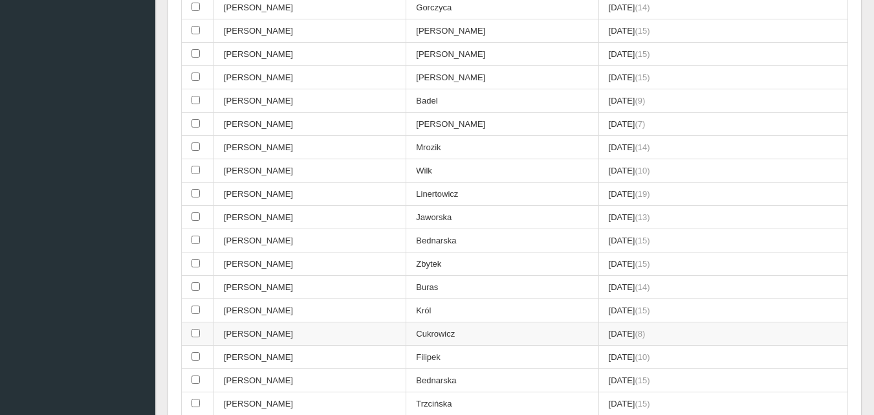
click at [193, 332] on input "checkbox" at bounding box center [195, 332] width 8 height 8
checkbox input "true"
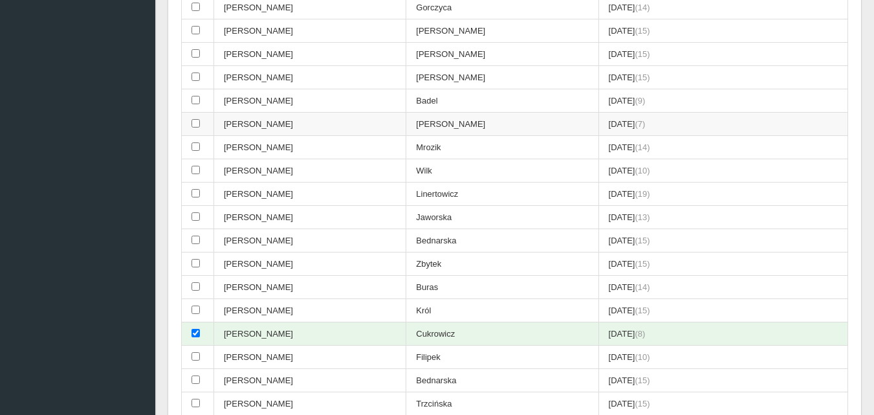
click at [195, 123] on input "checkbox" at bounding box center [195, 123] width 8 height 8
checkbox input "true"
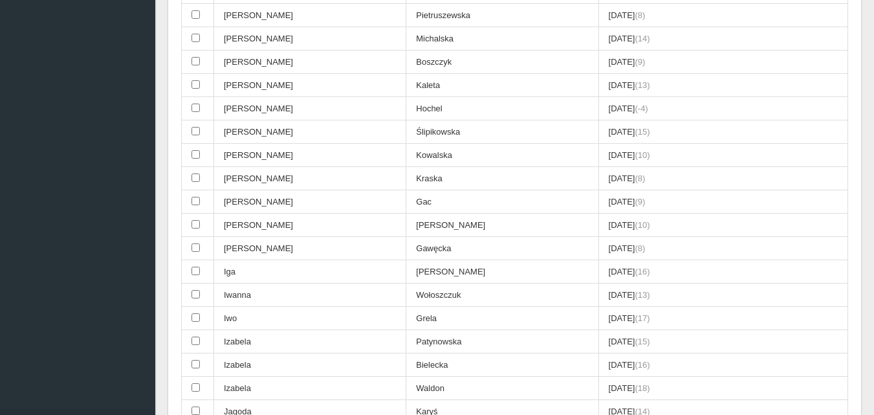
scroll to position [970, 0]
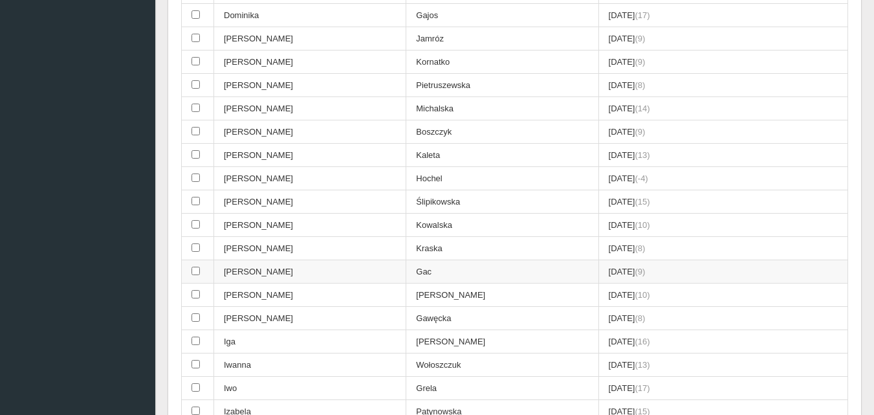
click at [197, 272] on input "checkbox" at bounding box center [195, 270] width 8 height 8
checkbox input "true"
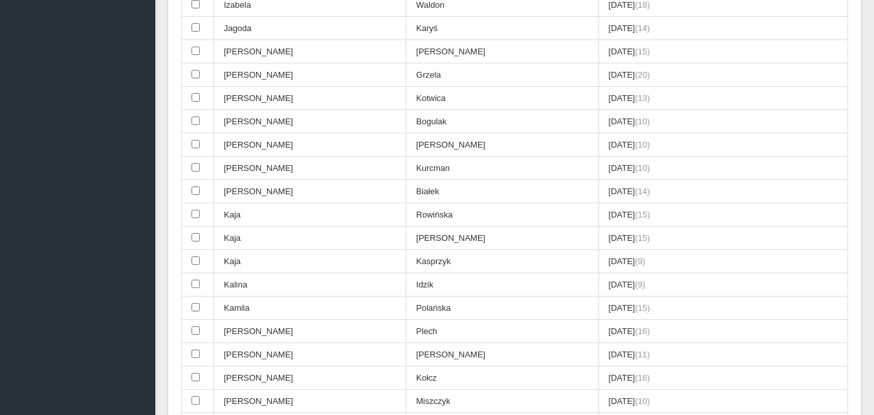
scroll to position [1617, 0]
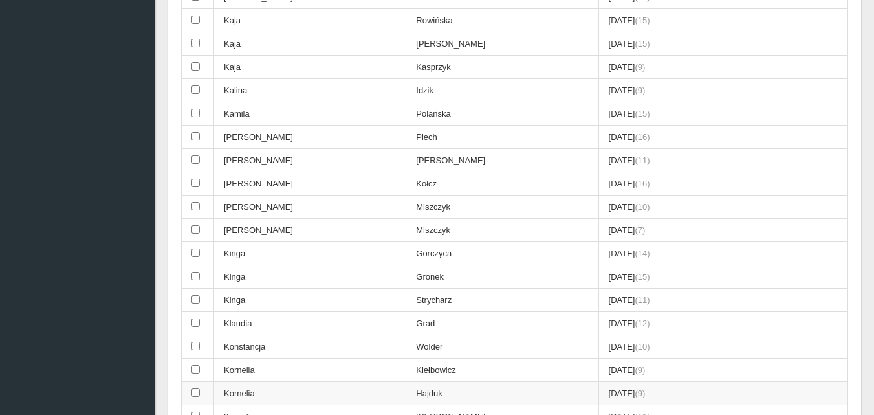
click at [193, 389] on input "checkbox" at bounding box center [195, 392] width 8 height 8
checkbox input "true"
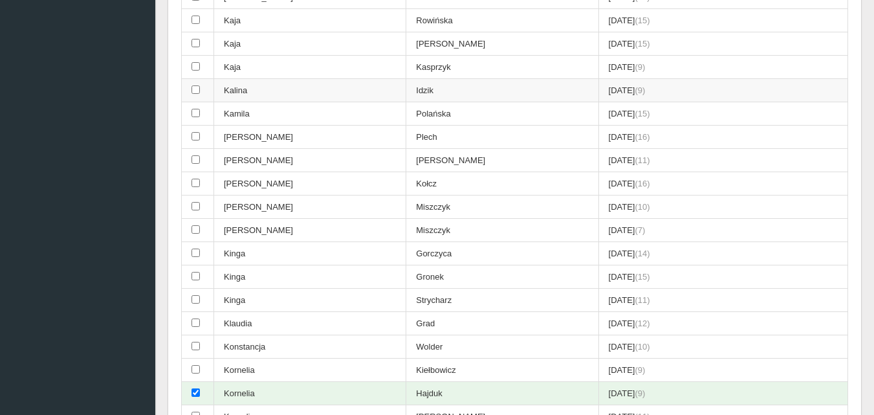
click at [195, 91] on input "checkbox" at bounding box center [195, 89] width 8 height 8
checkbox input "true"
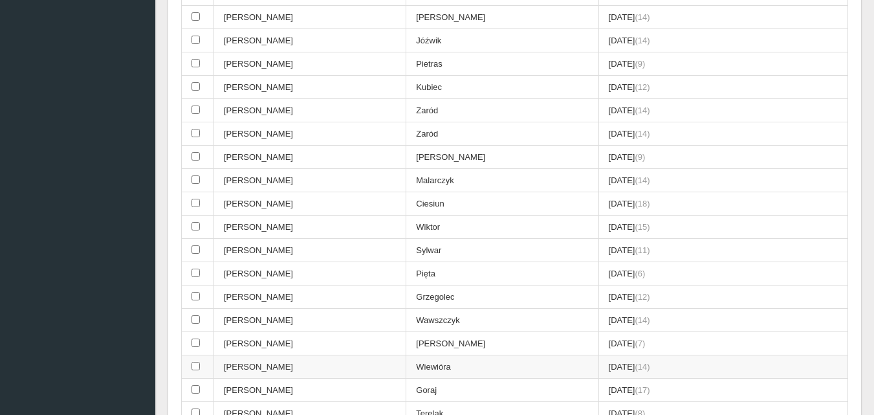
scroll to position [129, 0]
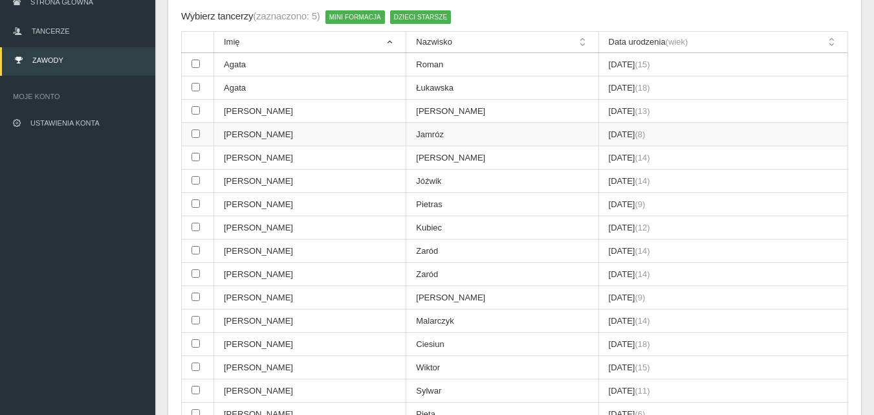
click at [199, 134] on input "checkbox" at bounding box center [195, 133] width 8 height 8
checkbox input "true"
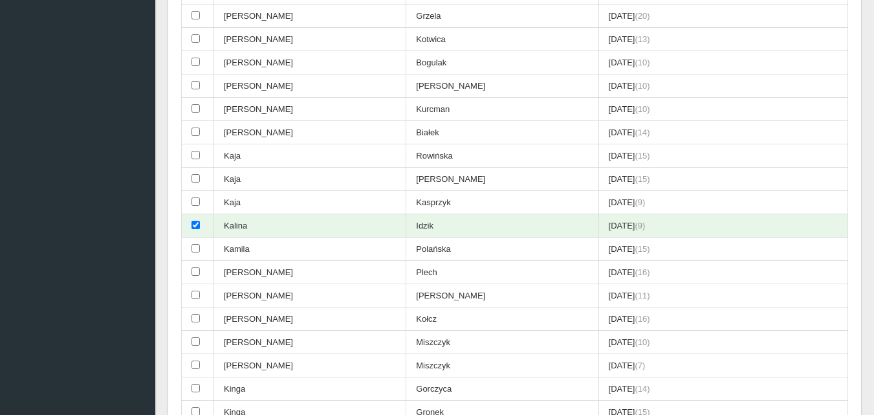
scroll to position [1487, 0]
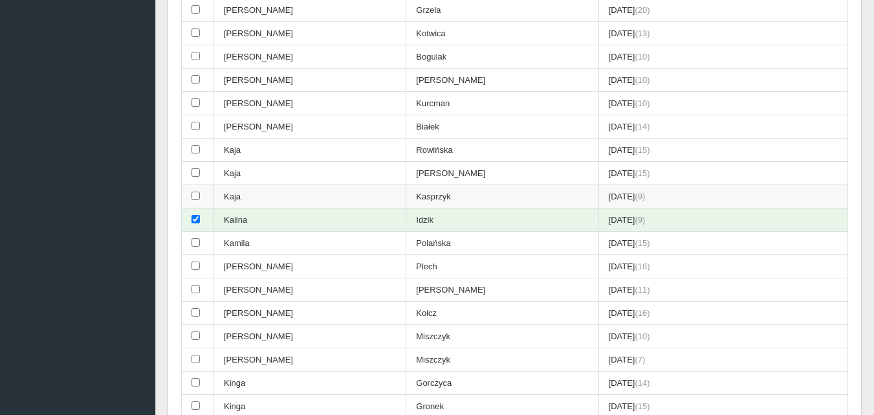
click at [194, 199] on input "checkbox" at bounding box center [195, 195] width 8 height 8
checkbox input "true"
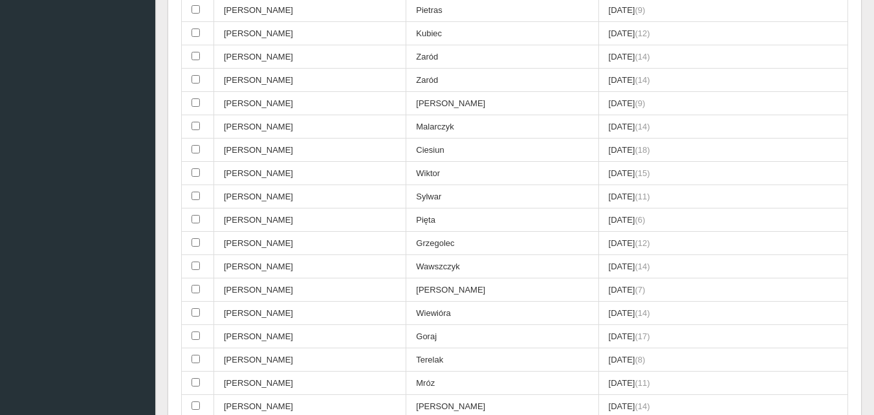
scroll to position [388, 0]
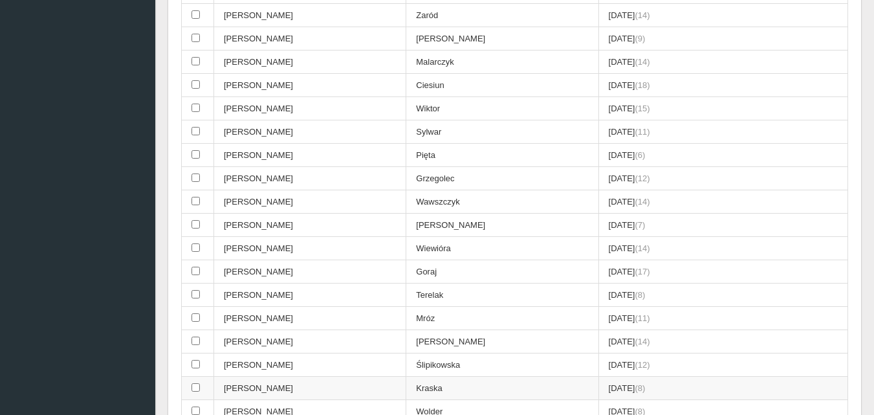
click at [193, 385] on input "checkbox" at bounding box center [195, 387] width 8 height 8
checkbox input "true"
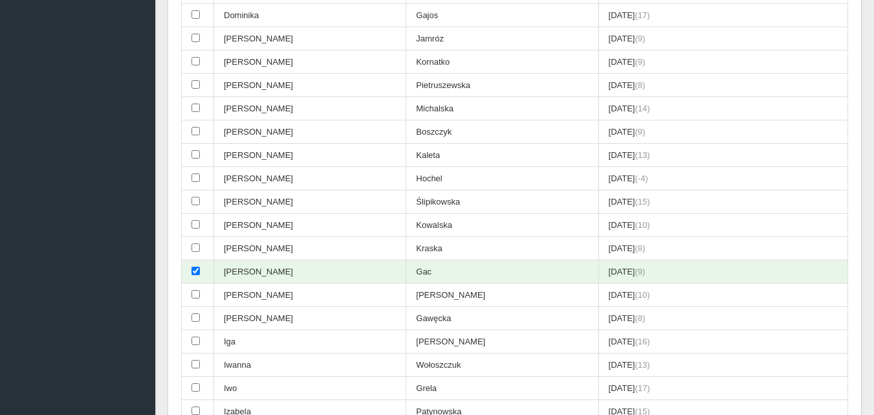
scroll to position [1164, 0]
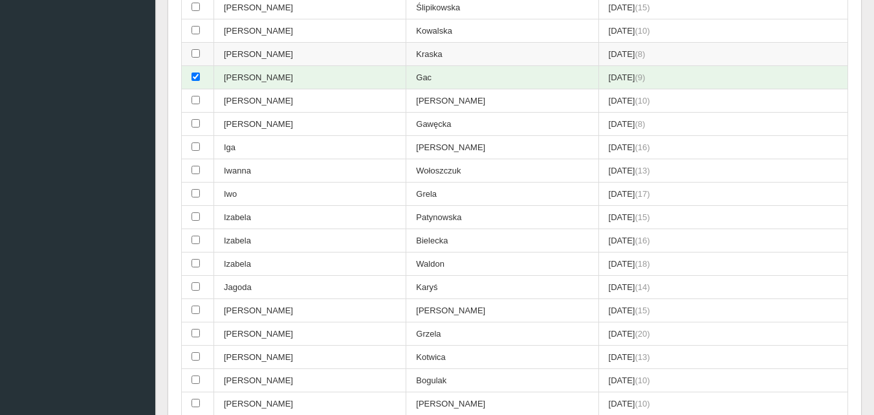
click at [197, 50] on input "checkbox" at bounding box center [195, 53] width 8 height 8
checkbox input "true"
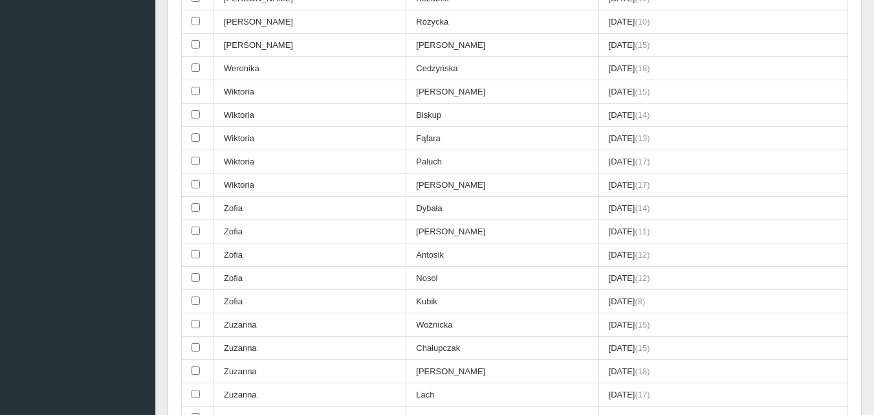
scroll to position [3621, 0]
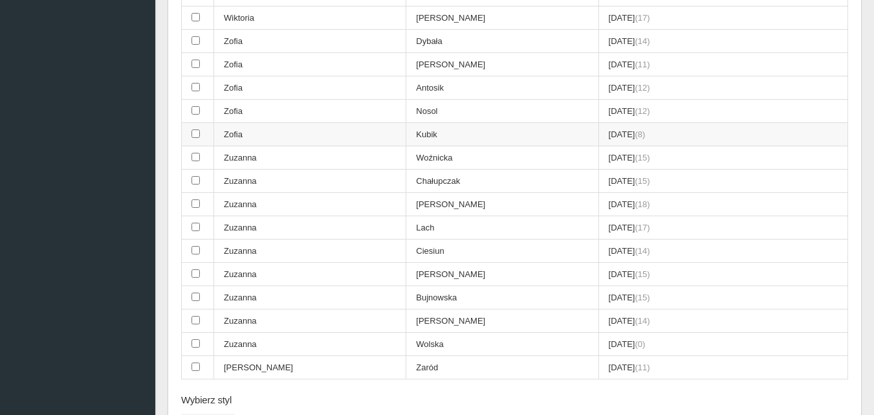
click at [194, 136] on input "checkbox" at bounding box center [195, 133] width 8 height 8
checkbox input "true"
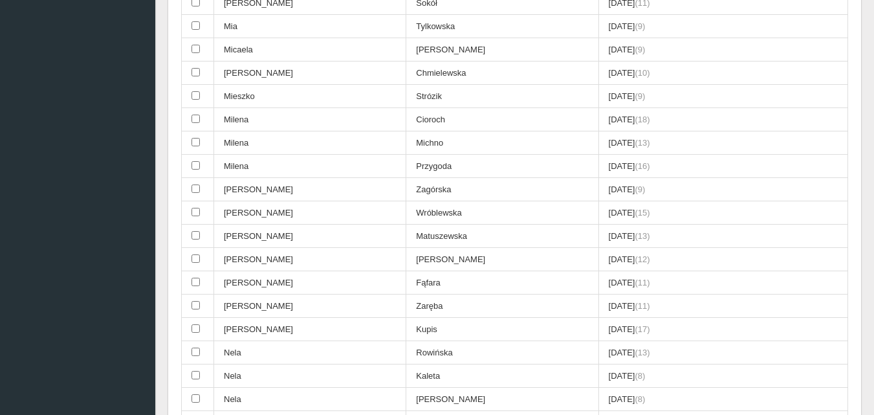
scroll to position [2845, 0]
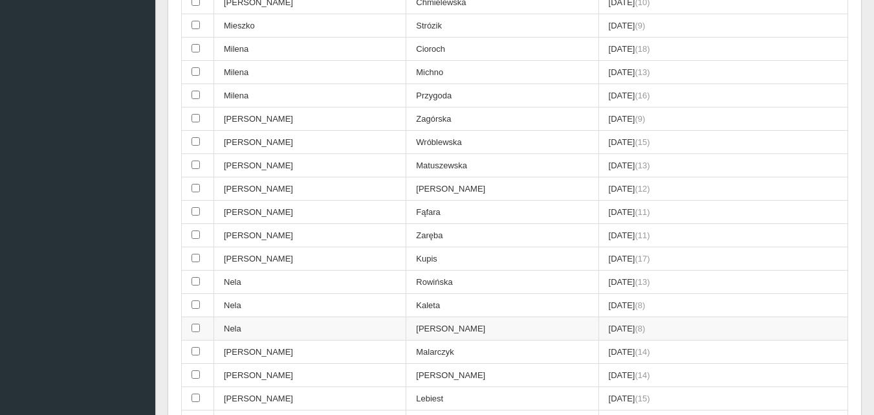
click at [194, 329] on input "checkbox" at bounding box center [195, 327] width 8 height 8
checkbox input "true"
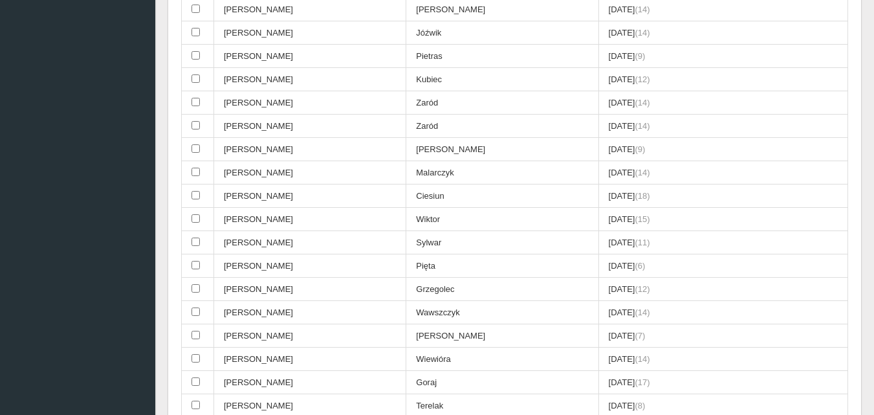
scroll to position [259, 0]
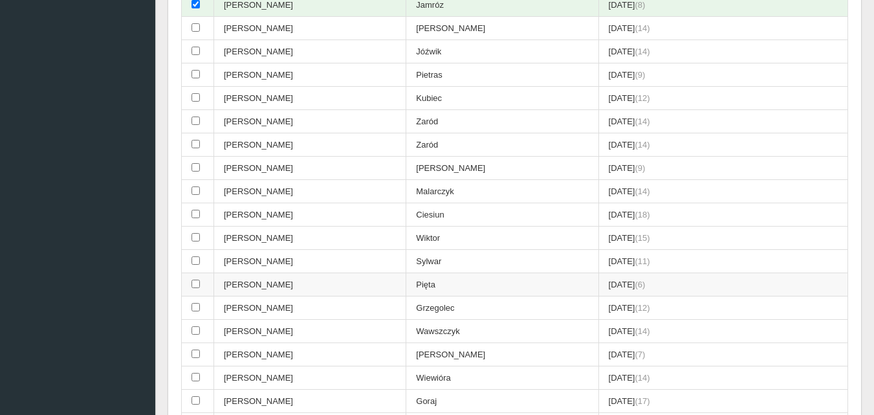
click at [196, 285] on input "checkbox" at bounding box center [195, 283] width 8 height 8
checkbox input "true"
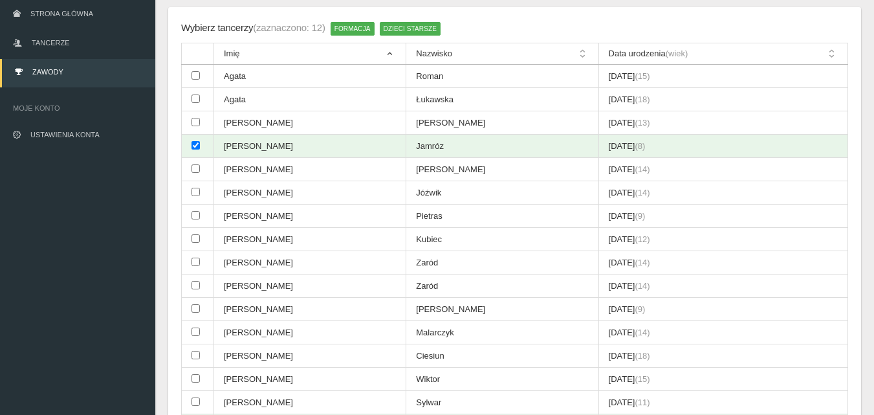
scroll to position [0, 0]
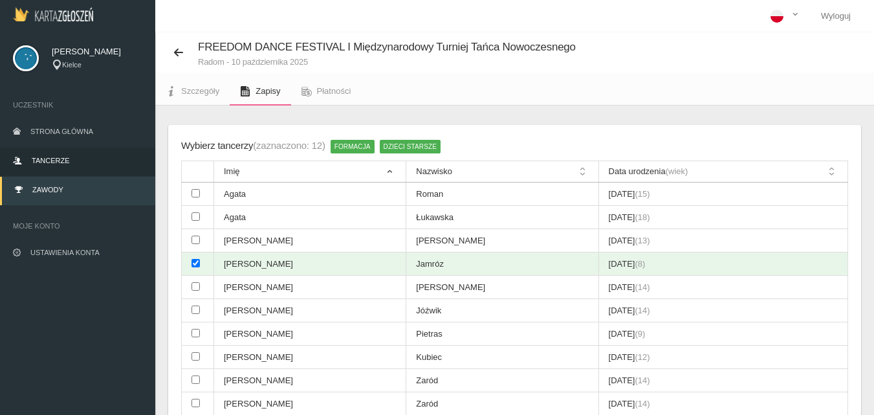
click at [47, 160] on span "Tancerze" at bounding box center [51, 160] width 38 height 8
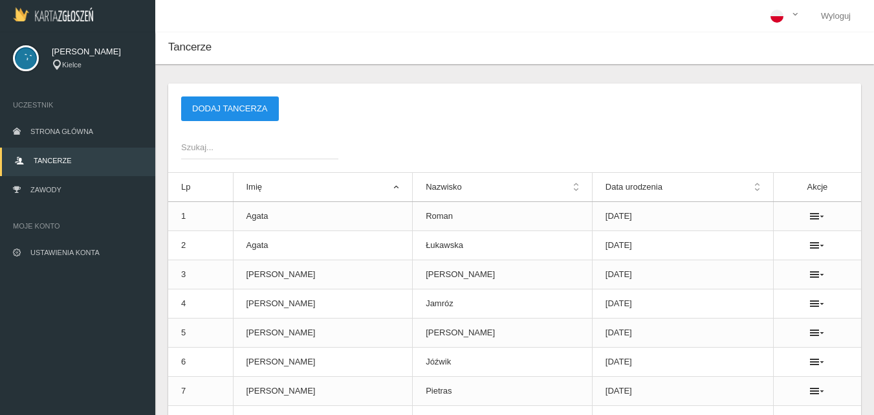
click at [218, 107] on button "Dodaj tancerza" at bounding box center [230, 108] width 98 height 25
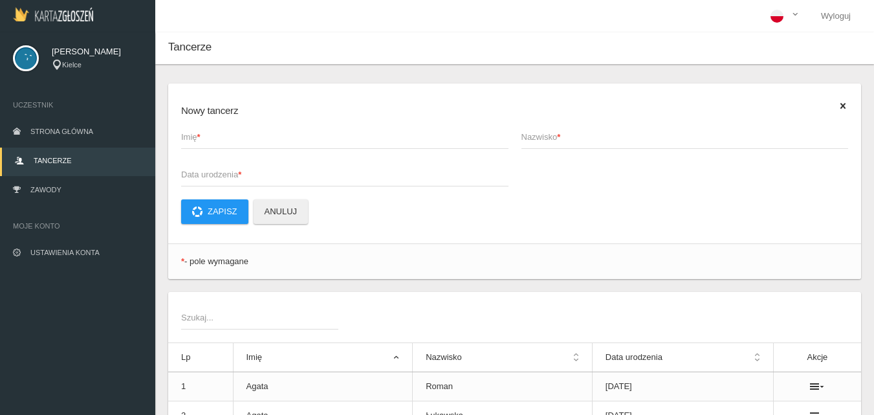
click at [197, 133] on span "Imię *" at bounding box center [338, 137] width 314 height 13
click at [197, 133] on input "Imię *" at bounding box center [344, 136] width 327 height 25
type input "Zuzanna"
click at [534, 136] on span "Nazwisko *" at bounding box center [678, 137] width 314 height 13
click at [534, 136] on input "Nazwisko *" at bounding box center [684, 136] width 327 height 25
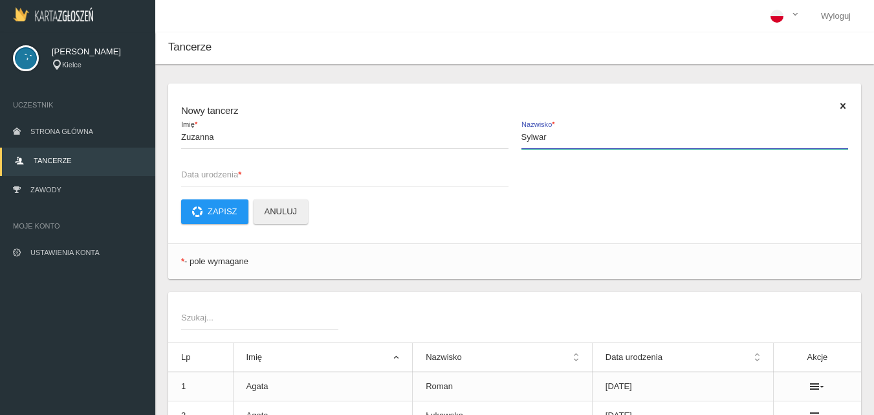
type input "Sylwar"
click at [184, 172] on span "Data urodzenia *" at bounding box center [338, 174] width 314 height 13
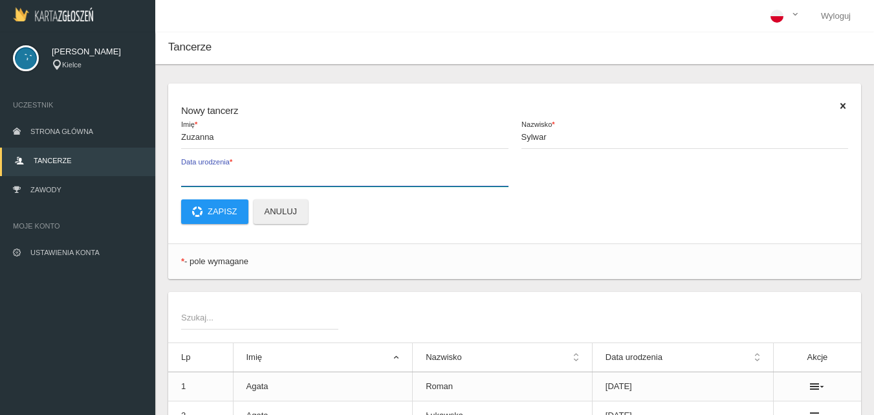
click at [184, 172] on input "Data urodzenia *" at bounding box center [344, 174] width 327 height 25
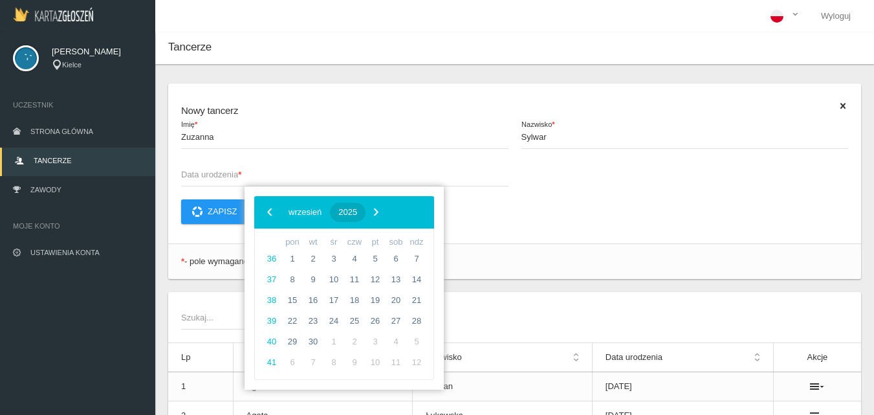
click at [357, 211] on span "2025" at bounding box center [347, 212] width 19 height 10
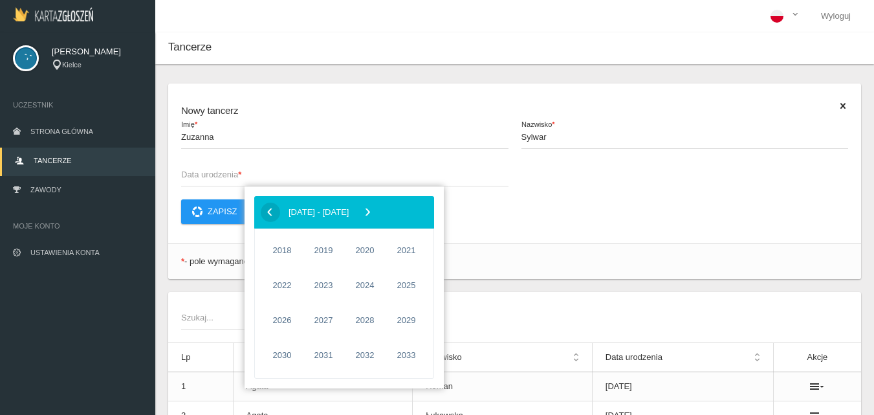
click at [271, 212] on span "‹" at bounding box center [269, 211] width 19 height 19
click at [402, 353] on span "2017" at bounding box center [406, 355] width 30 height 30
click at [306, 352] on span "październik" at bounding box center [293, 353] width 65 height 21
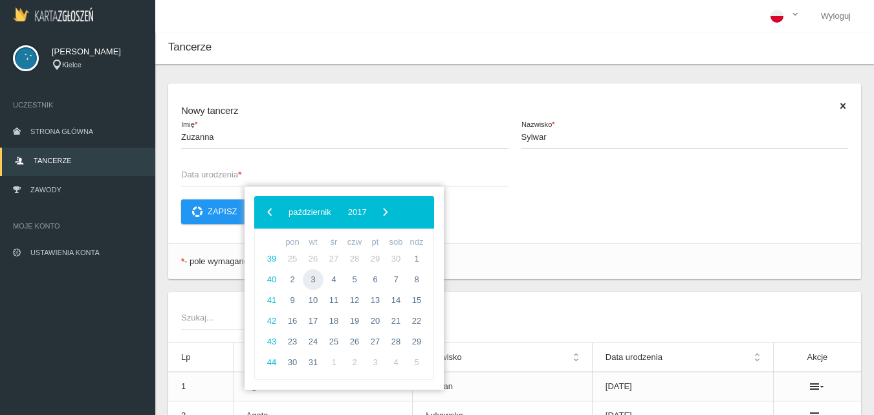
click at [312, 277] on span "3" at bounding box center [313, 279] width 21 height 21
type input "[DATE]"
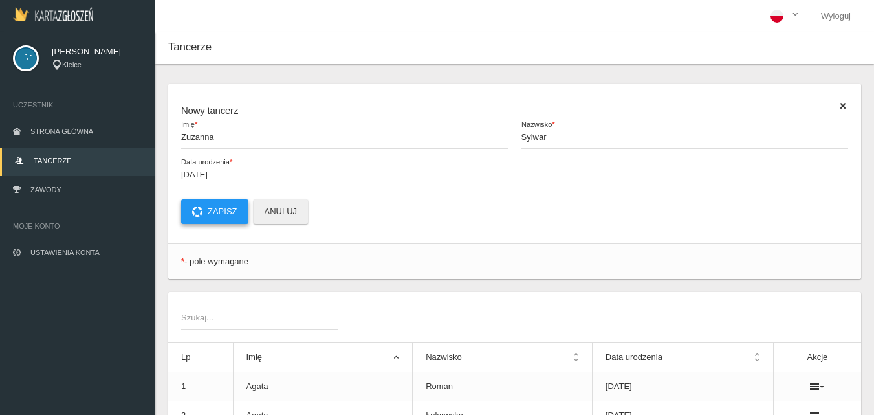
click at [224, 213] on button "Zapisz" at bounding box center [214, 211] width 67 height 25
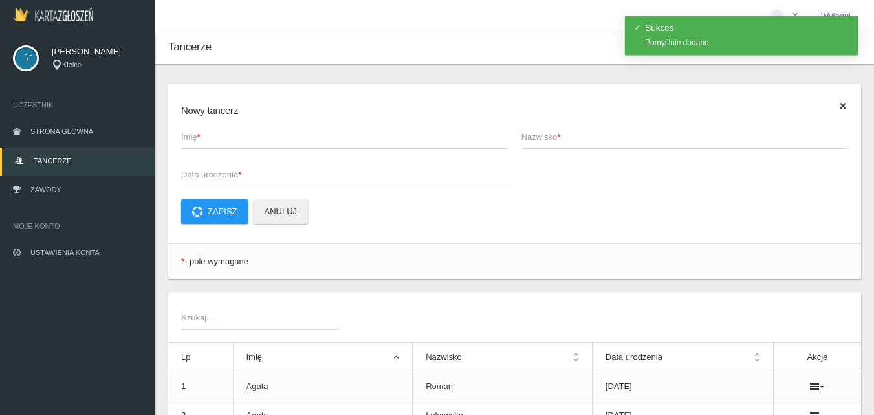
click at [203, 134] on span "Imię *" at bounding box center [338, 137] width 314 height 13
click at [203, 134] on input "Imię *" at bounding box center [344, 136] width 327 height 25
type input "Mia"
click at [546, 140] on span "Nazwisko *" at bounding box center [678, 137] width 314 height 13
click at [546, 140] on input "Nazwisko *" at bounding box center [684, 136] width 327 height 25
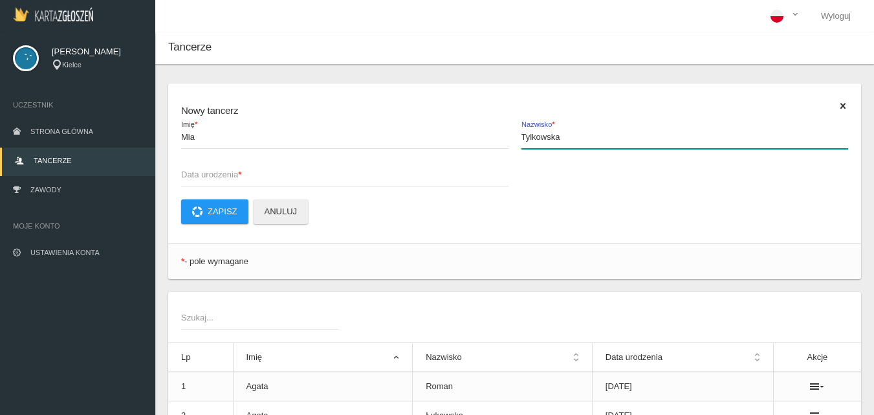
type input "Tylkowska"
click at [204, 176] on span "Data urodzenia *" at bounding box center [338, 174] width 314 height 13
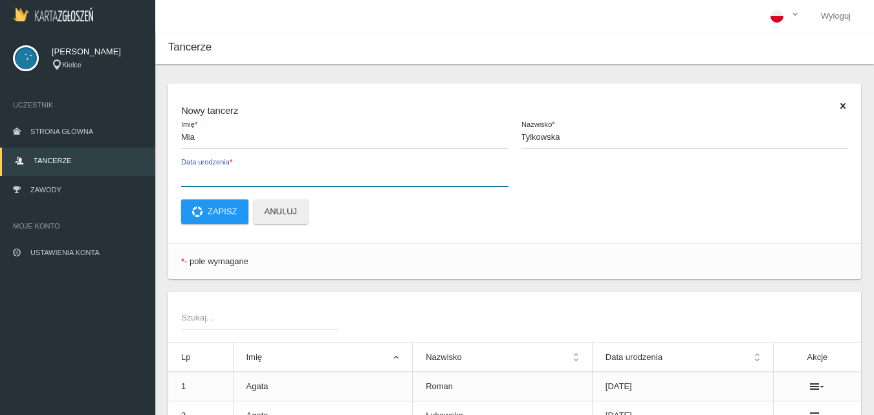
click at [204, 176] on input "Data urodzenia *" at bounding box center [344, 174] width 327 height 25
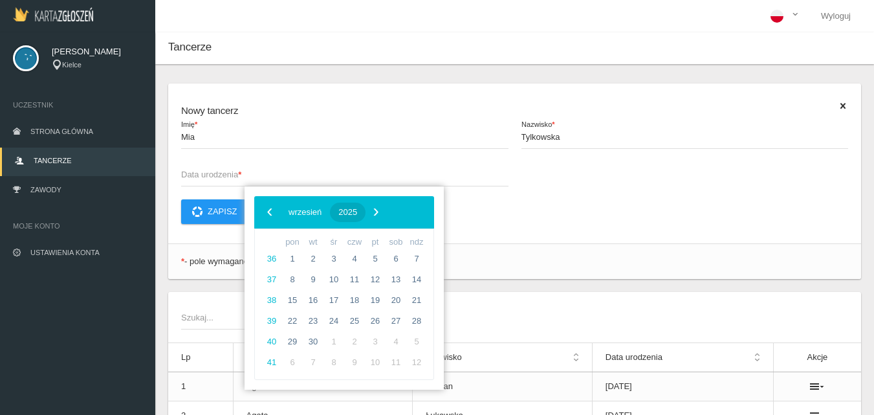
click at [357, 210] on span "2025" at bounding box center [347, 212] width 19 height 10
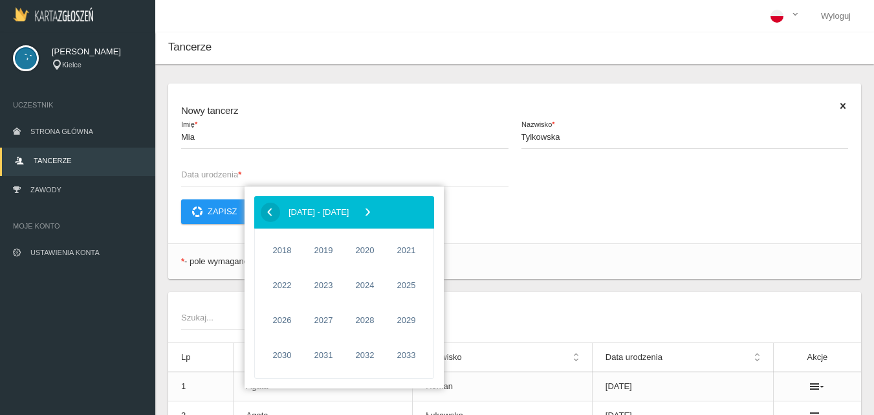
click at [271, 212] on span "‹" at bounding box center [269, 211] width 19 height 19
click at [367, 360] on span "2016" at bounding box center [365, 355] width 30 height 30
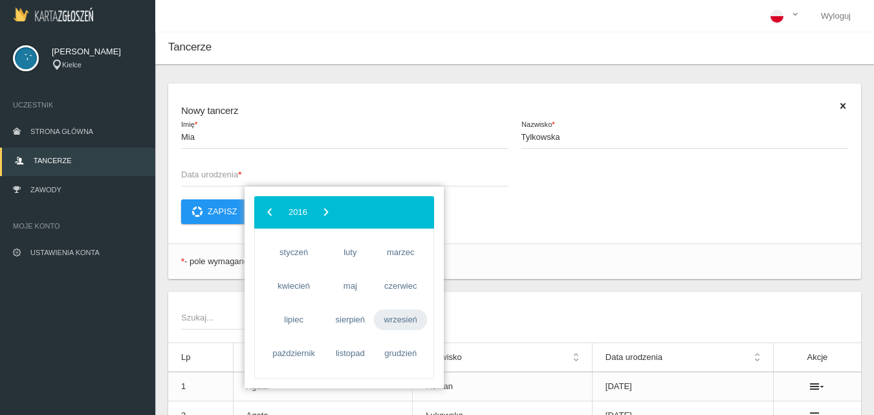
click at [407, 321] on span "wrzesień" at bounding box center [400, 319] width 53 height 21
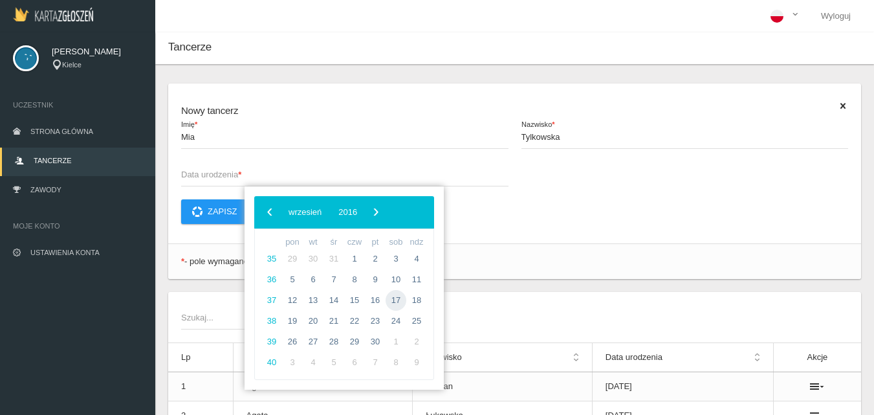
click at [398, 300] on span "17" at bounding box center [395, 300] width 21 height 21
type input "[DATE]"
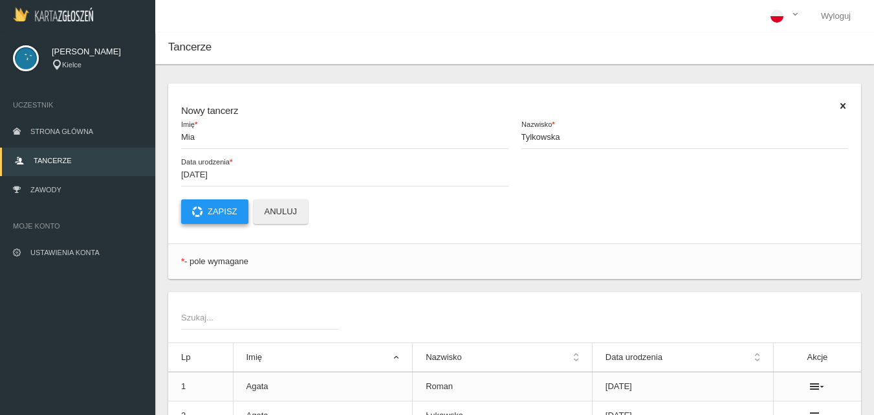
click at [238, 212] on button "Zapisz" at bounding box center [214, 211] width 67 height 25
click at [39, 190] on span "Zawody" at bounding box center [45, 190] width 31 height 8
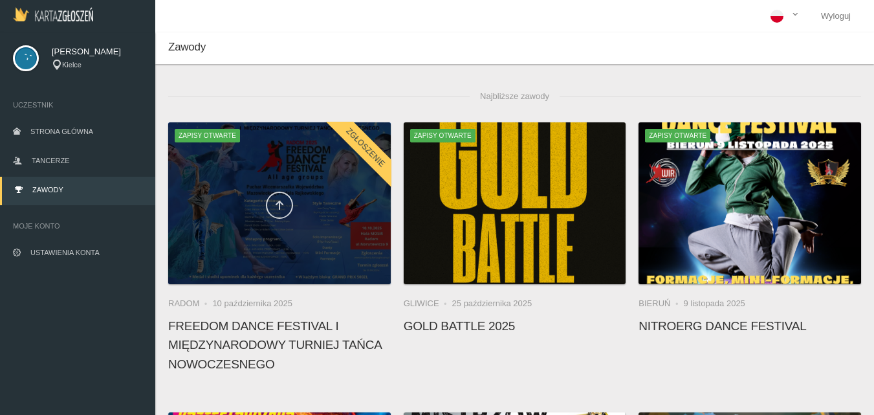
click at [280, 208] on icon at bounding box center [279, 205] width 10 height 10
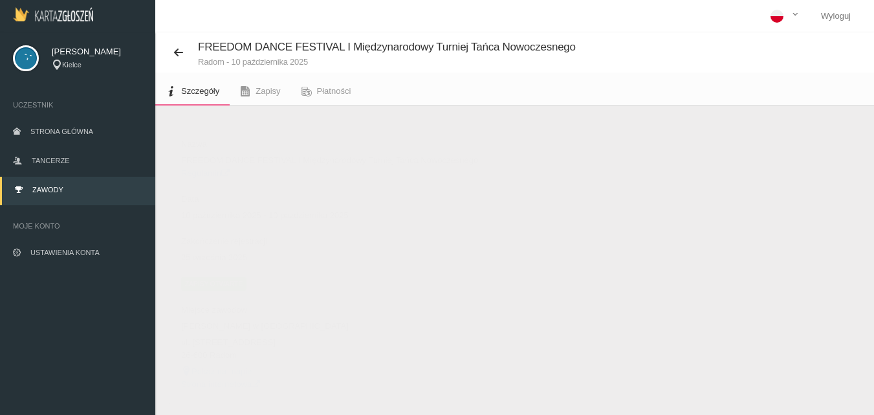
click at [193, 286] on span "Zapisy otwarte" at bounding box center [213, 283] width 65 height 13
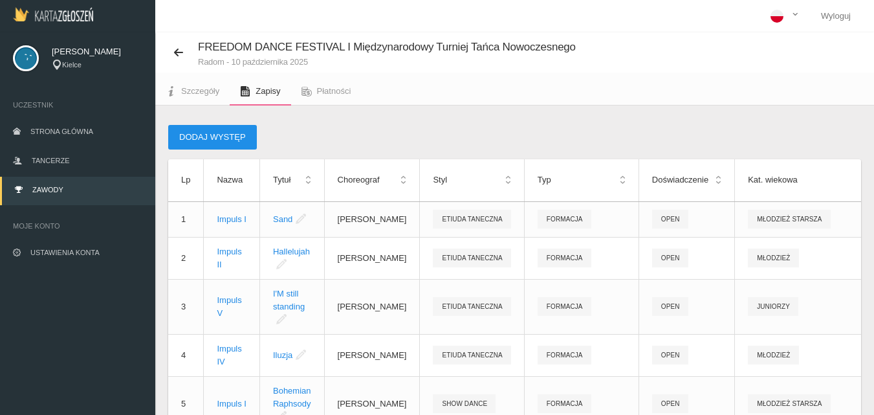
click at [199, 136] on button "Dodaj występ" at bounding box center [212, 137] width 89 height 25
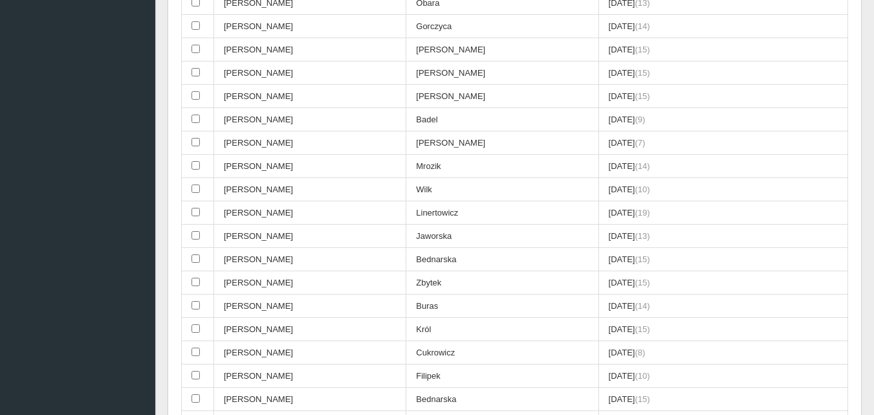
scroll to position [2328, 0]
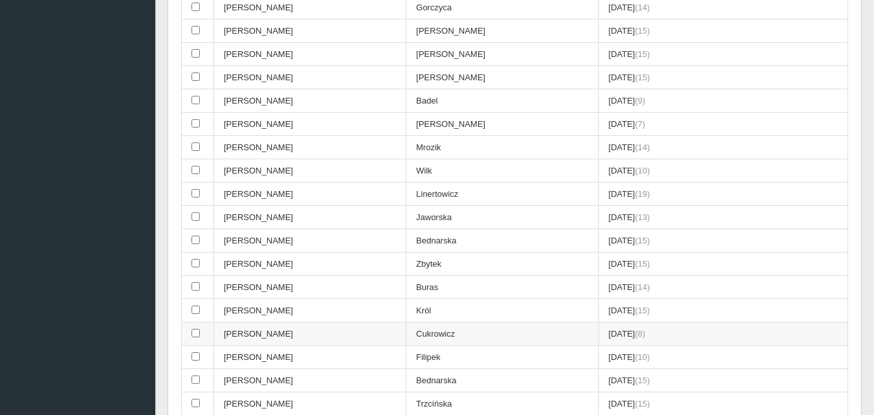
click at [198, 333] on input "checkbox" at bounding box center [195, 332] width 8 height 8
checkbox input "true"
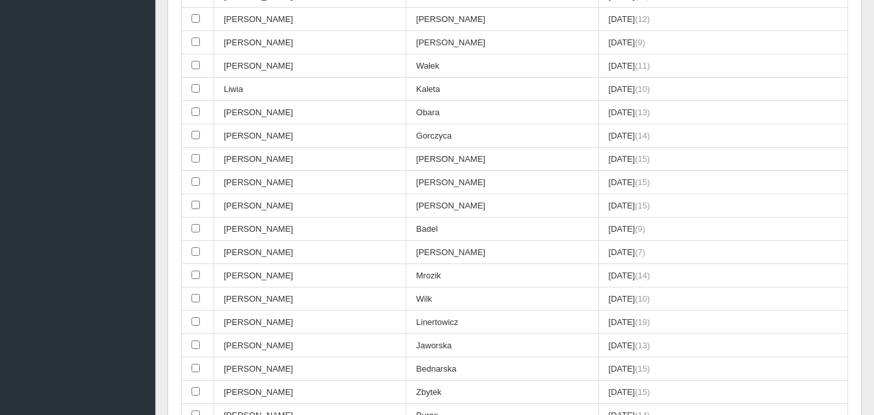
scroll to position [2199, 0]
click at [195, 251] on input "checkbox" at bounding box center [195, 252] width 8 height 8
checkbox input "true"
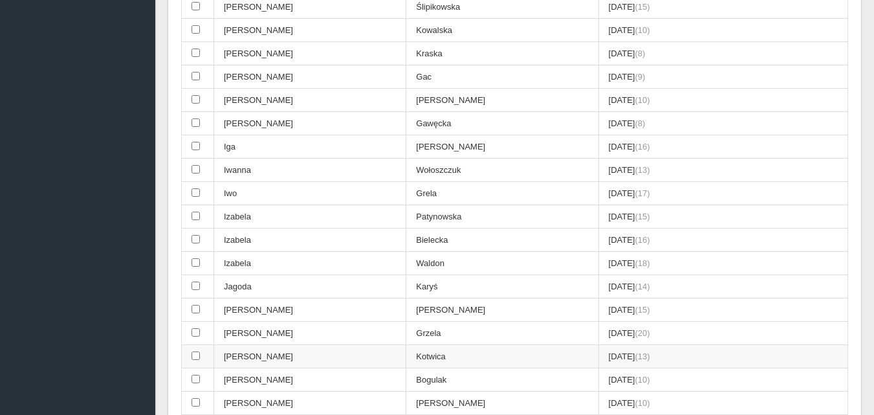
scroll to position [1164, 0]
click at [197, 74] on input "checkbox" at bounding box center [195, 76] width 8 height 8
checkbox input "true"
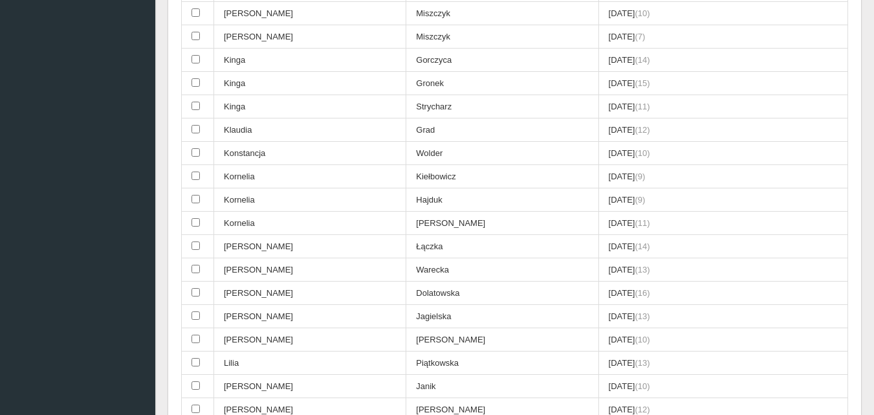
scroll to position [1811, 0]
click at [194, 200] on input "checkbox" at bounding box center [195, 198] width 8 height 8
checkbox input "true"
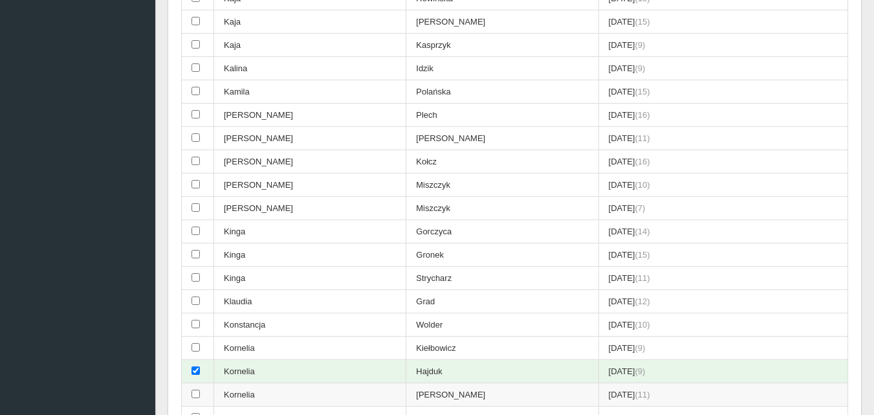
scroll to position [1617, 0]
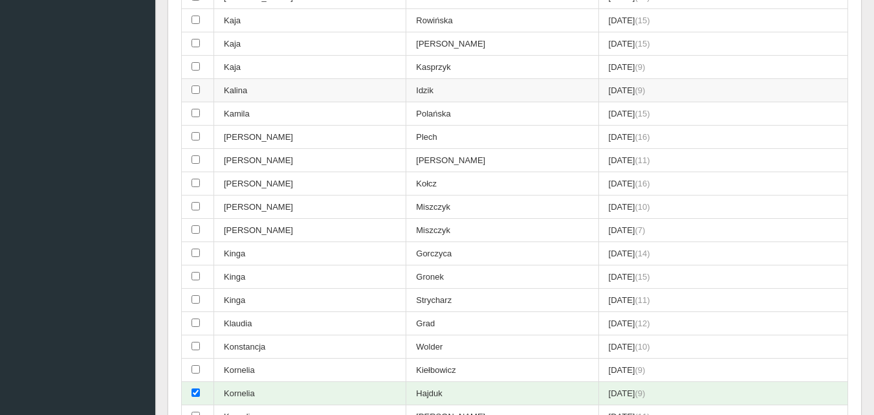
click at [194, 89] on input "checkbox" at bounding box center [195, 89] width 8 height 8
checkbox input "true"
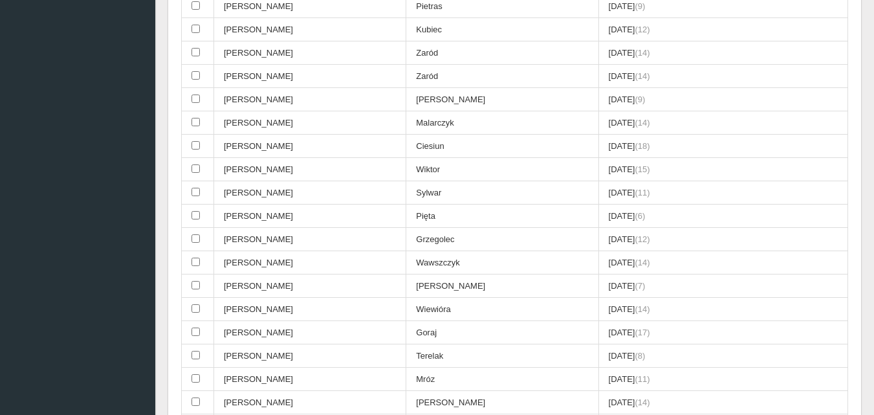
scroll to position [129, 0]
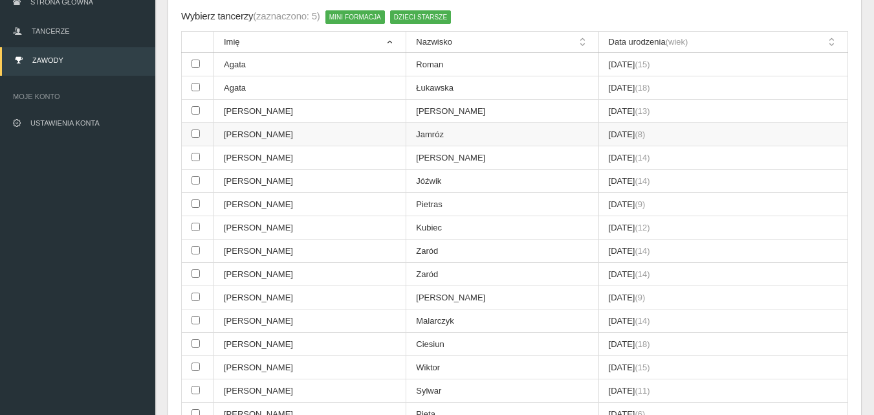
click at [198, 135] on input "checkbox" at bounding box center [195, 133] width 8 height 8
checkbox input "true"
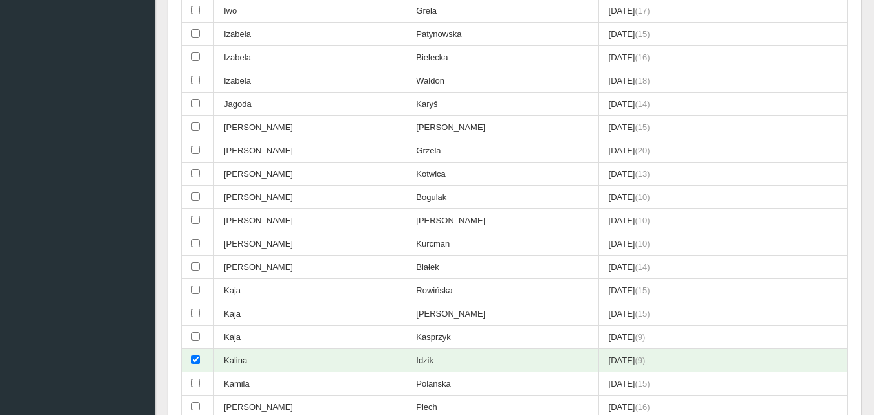
scroll to position [1423, 0]
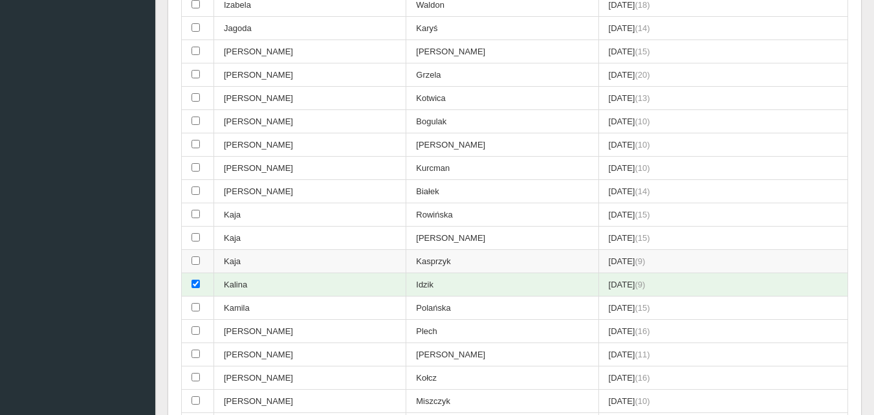
click at [197, 263] on input "checkbox" at bounding box center [195, 260] width 8 height 8
checkbox input "true"
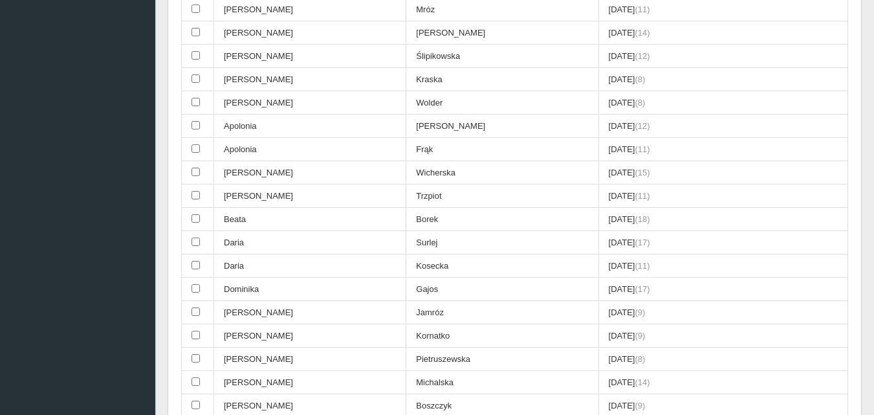
scroll to position [647, 0]
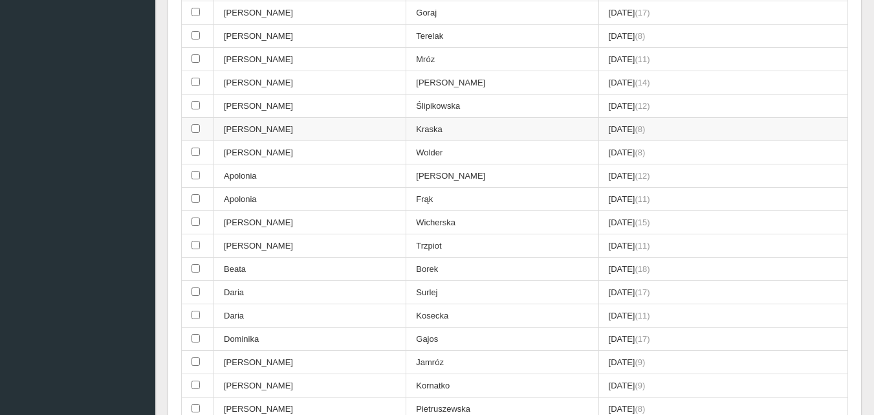
click at [197, 129] on input "checkbox" at bounding box center [195, 128] width 8 height 8
checkbox input "true"
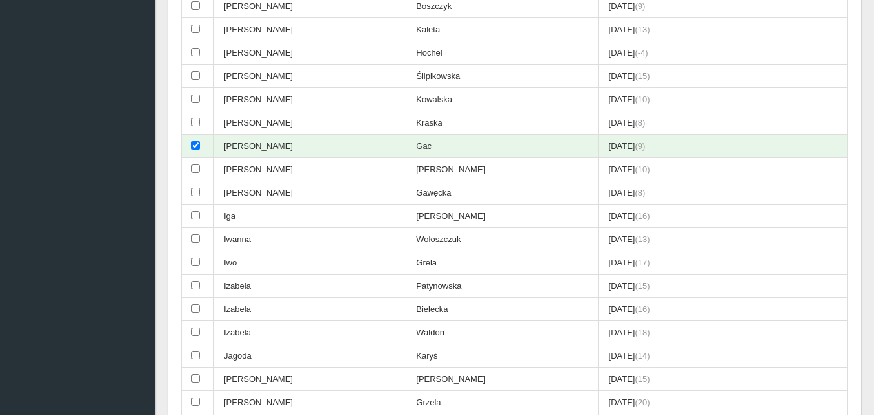
scroll to position [1035, 0]
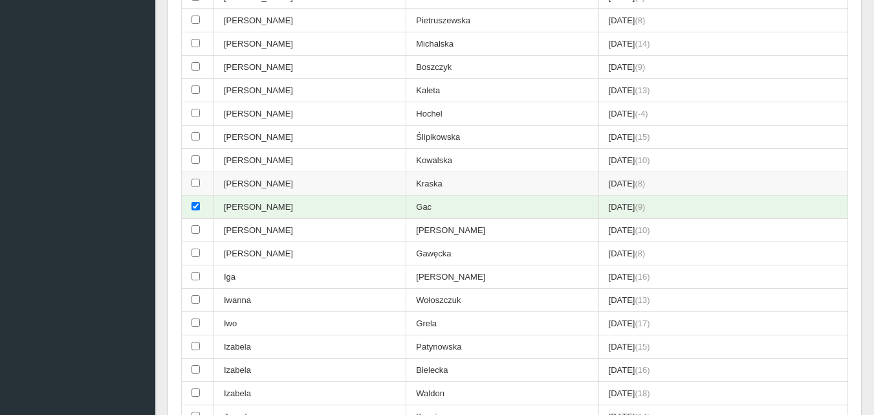
click at [193, 182] on input "checkbox" at bounding box center [195, 182] width 8 height 8
checkbox input "true"
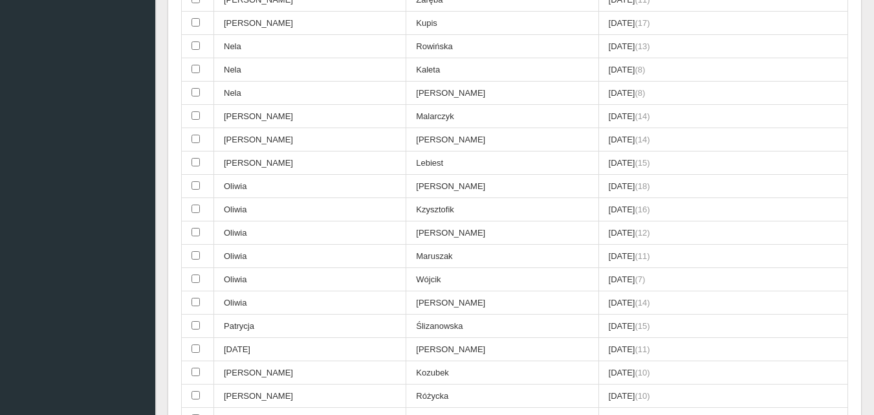
scroll to position [3427, 0]
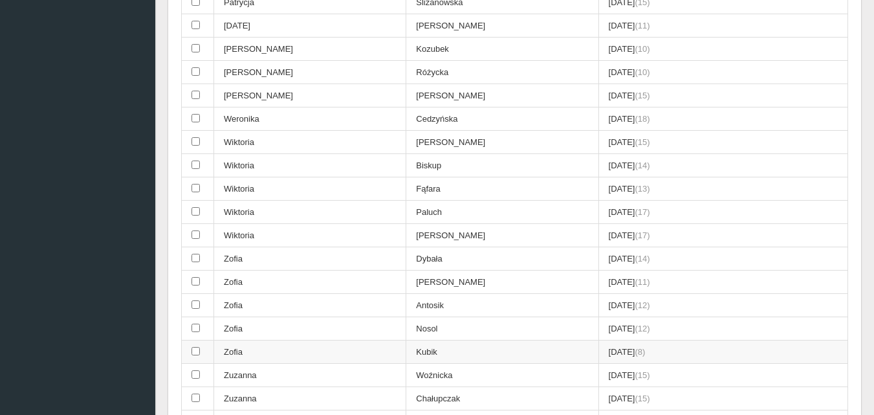
click at [199, 350] on input "checkbox" at bounding box center [195, 351] width 8 height 8
checkbox input "true"
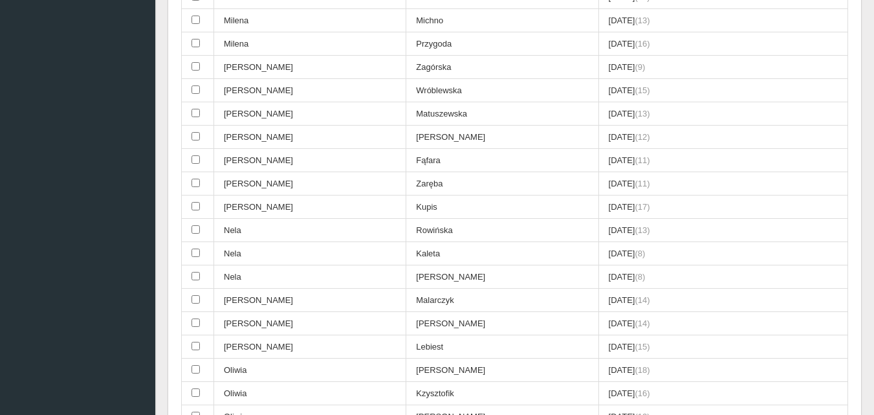
scroll to position [2910, 0]
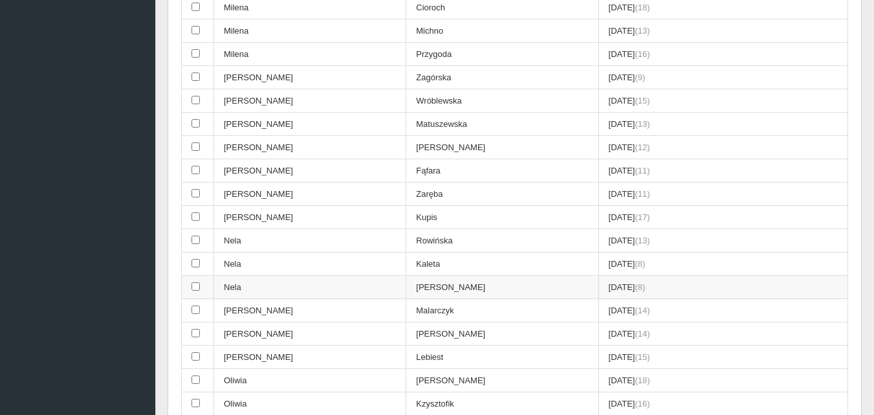
click at [196, 290] on input "checkbox" at bounding box center [195, 286] width 8 height 8
checkbox input "true"
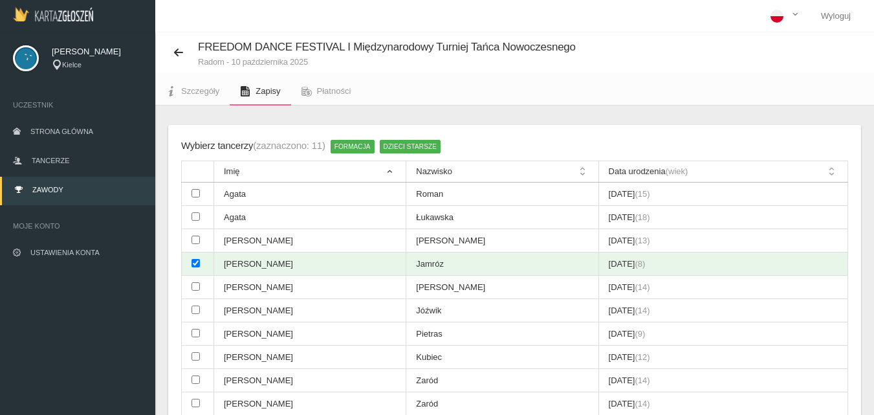
scroll to position [259, 0]
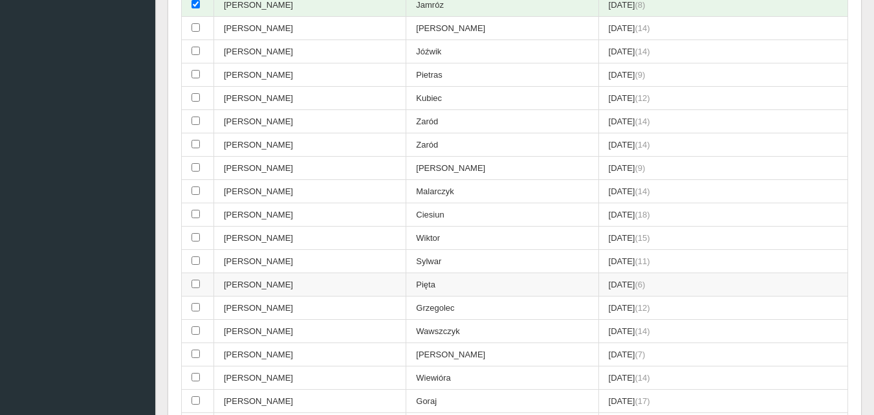
click at [197, 285] on input "checkbox" at bounding box center [195, 283] width 8 height 8
checkbox input "true"
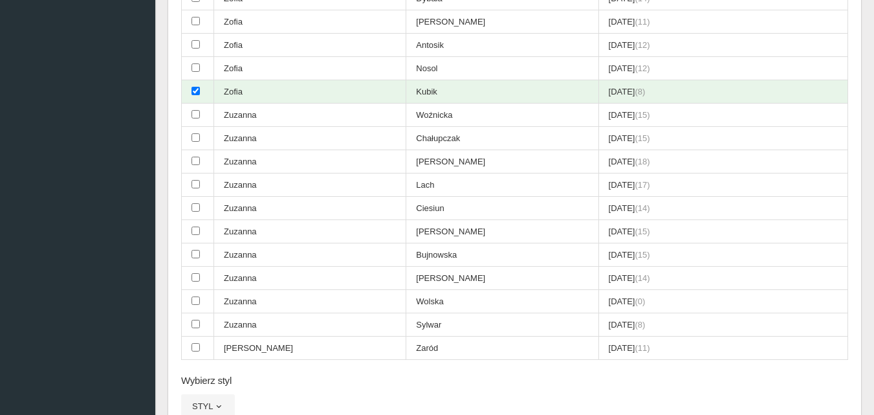
scroll to position [3686, 0]
click at [198, 325] on input "checkbox" at bounding box center [195, 325] width 8 height 8
checkbox input "true"
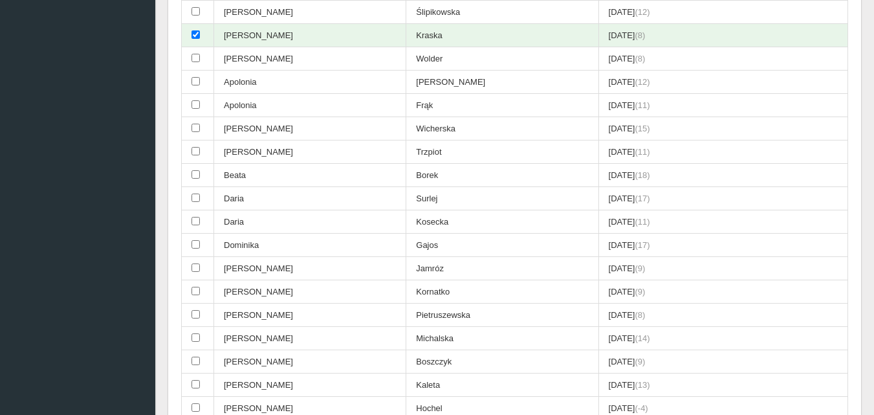
scroll to position [517, 0]
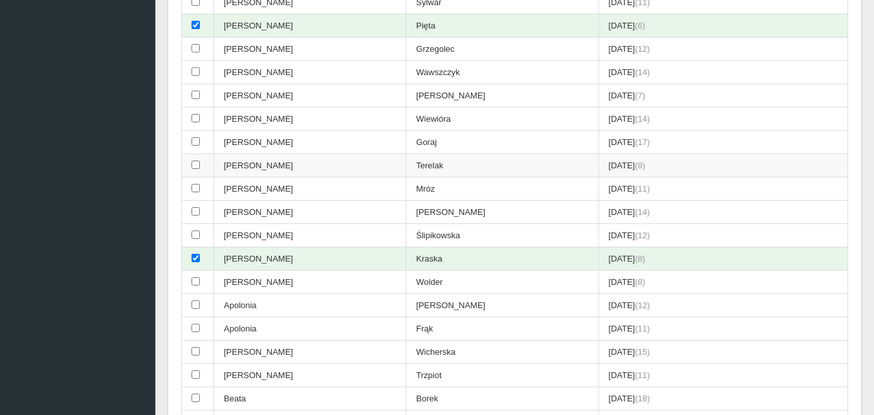
click at [193, 162] on input "checkbox" at bounding box center [195, 164] width 8 height 8
checkbox input "true"
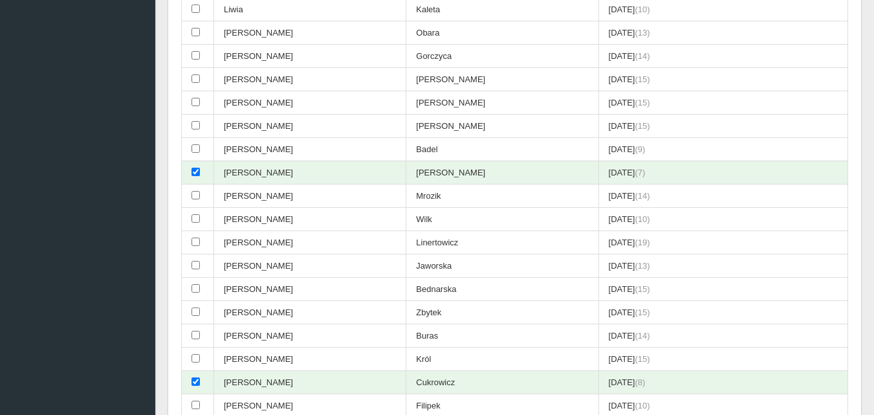
scroll to position [2457, 0]
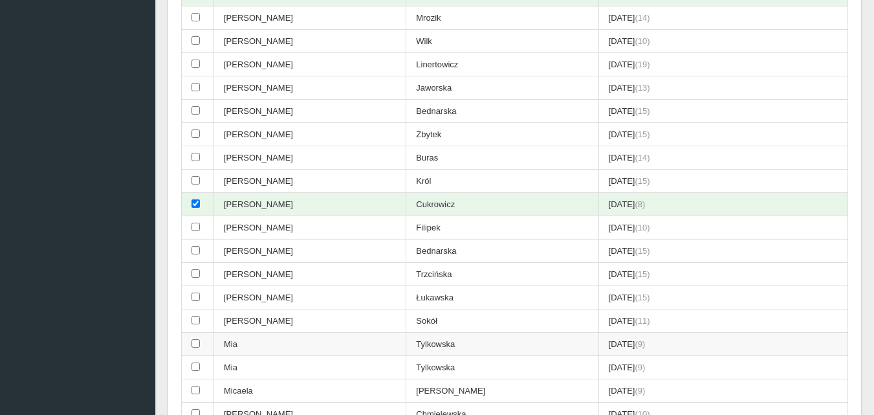
click at [199, 344] on input "checkbox" at bounding box center [195, 343] width 8 height 8
checkbox input "true"
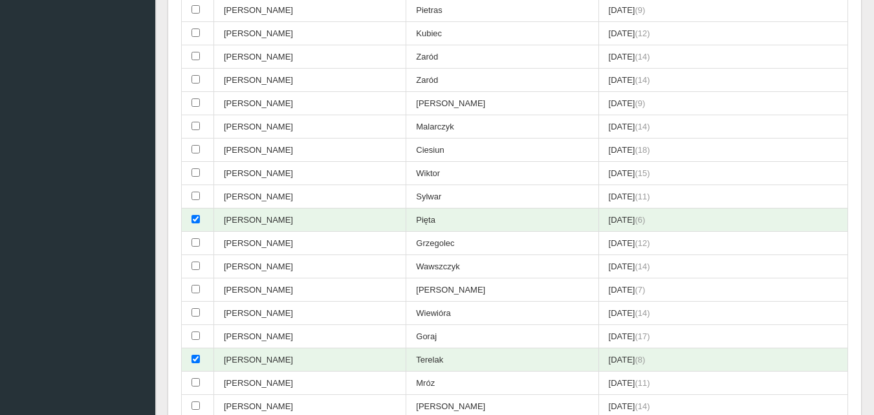
scroll to position [129, 0]
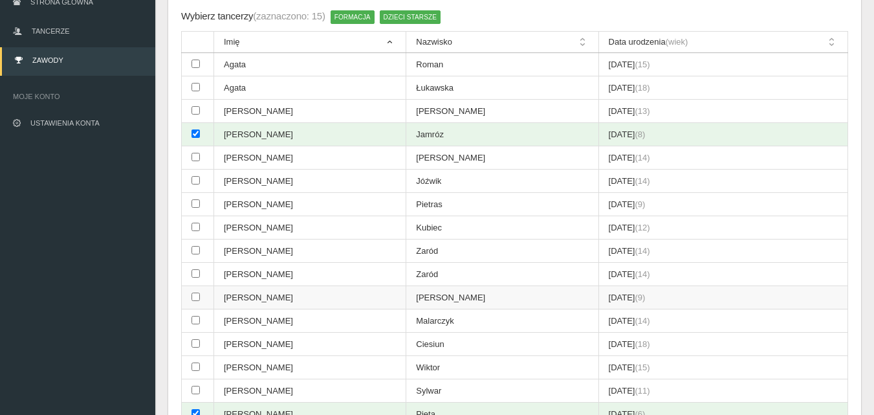
click at [194, 295] on input "checkbox" at bounding box center [195, 296] width 8 height 8
checkbox input "true"
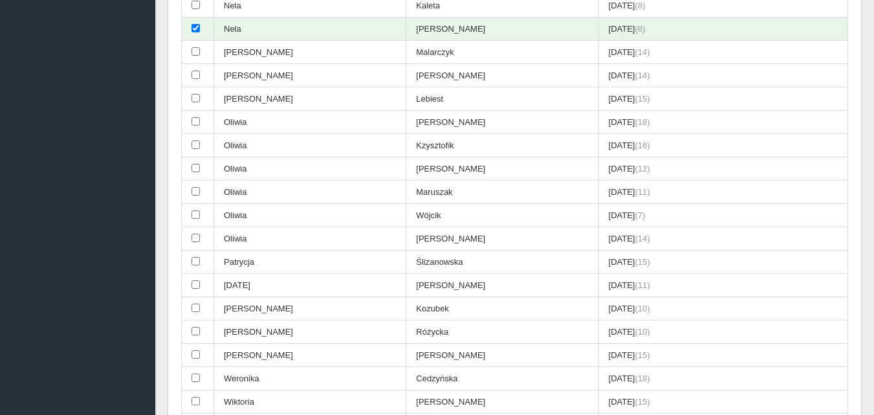
scroll to position [3169, 0]
click at [195, 214] on input "checkbox" at bounding box center [195, 214] width 8 height 8
checkbox input "true"
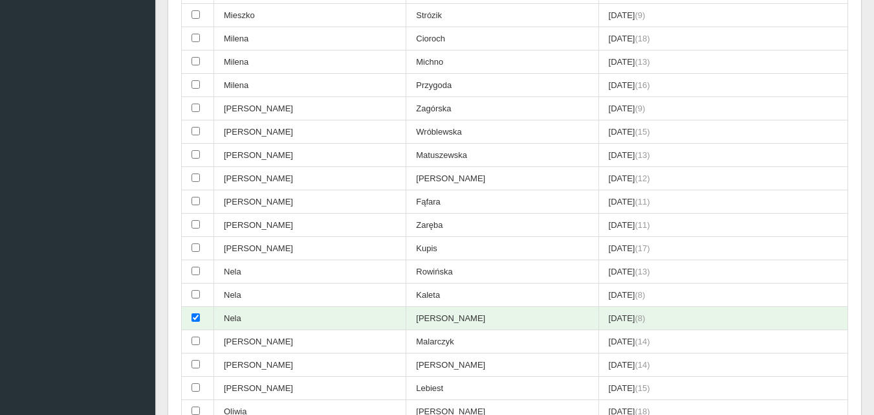
scroll to position [2845, 0]
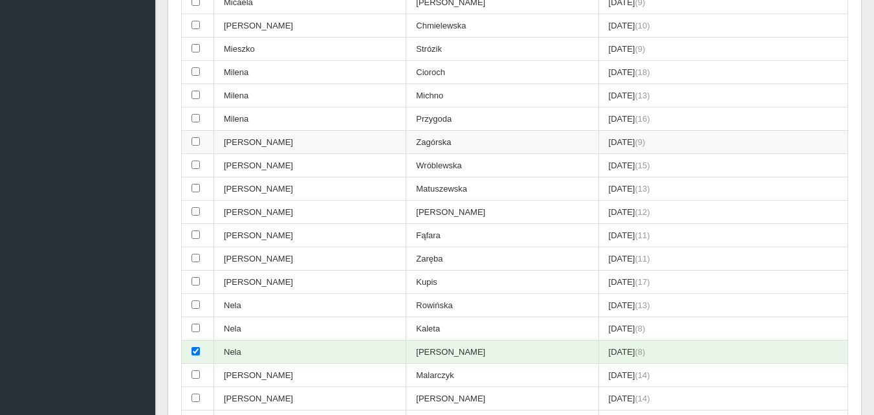
click at [193, 140] on input "checkbox" at bounding box center [195, 141] width 8 height 8
checkbox input "true"
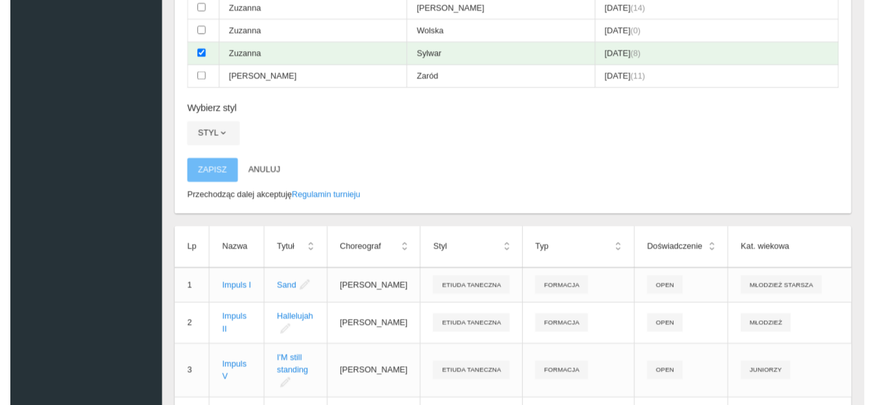
scroll to position [3945, 0]
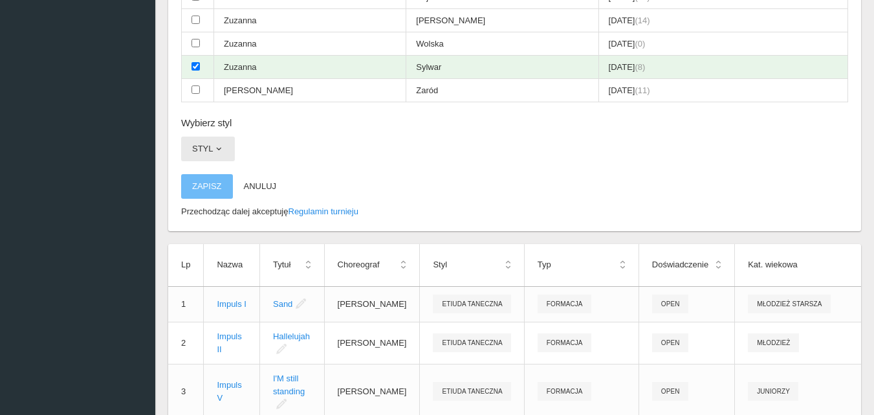
click at [219, 147] on span "button" at bounding box center [218, 149] width 10 height 10
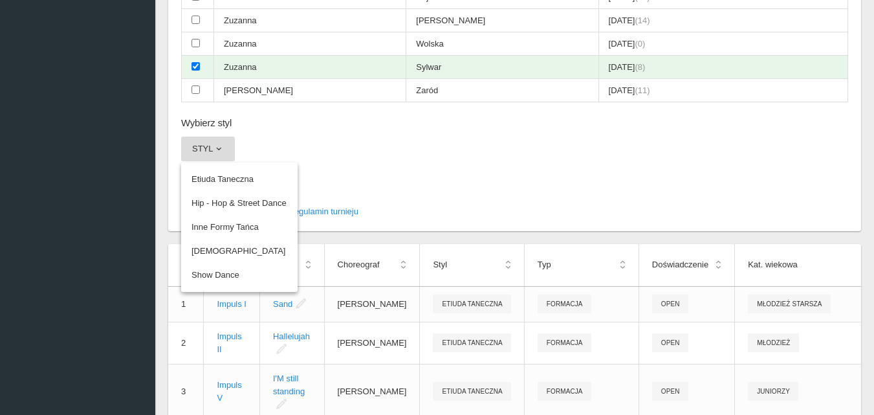
click at [347, 180] on p "Zapisz Anuluj" at bounding box center [514, 186] width 667 height 25
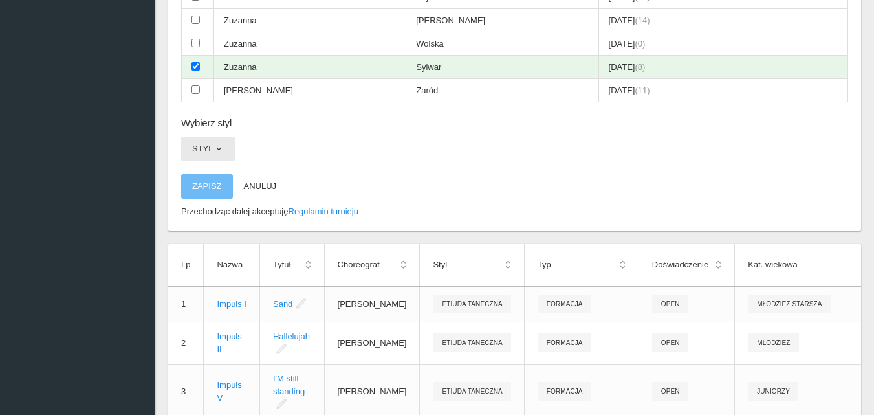
click at [215, 148] on span "button" at bounding box center [218, 149] width 10 height 10
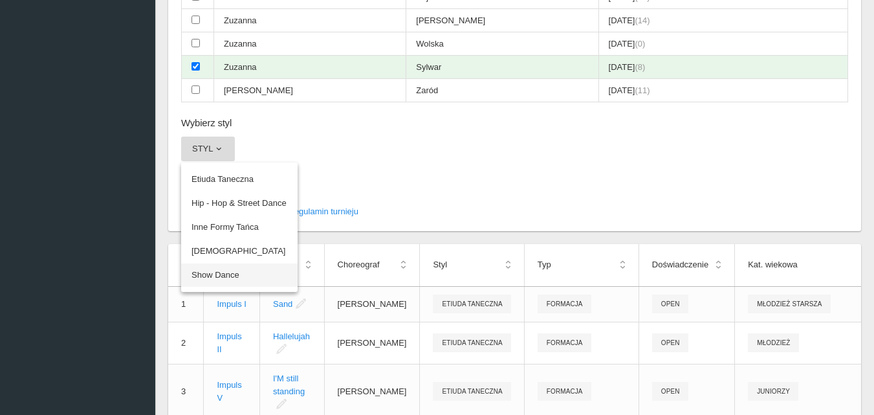
click at [227, 272] on link "Show Dance" at bounding box center [239, 274] width 116 height 23
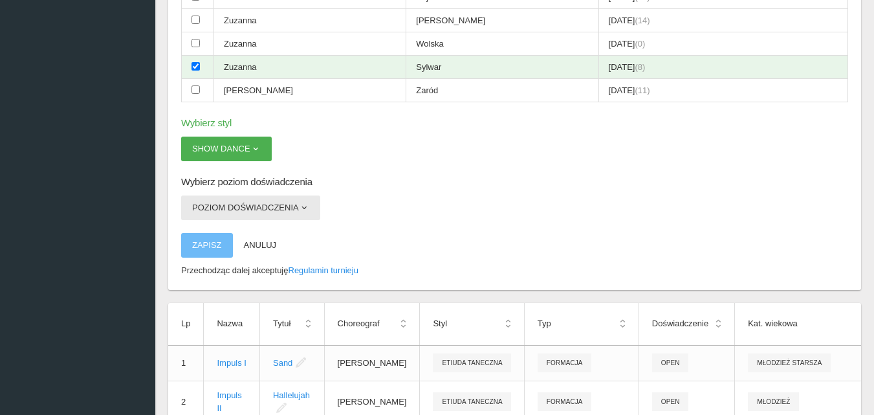
click at [301, 208] on span "button" at bounding box center [304, 207] width 10 height 10
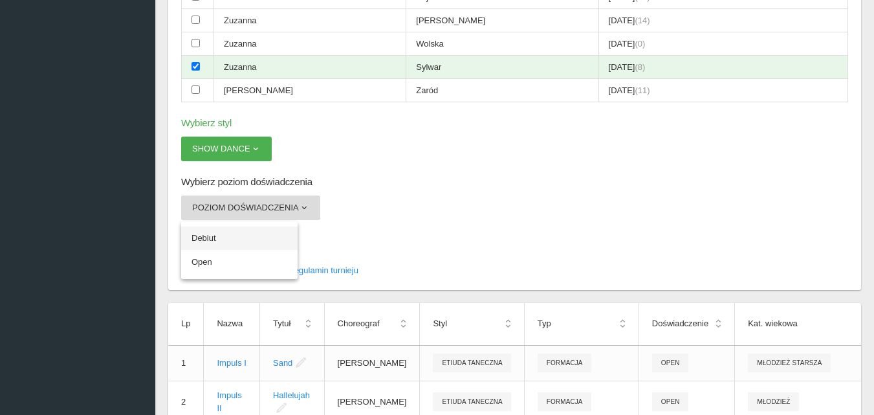
click at [212, 236] on link "Debiut" at bounding box center [239, 237] width 116 height 23
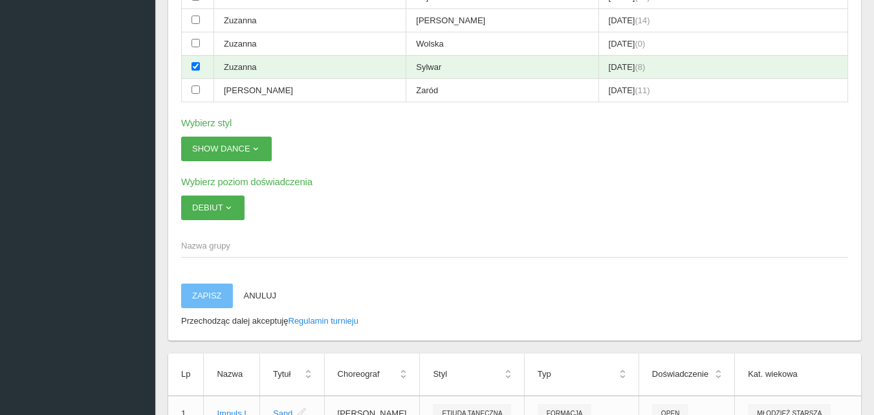
click at [216, 242] on span "Nazwa grupy" at bounding box center [508, 245] width 654 height 13
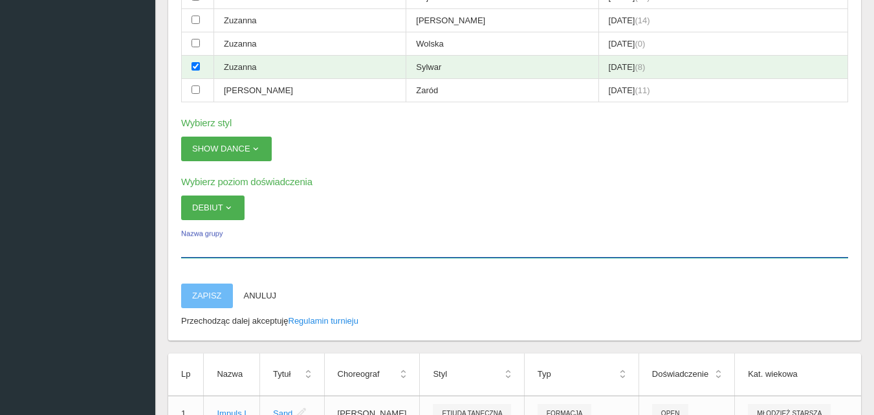
click at [216, 242] on input "Nazwa grupy" at bounding box center [514, 245] width 667 height 25
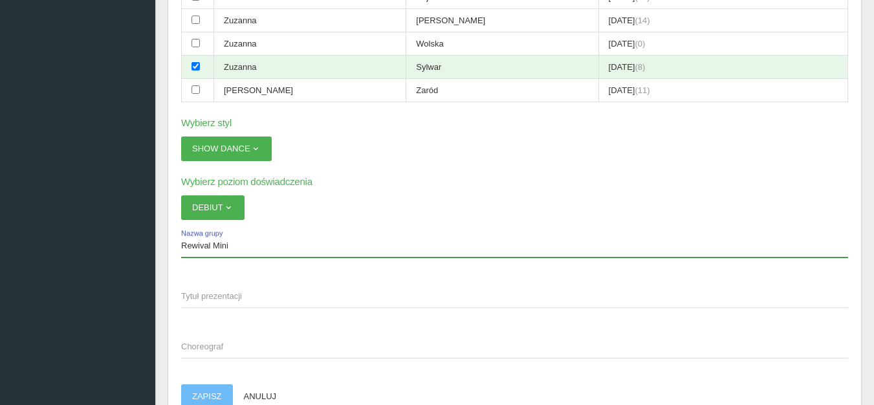
type input "Rewival Mini"
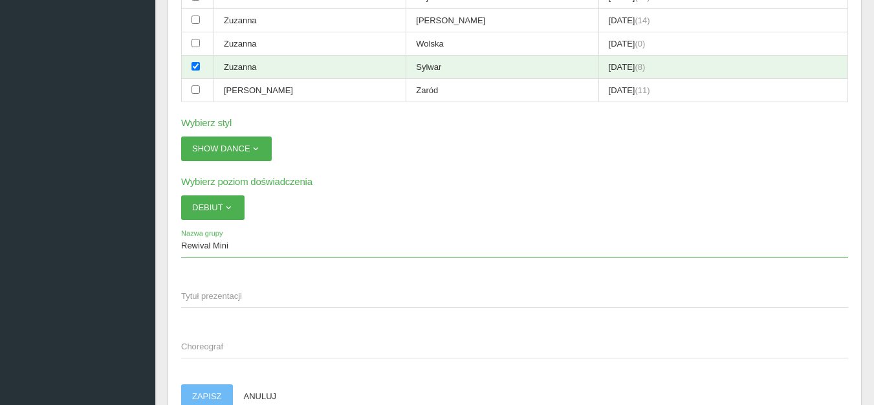
click at [199, 294] on span "Tytuł prezentacji" at bounding box center [508, 296] width 654 height 13
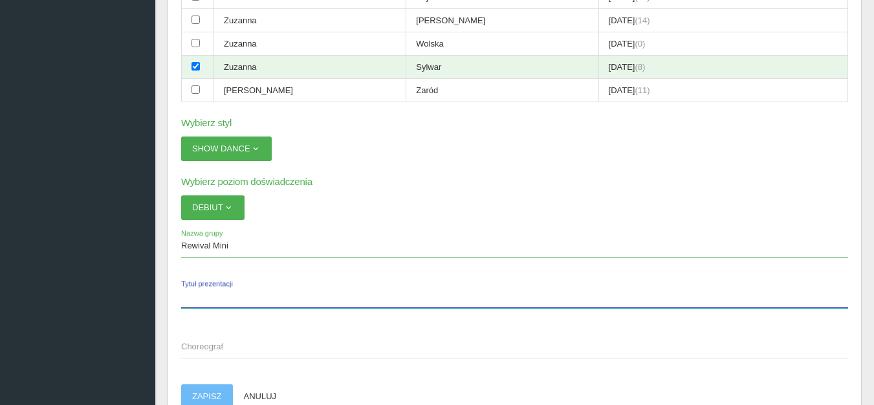
click at [199, 294] on input "Tytuł prezentacji" at bounding box center [514, 295] width 667 height 25
paste input "Przygody [PERSON_NAME] i [PERSON_NAME]’ego"
type input "Przygody [PERSON_NAME] i [PERSON_NAME]’ego"
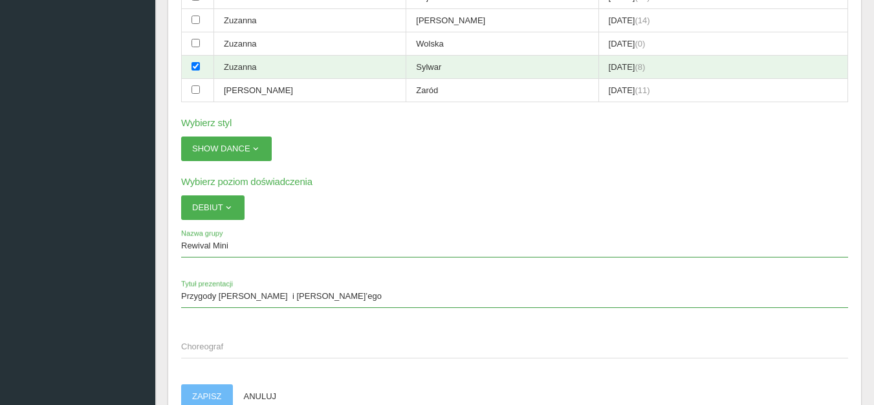
click at [194, 347] on span "Choreograf" at bounding box center [508, 346] width 654 height 13
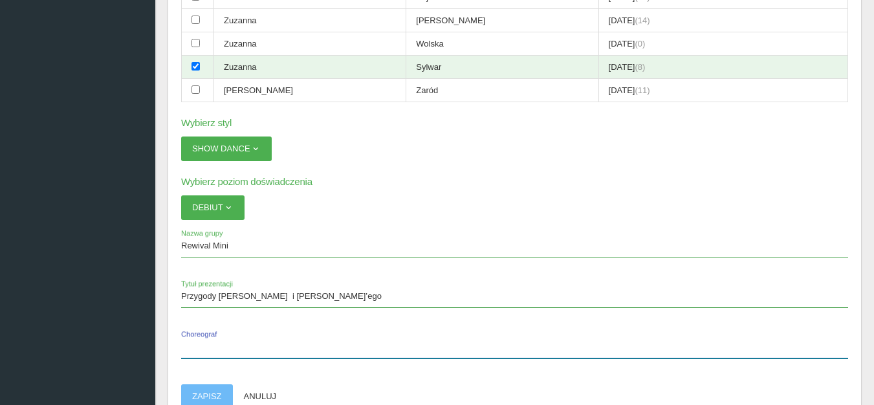
click at [194, 347] on input "Choreograf" at bounding box center [514, 346] width 667 height 25
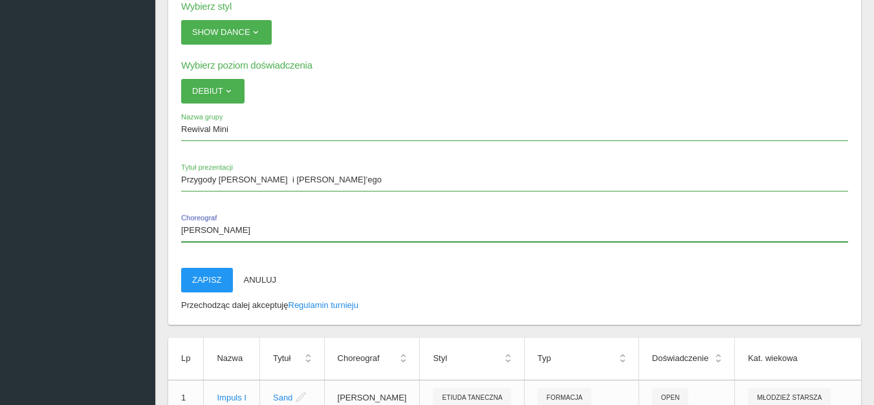
scroll to position [4074, 0]
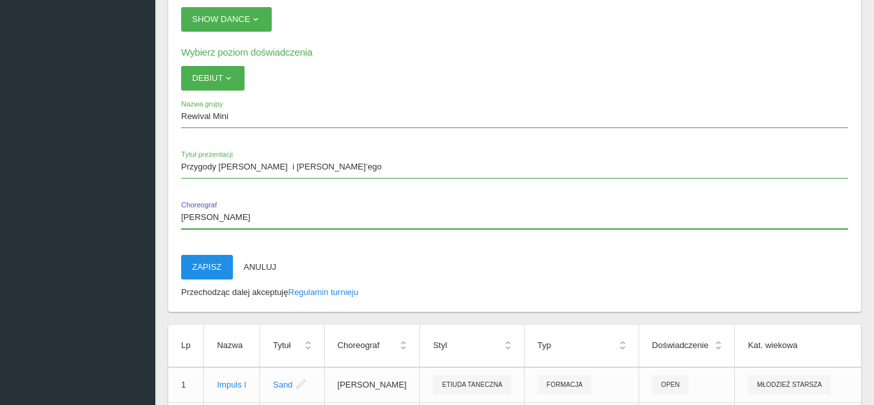
type input "[PERSON_NAME]"
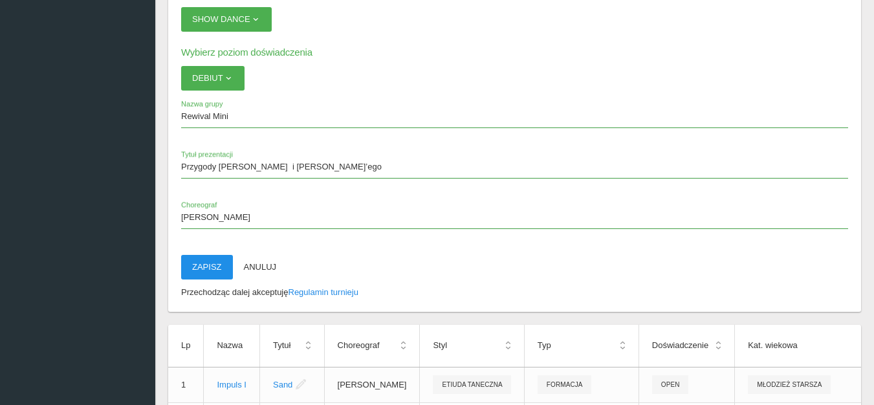
click at [201, 264] on button "Zapisz" at bounding box center [207, 267] width 52 height 25
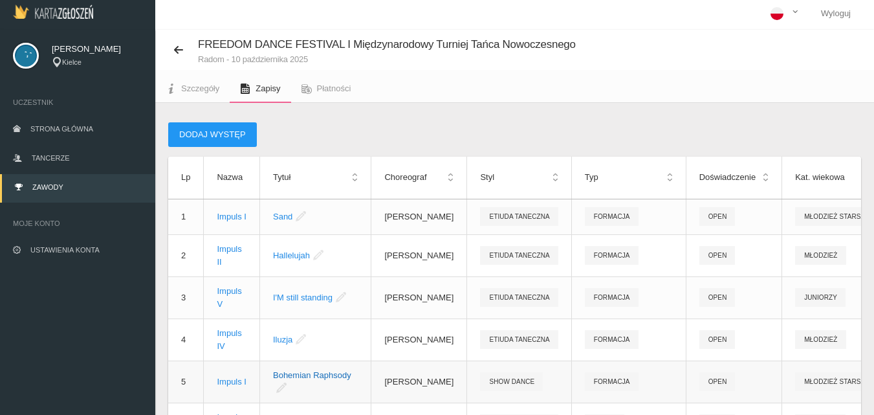
scroll to position [0, 0]
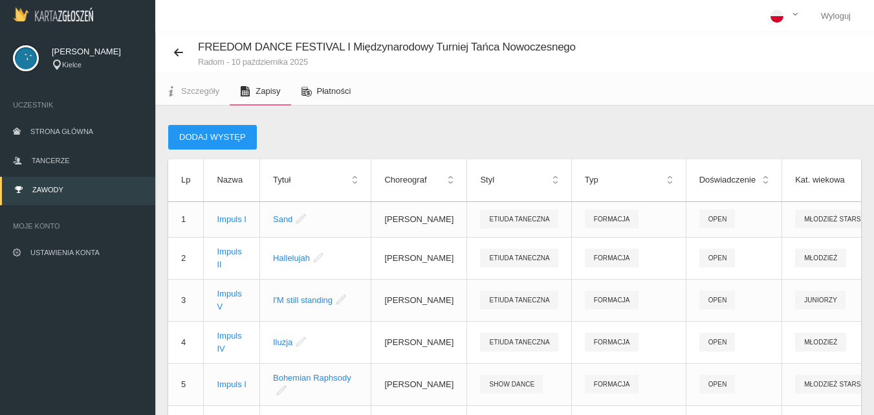
click at [330, 94] on span "Płatności" at bounding box center [334, 91] width 34 height 10
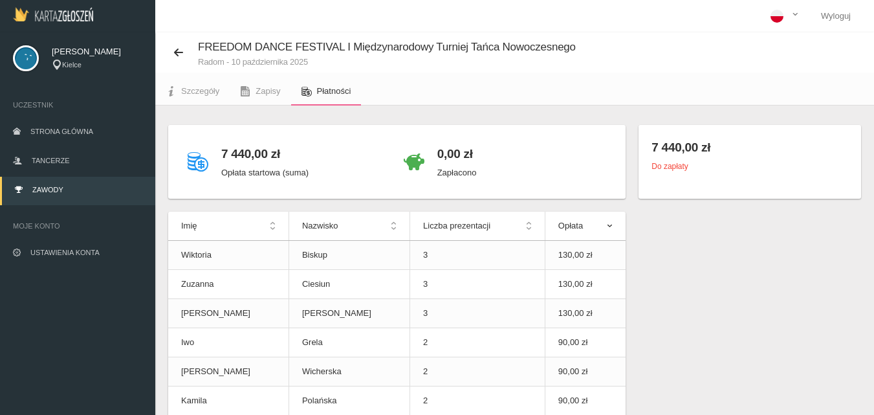
click at [51, 192] on span "Zawody" at bounding box center [47, 190] width 31 height 8
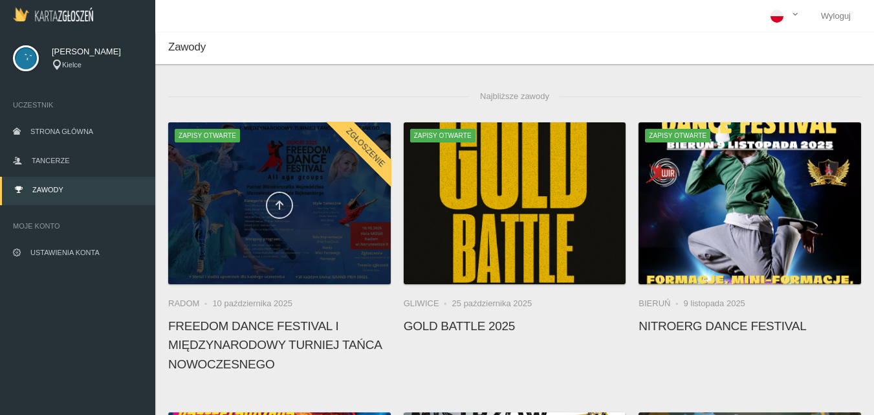
click at [277, 203] on icon at bounding box center [279, 205] width 10 height 10
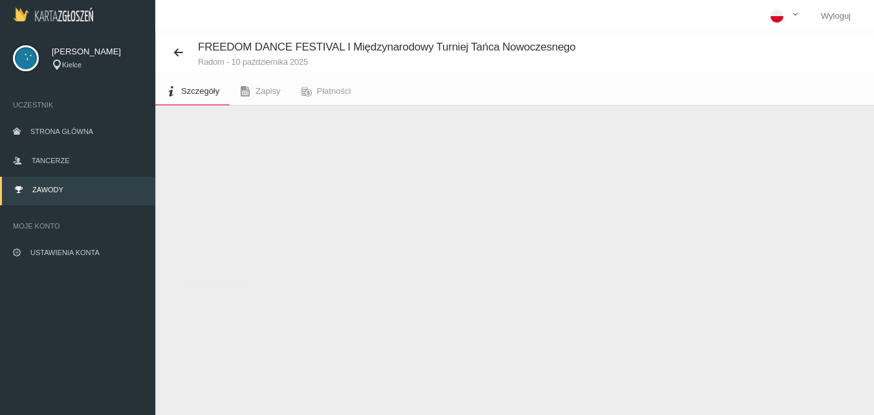
click at [222, 279] on span "Zapisy otwarte" at bounding box center [213, 283] width 65 height 13
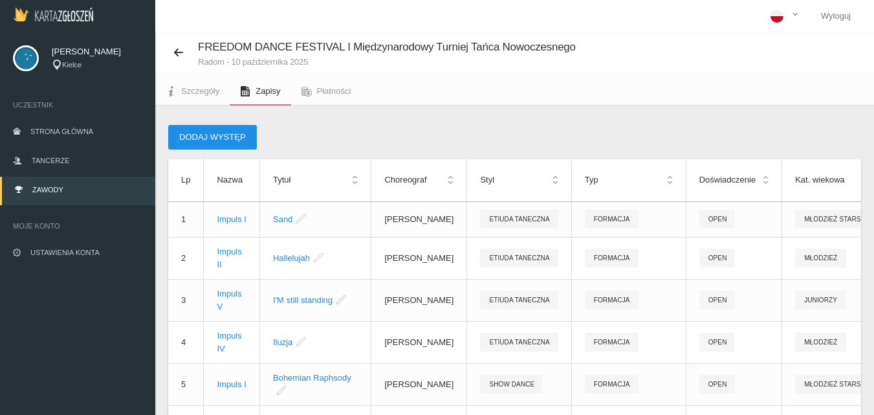
click at [221, 142] on button "Dodaj występ" at bounding box center [212, 137] width 89 height 25
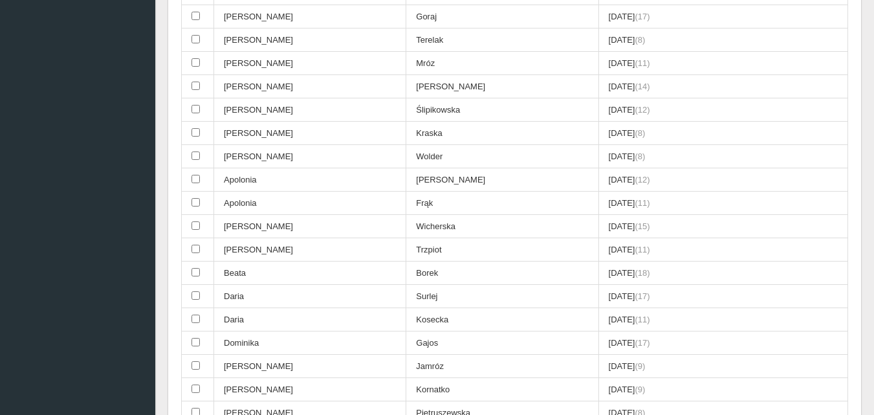
scroll to position [647, 0]
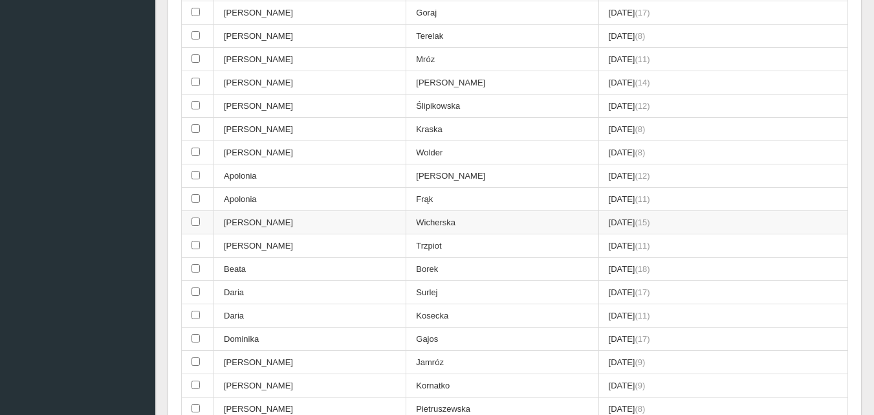
click at [197, 223] on input "checkbox" at bounding box center [195, 221] width 8 height 8
checkbox input "true"
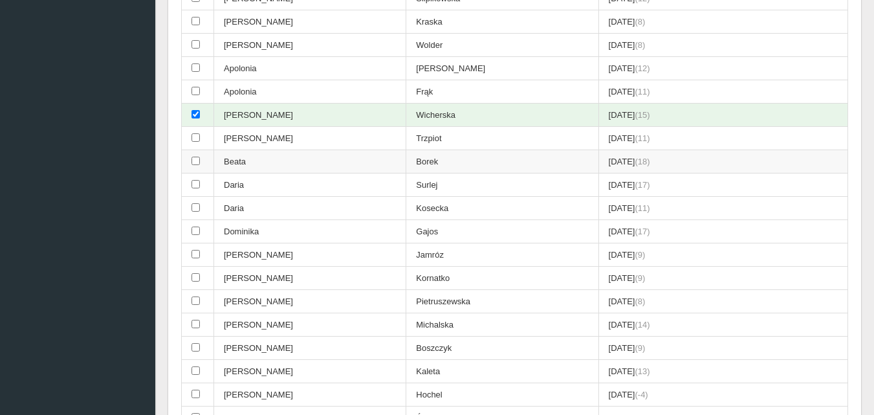
scroll to position [776, 0]
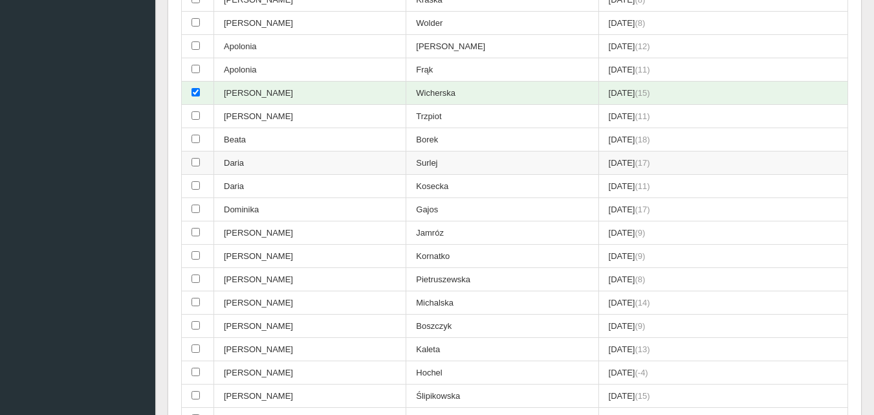
click at [193, 160] on input "checkbox" at bounding box center [195, 162] width 8 height 8
checkbox input "true"
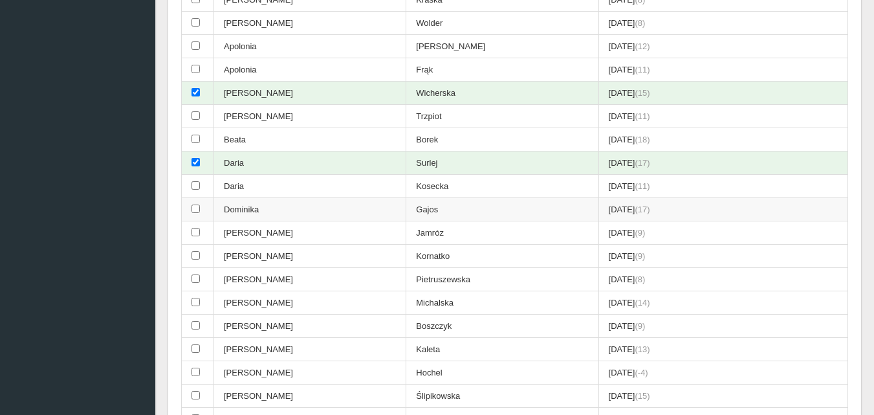
click at [193, 210] on input "checkbox" at bounding box center [195, 208] width 8 height 8
checkbox input "true"
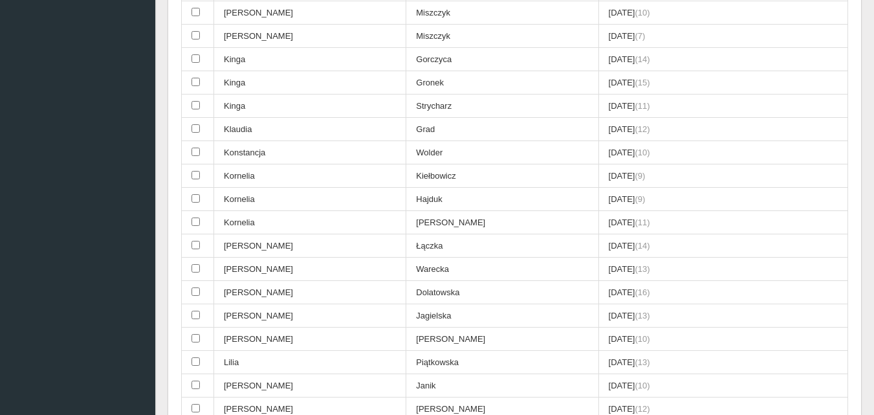
scroll to position [1875, 0]
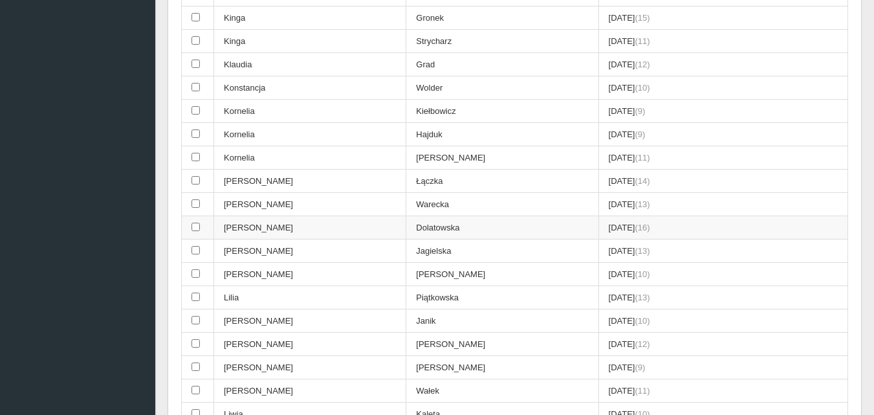
click at [196, 225] on input "checkbox" at bounding box center [195, 226] width 8 height 8
checkbox input "true"
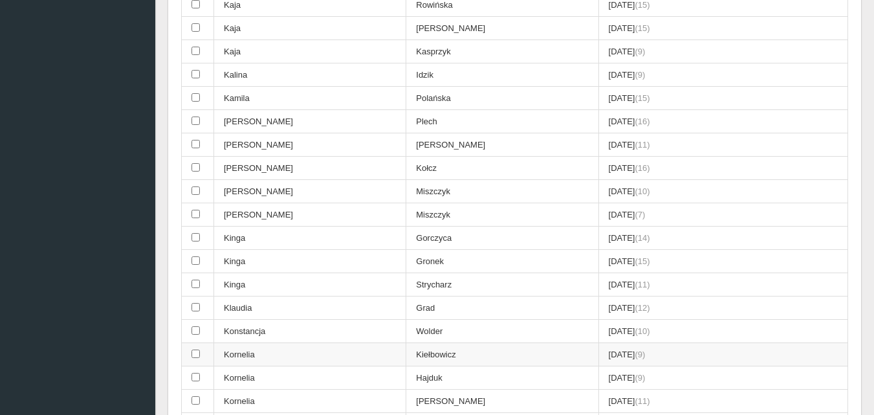
scroll to position [1617, 0]
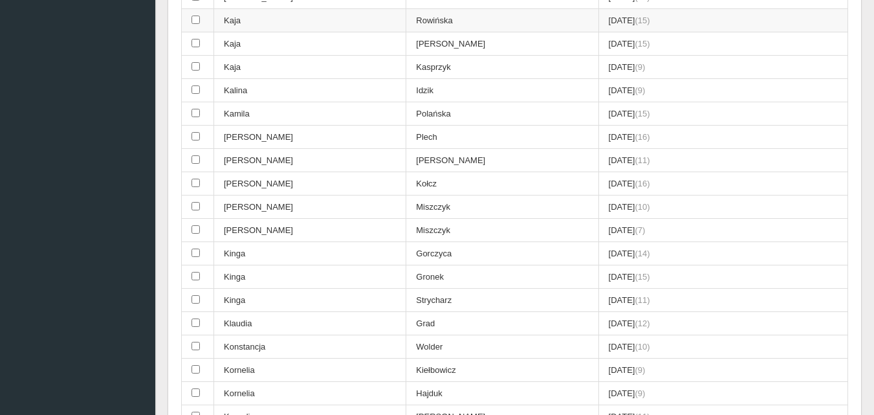
click at [197, 24] on input "checkbox" at bounding box center [195, 20] width 8 height 8
checkbox input "true"
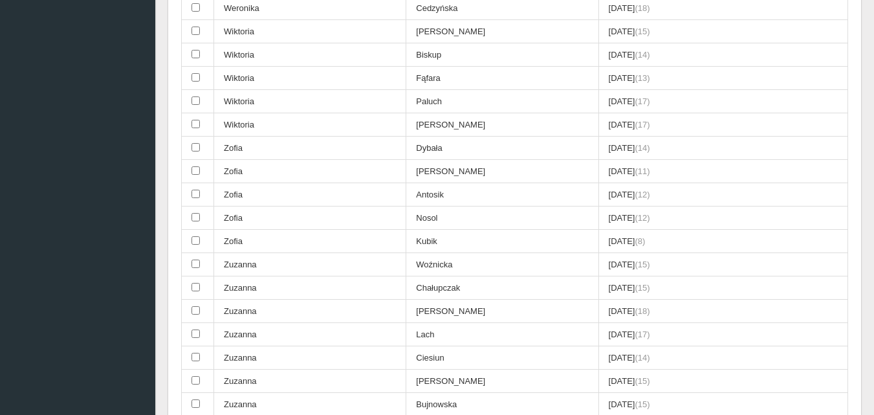
scroll to position [3557, 0]
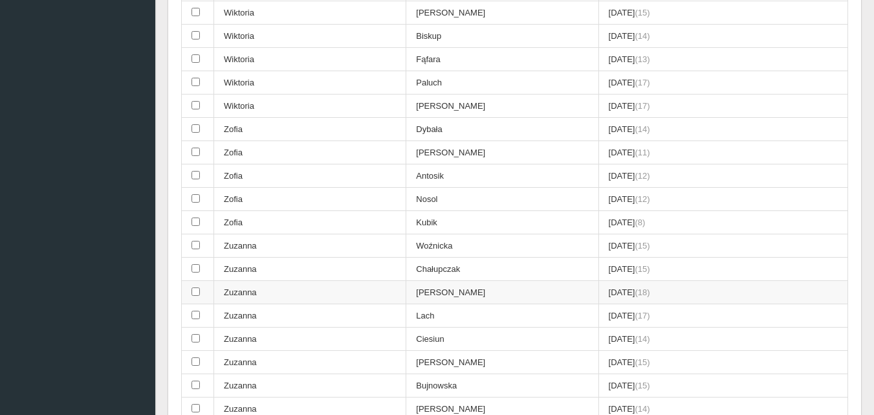
click at [195, 292] on input "checkbox" at bounding box center [195, 291] width 8 height 8
checkbox input "true"
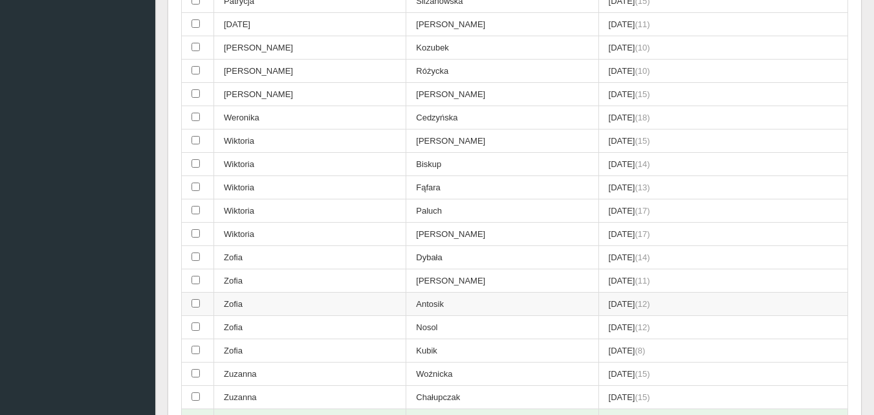
scroll to position [3427, 0]
click at [199, 118] on input "checkbox" at bounding box center [195, 118] width 8 height 8
checkbox input "true"
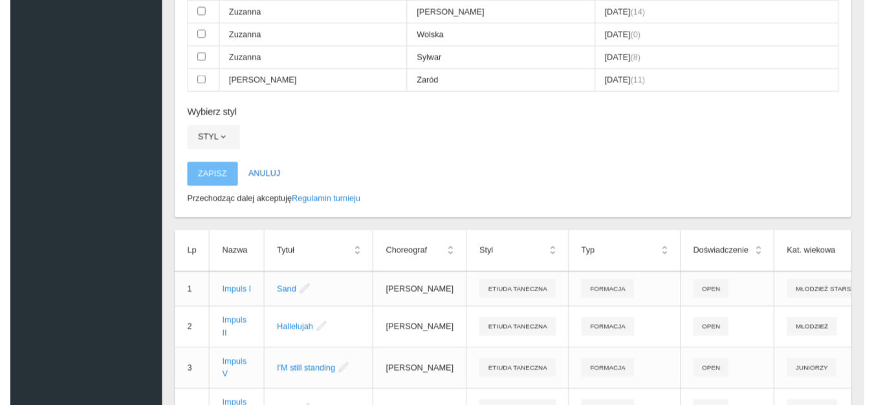
scroll to position [3945, 0]
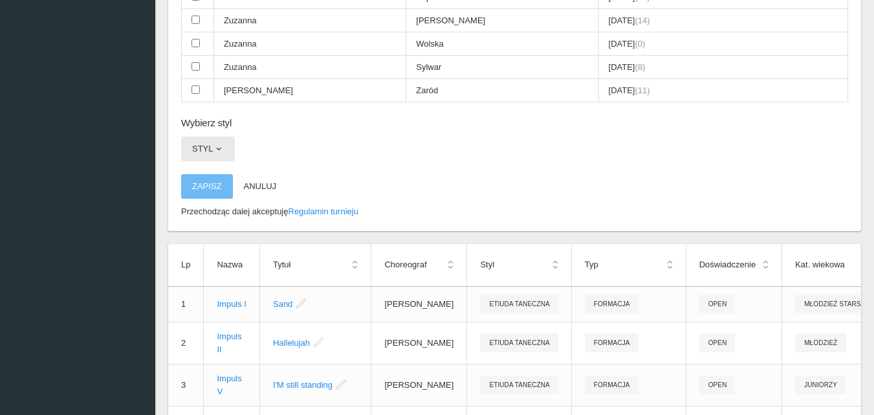
click at [222, 149] on span "button" at bounding box center [218, 149] width 10 height 10
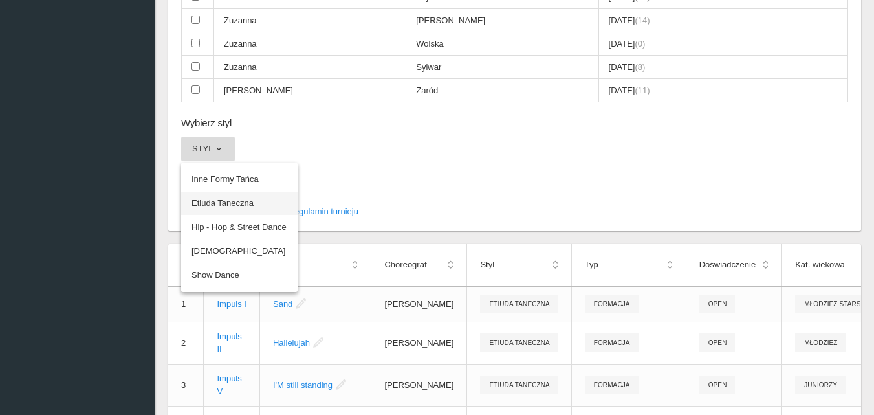
click at [222, 205] on link "Etiuda Taneczna" at bounding box center [239, 202] width 116 height 23
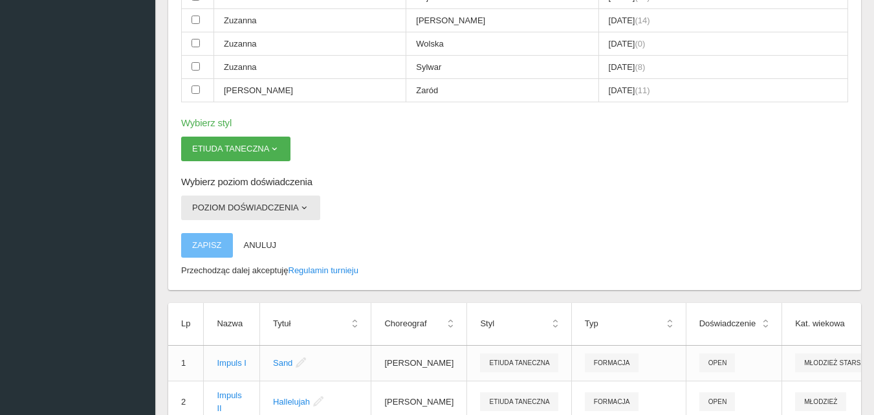
click at [303, 204] on span "button" at bounding box center [304, 207] width 10 height 10
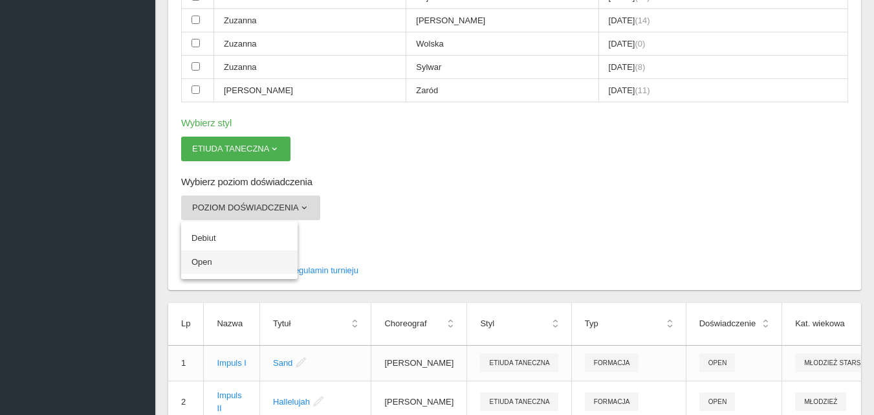
click at [208, 260] on link "Open" at bounding box center [239, 261] width 116 height 23
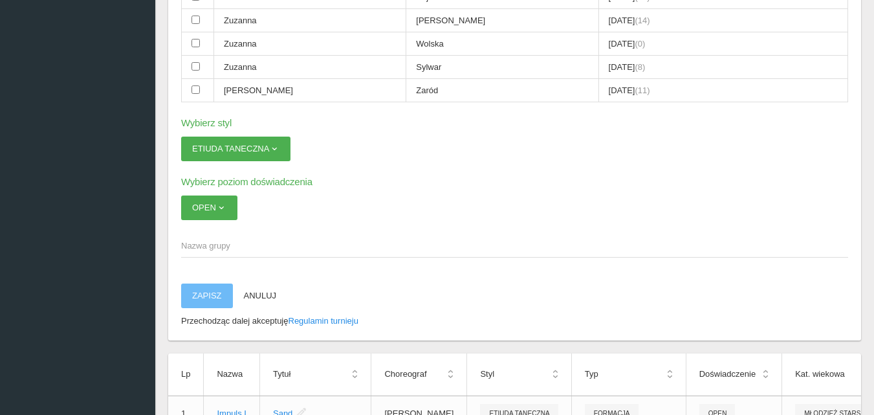
click at [204, 249] on span "Nazwa grupy" at bounding box center [508, 245] width 654 height 13
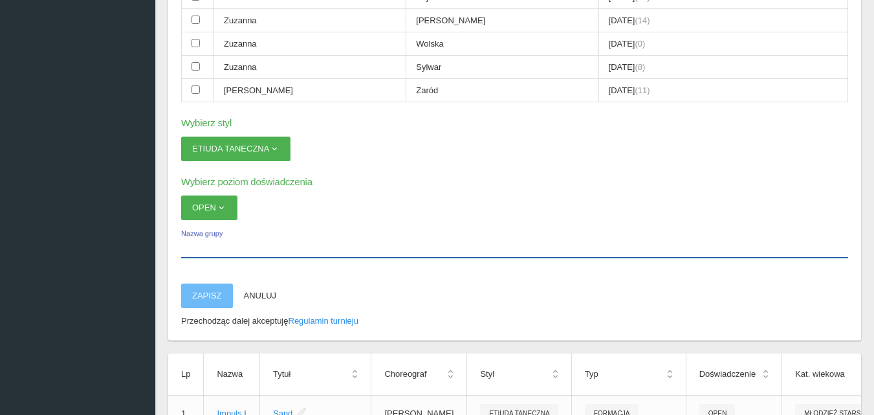
click at [204, 249] on input "Nazwa grupy" at bounding box center [514, 245] width 667 height 25
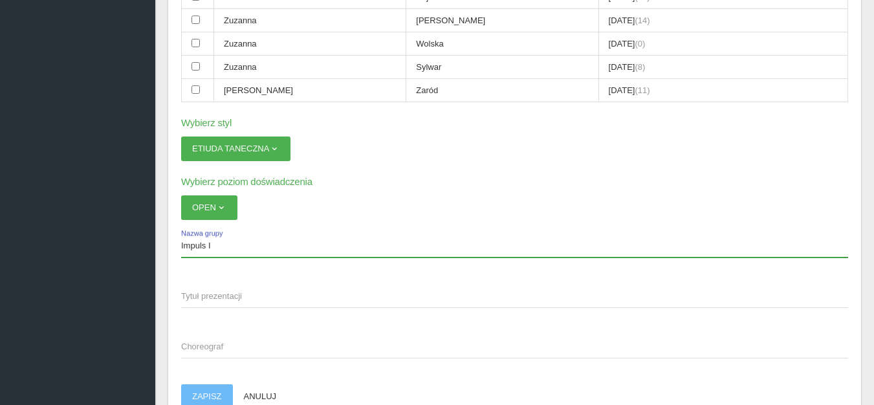
type input "Impuls I"
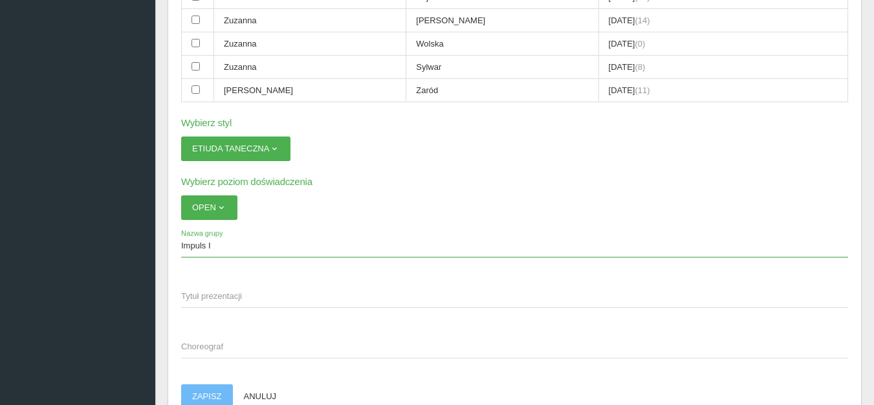
click at [202, 297] on span "Tytuł prezentacji" at bounding box center [508, 296] width 654 height 13
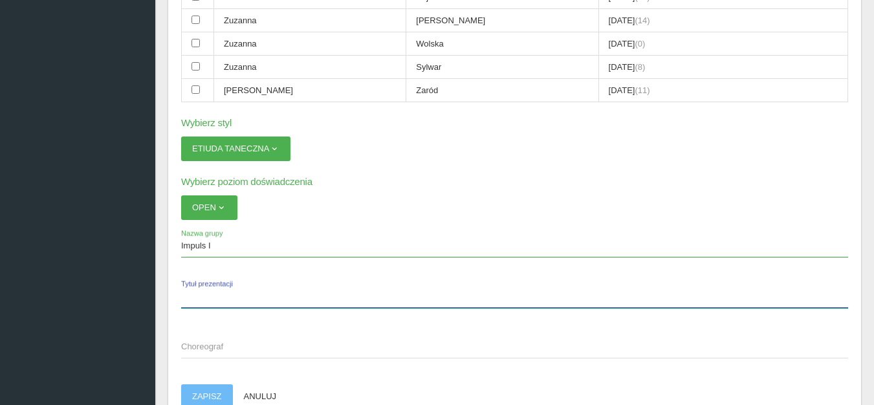
click at [202, 297] on input "Tytuł prezentacji" at bounding box center [514, 295] width 667 height 25
type input "Dependence"
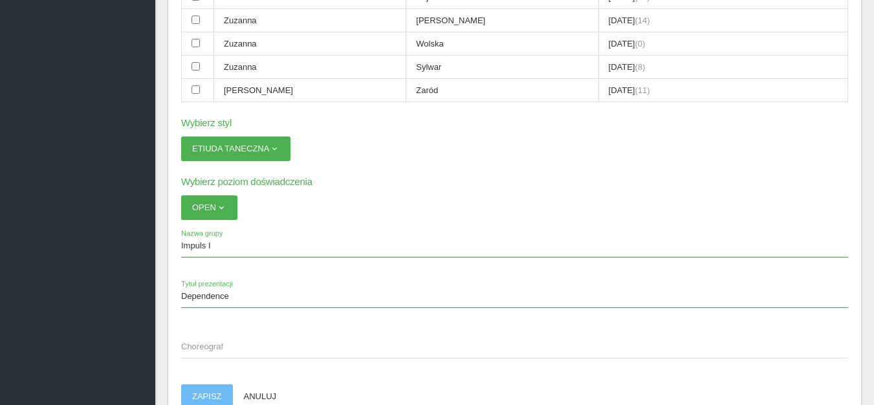
click at [199, 347] on span "Choreograf" at bounding box center [508, 346] width 654 height 13
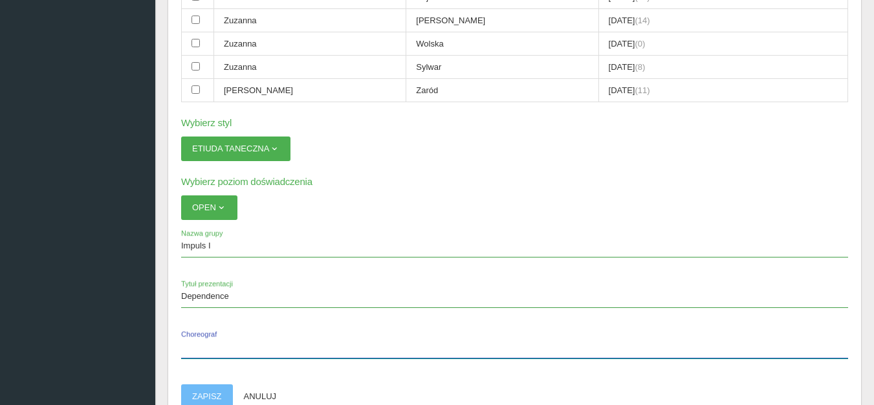
click at [199, 347] on input "Choreograf" at bounding box center [514, 346] width 667 height 25
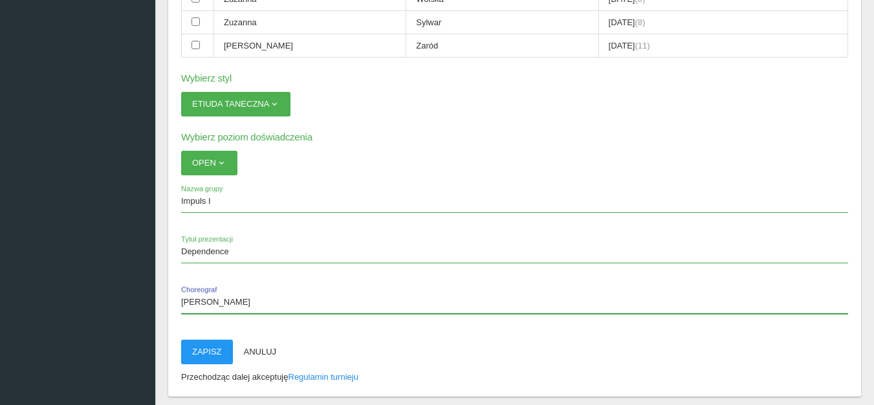
scroll to position [4074, 0]
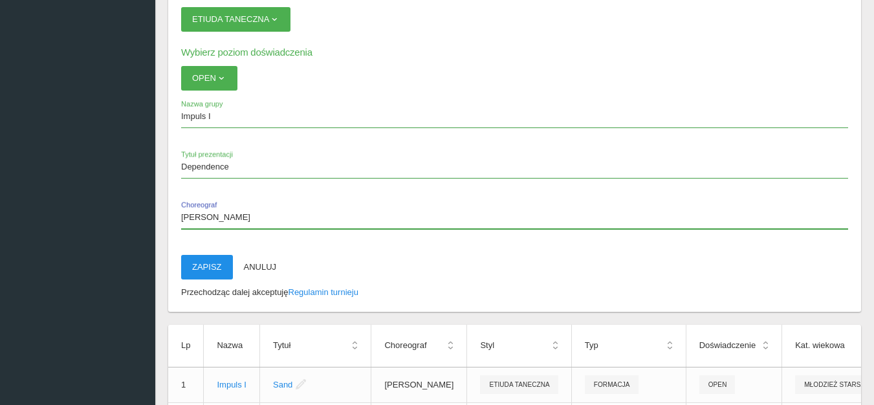
type input "[PERSON_NAME]"
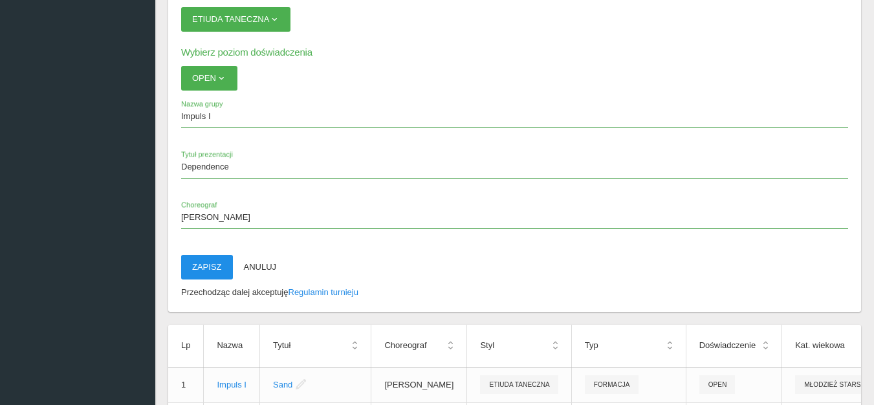
click at [201, 264] on button "Zapisz" at bounding box center [207, 267] width 52 height 25
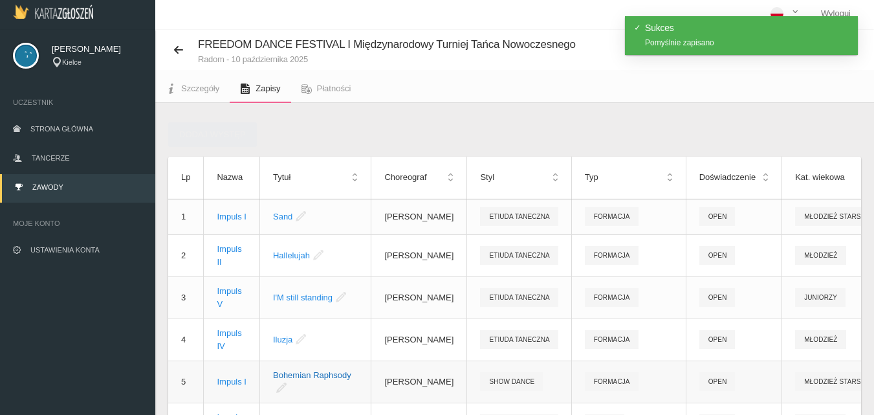
scroll to position [0, 0]
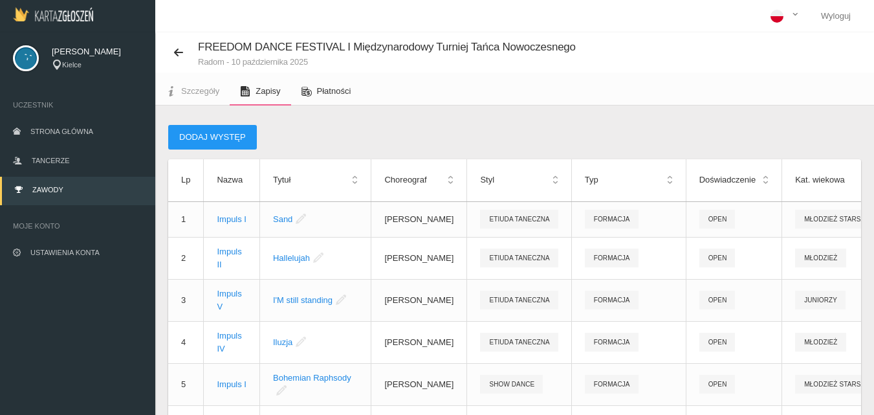
click at [330, 89] on span "Płatności" at bounding box center [334, 91] width 34 height 10
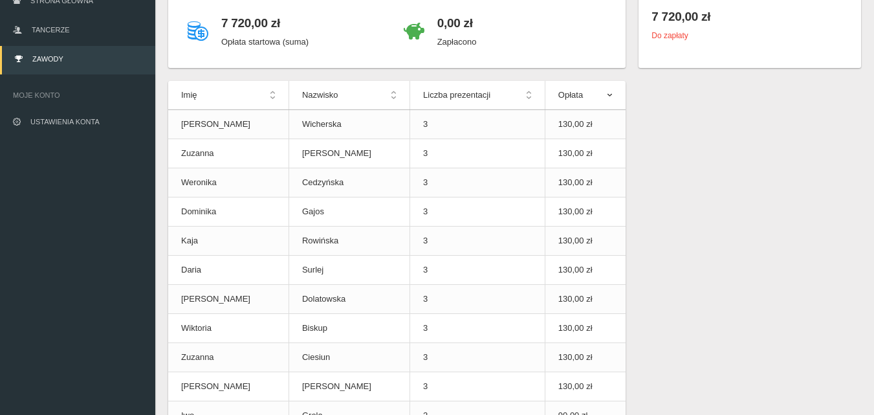
scroll to position [129, 0]
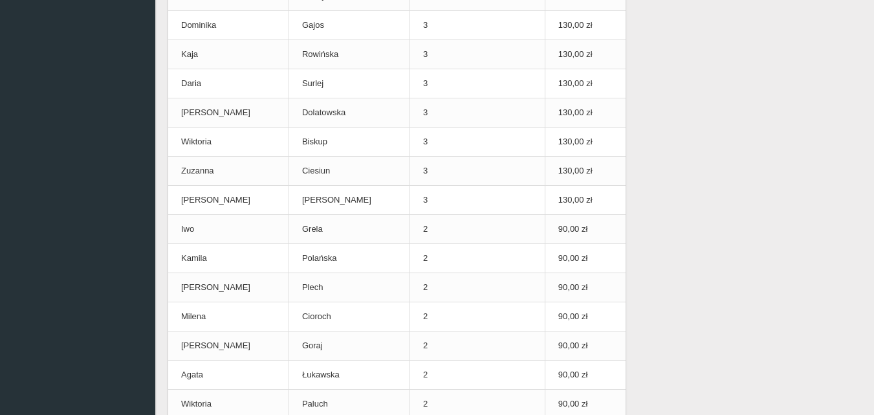
scroll to position [0, 0]
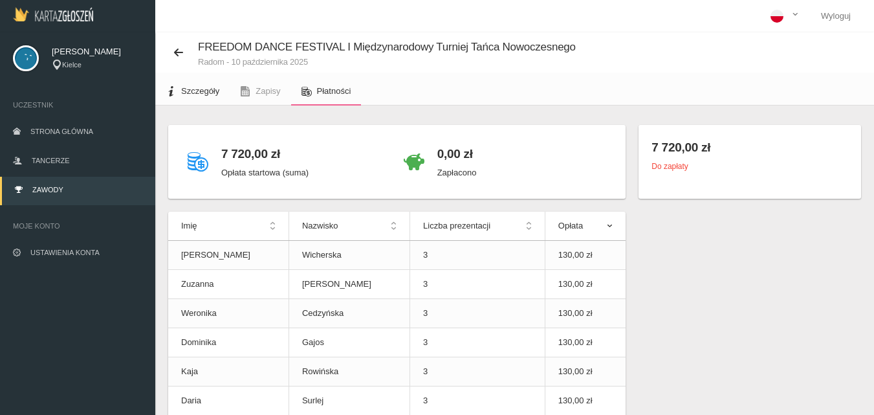
click at [196, 94] on span "Szczegóły" at bounding box center [200, 91] width 38 height 10
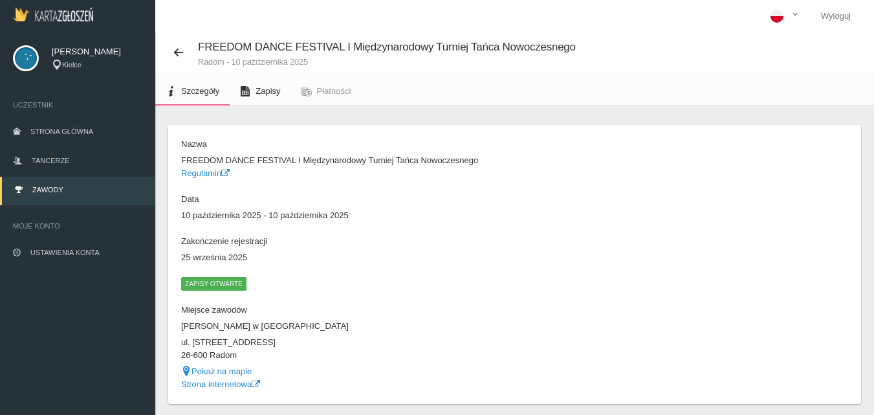
click at [272, 92] on span "Zapisy" at bounding box center [267, 91] width 25 height 10
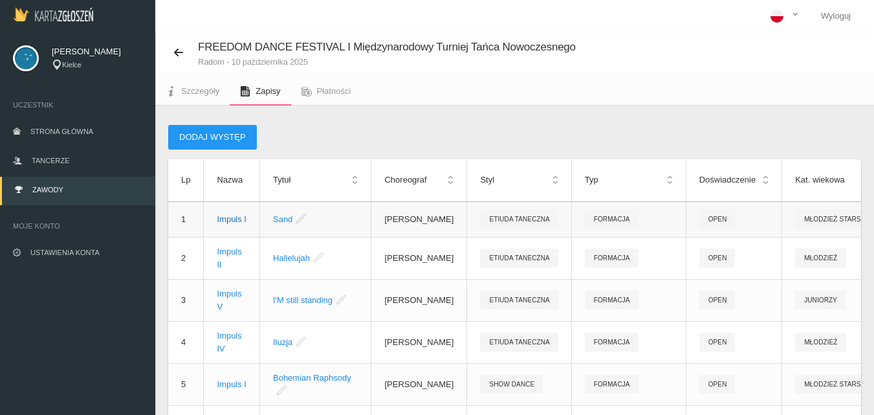
click at [233, 221] on div "Impuls I" at bounding box center [232, 219] width 30 height 13
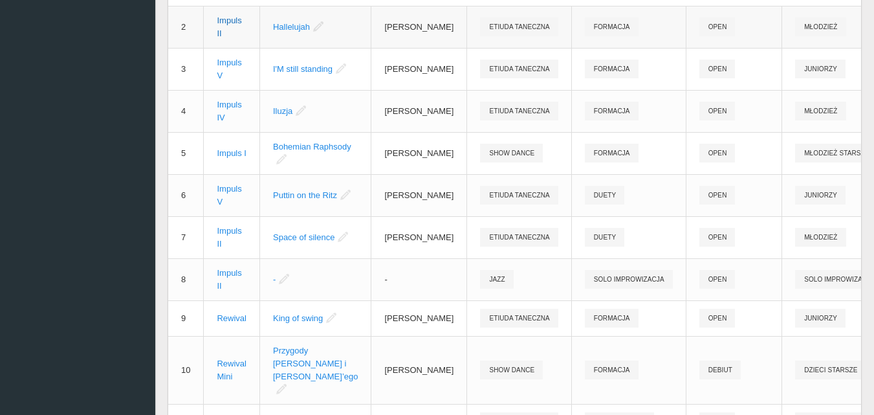
scroll to position [388, 0]
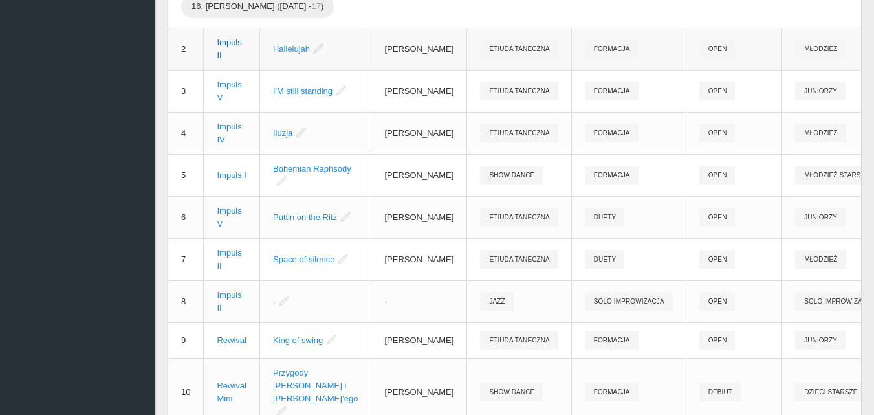
click at [237, 59] on div "Impuls II" at bounding box center [232, 49] width 30 height 26
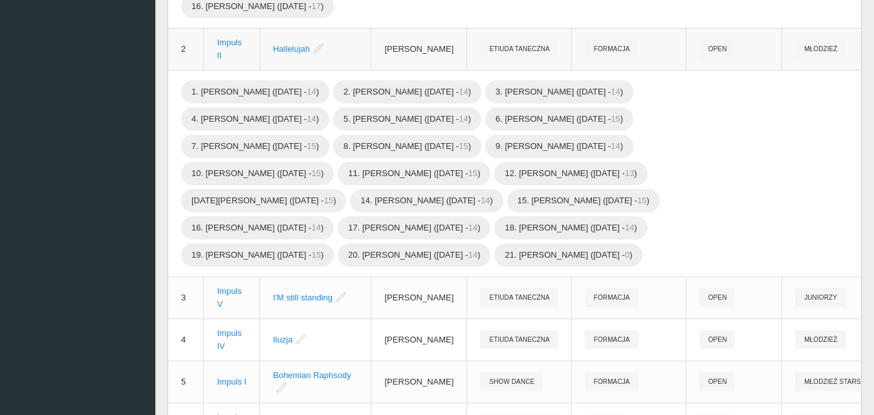
click at [313, 54] on icon at bounding box center [318, 48] width 10 height 10
click at [283, 50] on link "Hallelujah" at bounding box center [291, 49] width 37 height 10
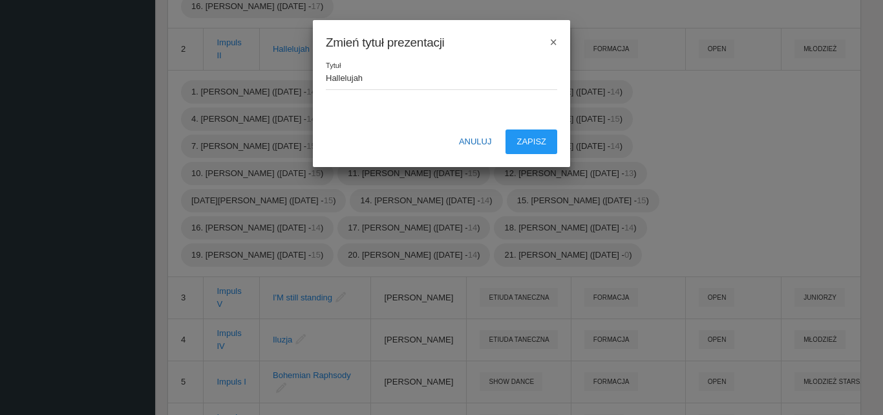
click at [463, 139] on button "Anuluj" at bounding box center [475, 141] width 55 height 25
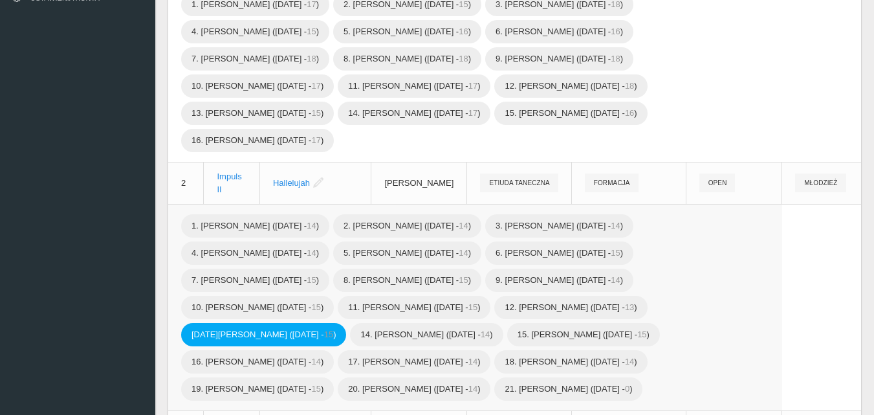
scroll to position [259, 0]
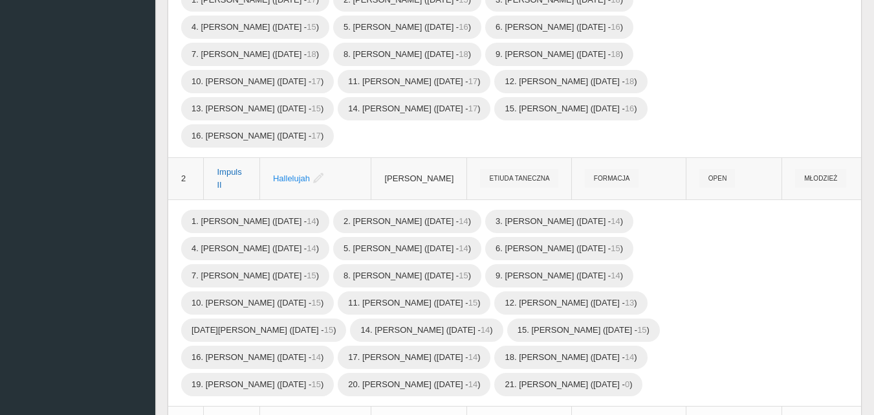
click at [223, 179] on div "Impuls II" at bounding box center [232, 179] width 30 height 26
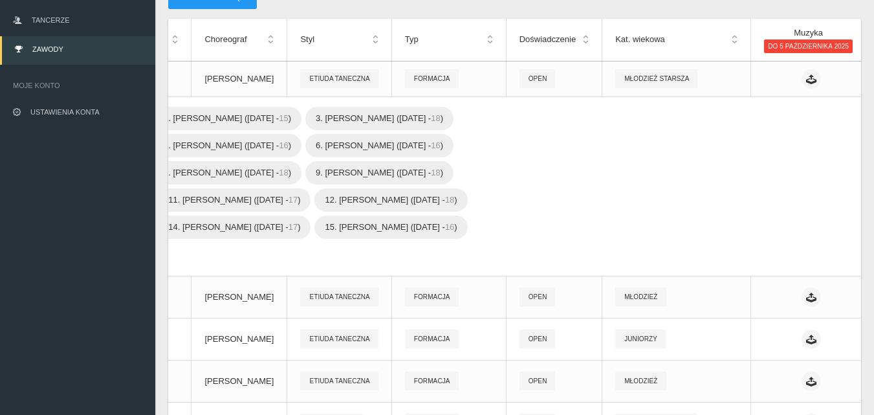
scroll to position [205, 0]
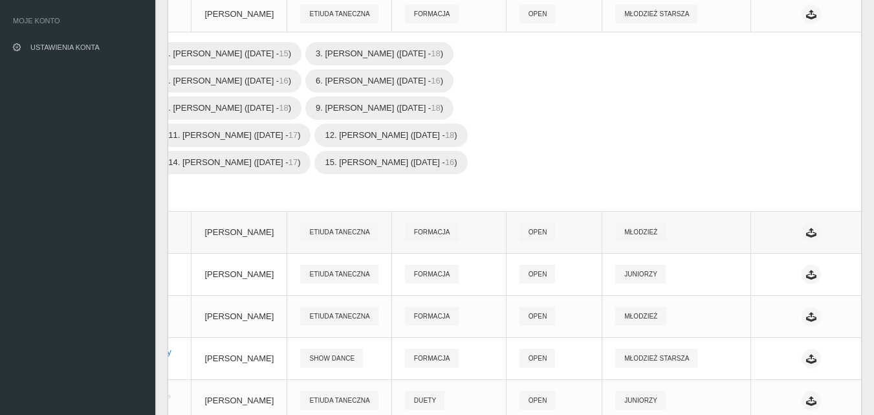
click at [873, 236] on icon at bounding box center [889, 232] width 14 height 10
click at [759, 261] on link "Edytuj" at bounding box center [772, 261] width 129 height 23
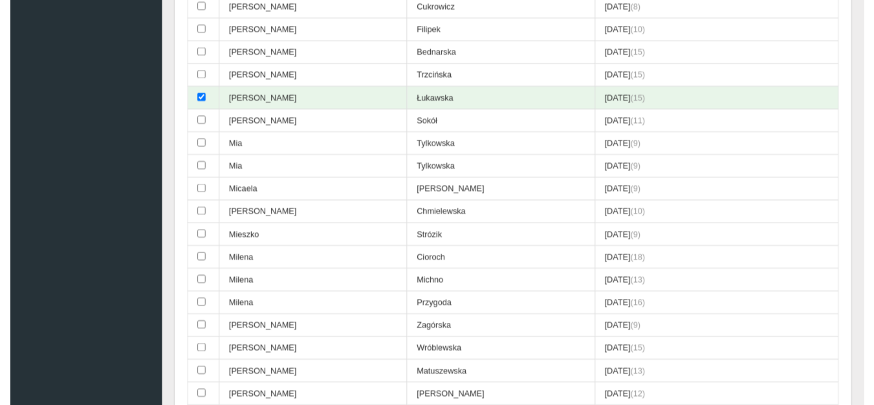
scroll to position [2662, 0]
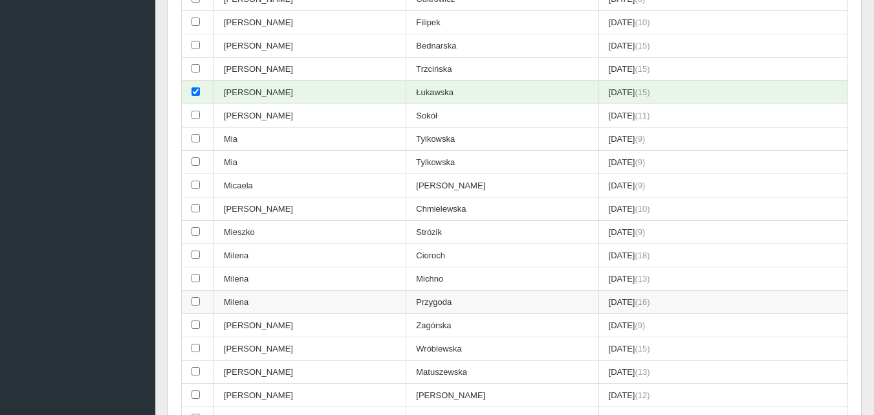
click at [193, 302] on input "checkbox" at bounding box center [195, 301] width 8 height 8
checkbox input "true"
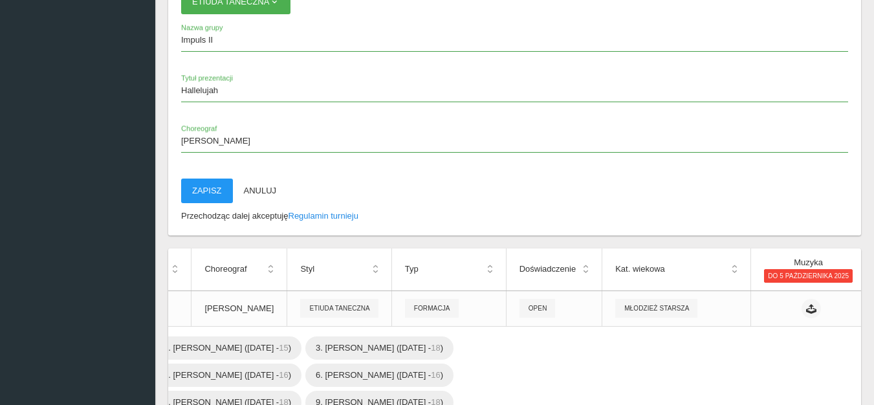
scroll to position [4085, 0]
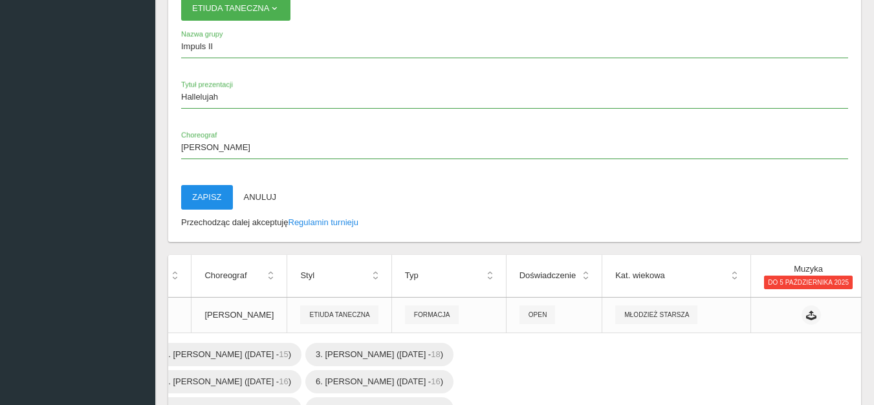
click at [208, 199] on button "Zapisz" at bounding box center [207, 197] width 52 height 25
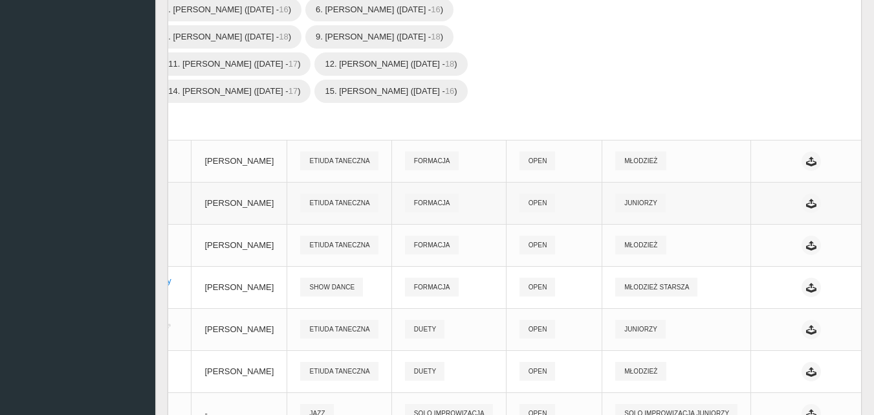
scroll to position [270, 0]
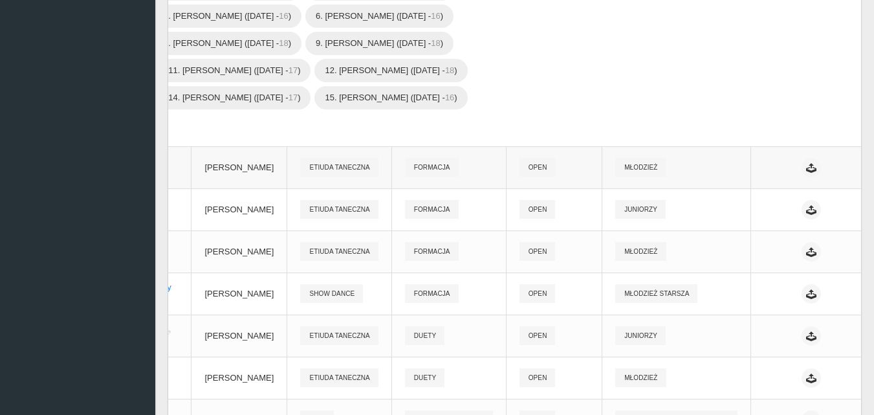
click at [300, 174] on span "Etiuda Taneczna" at bounding box center [339, 167] width 78 height 19
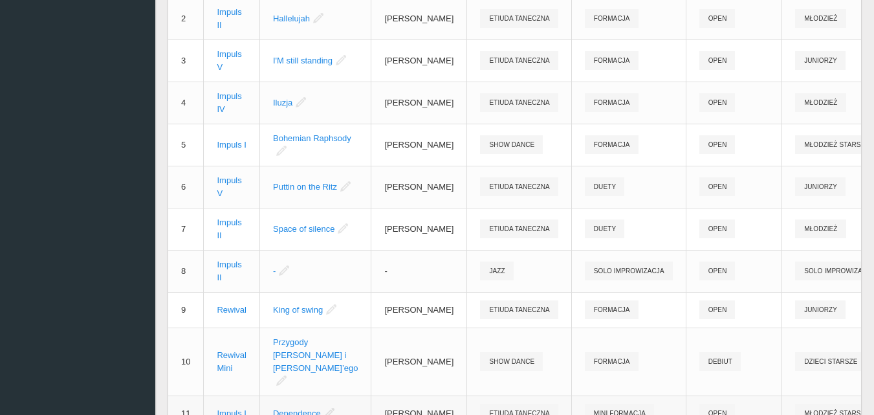
scroll to position [334, 0]
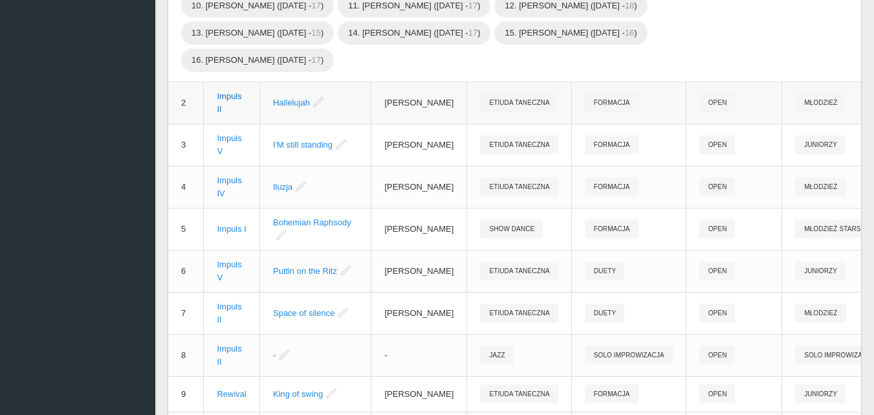
click at [235, 114] on div "Impuls II" at bounding box center [232, 103] width 30 height 26
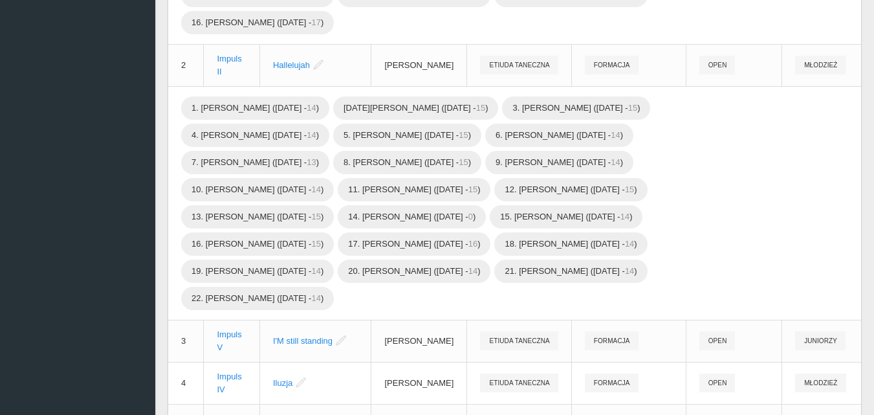
scroll to position [464, 0]
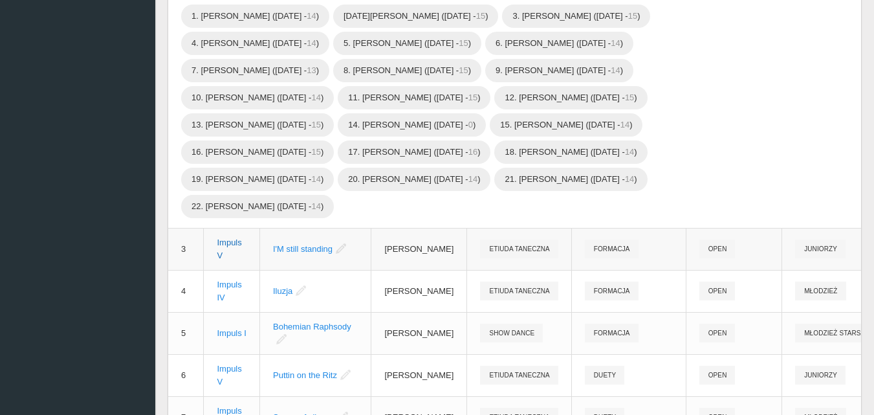
click at [235, 262] on div "Impuls V" at bounding box center [232, 249] width 30 height 26
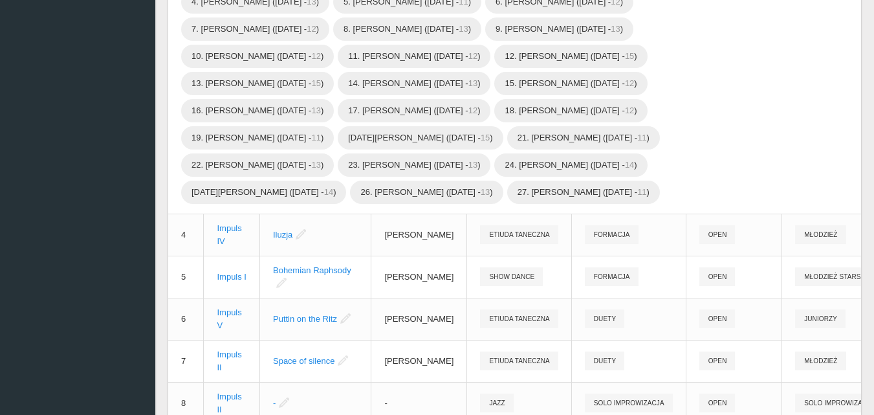
scroll to position [852, 0]
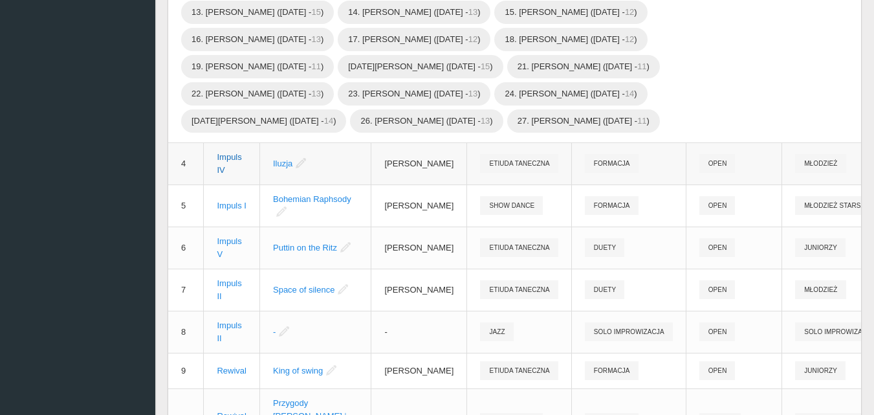
click at [226, 166] on div "Impuls IV" at bounding box center [232, 164] width 30 height 26
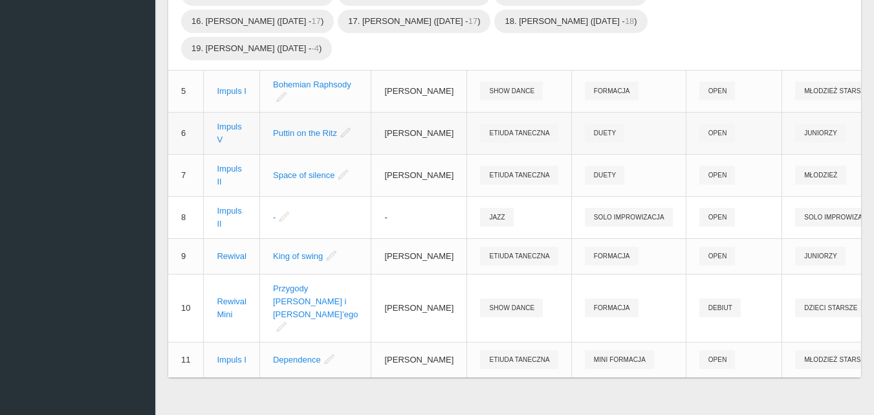
scroll to position [1175, 0]
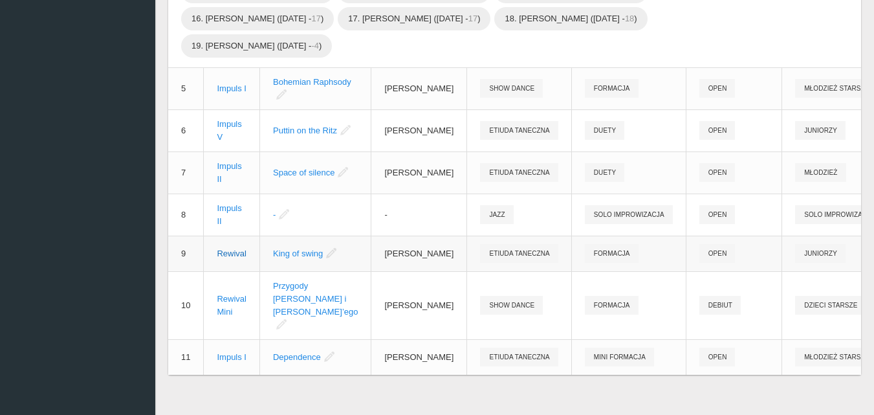
click at [239, 260] on div "Rewival" at bounding box center [232, 253] width 30 height 13
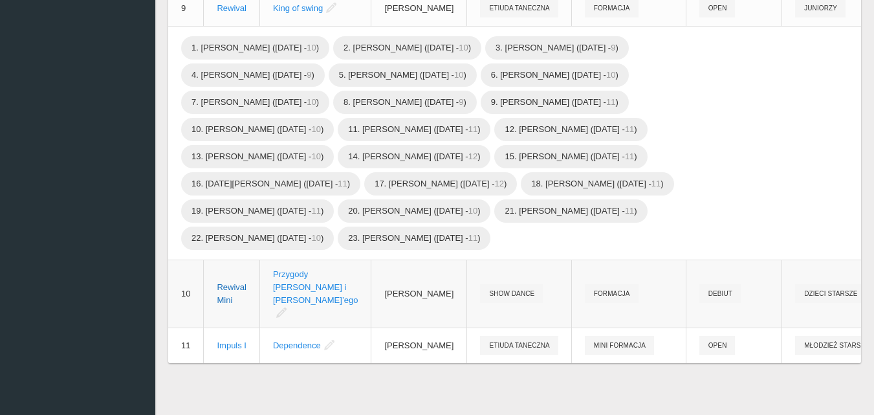
scroll to position [1462, 0]
click at [227, 281] on div "Rewival Mini" at bounding box center [232, 294] width 30 height 26
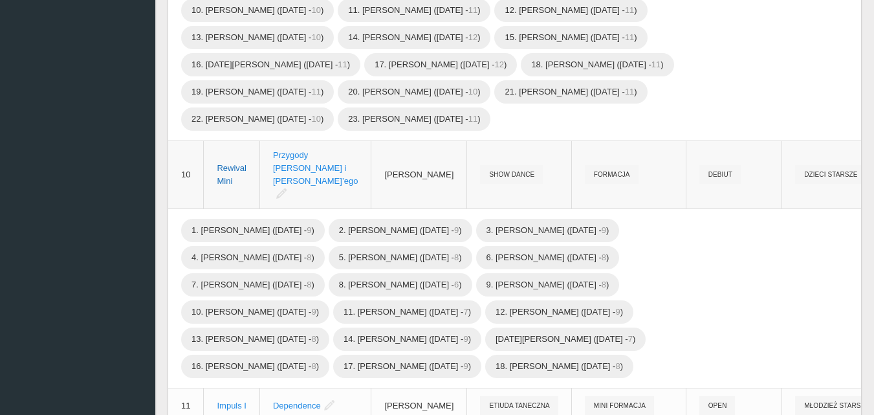
scroll to position [1641, 0]
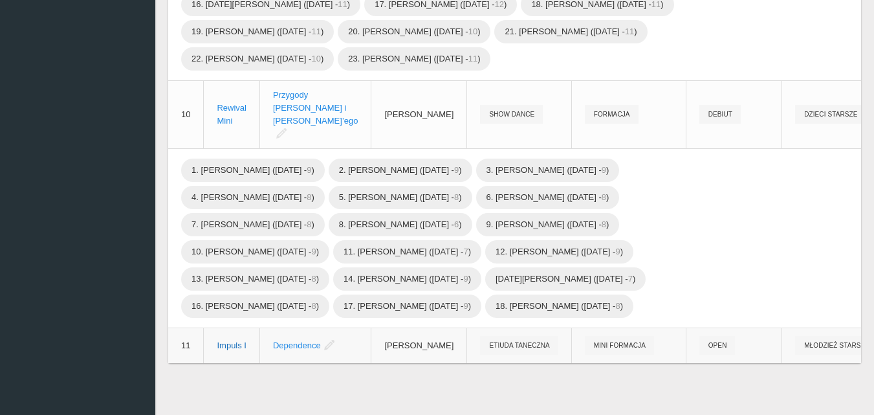
click at [239, 339] on div "Impuls I" at bounding box center [232, 345] width 30 height 13
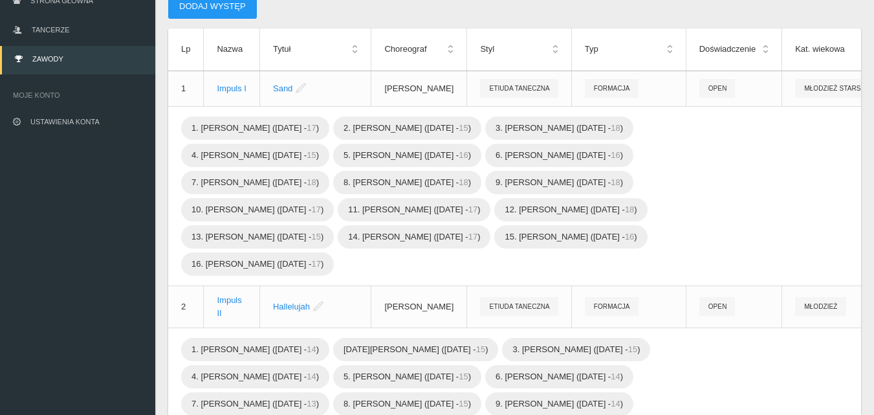
scroll to position [0, 0]
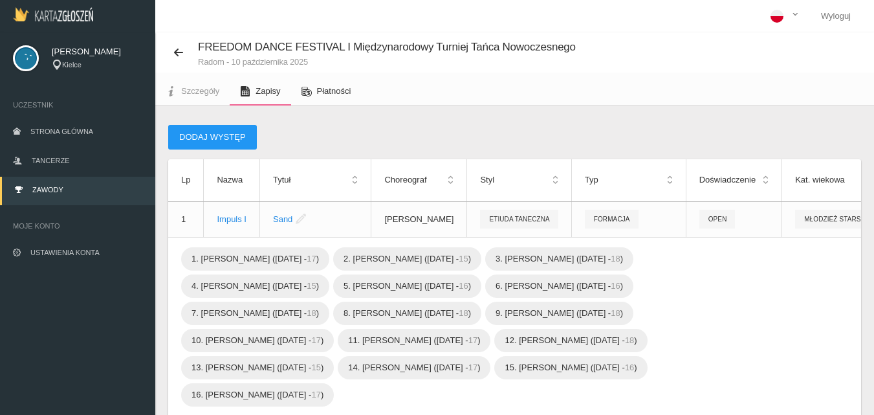
click at [332, 91] on span "Płatności" at bounding box center [334, 91] width 34 height 10
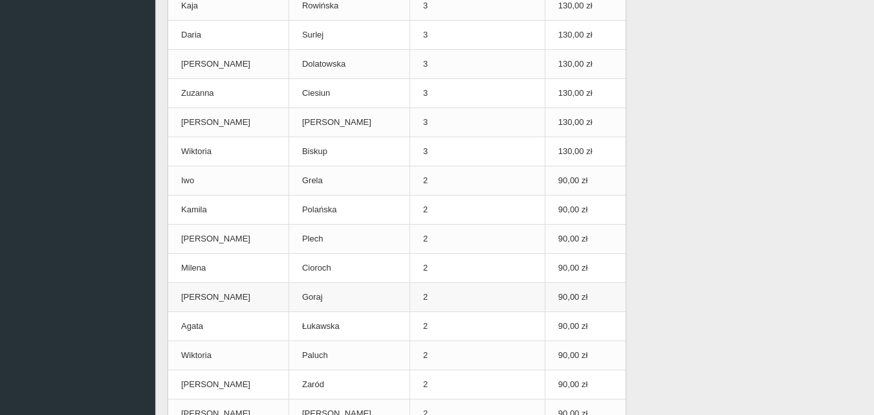
scroll to position [388, 0]
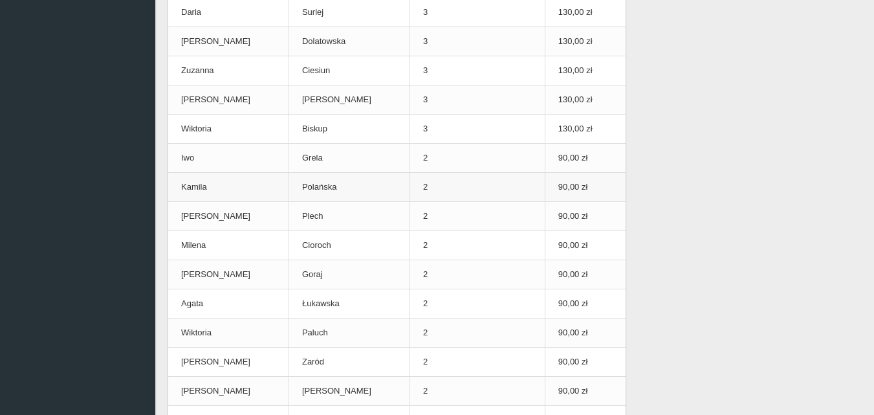
click at [444, 175] on td "2" at bounding box center [477, 187] width 135 height 29
click at [446, 173] on td "2" at bounding box center [477, 187] width 135 height 29
drag, startPoint x: 446, startPoint y: 173, endPoint x: 711, endPoint y: 237, distance: 272.7
click at [447, 173] on td "2" at bounding box center [477, 187] width 135 height 29
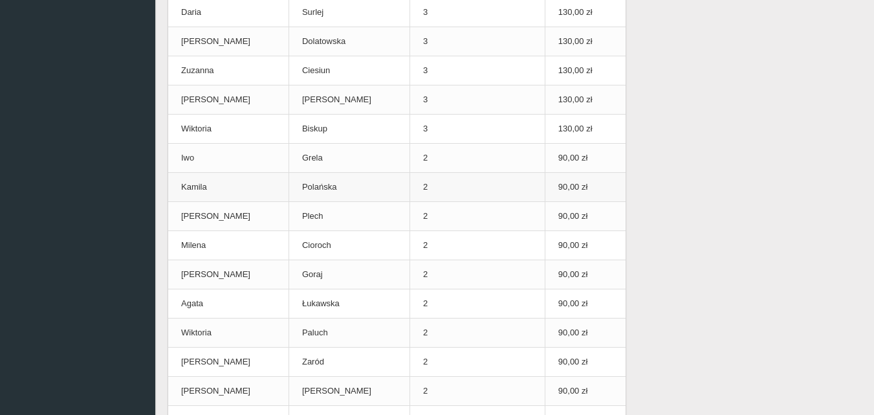
click at [446, 190] on td "2" at bounding box center [477, 187] width 135 height 29
